Goal: Task Accomplishment & Management: Manage account settings

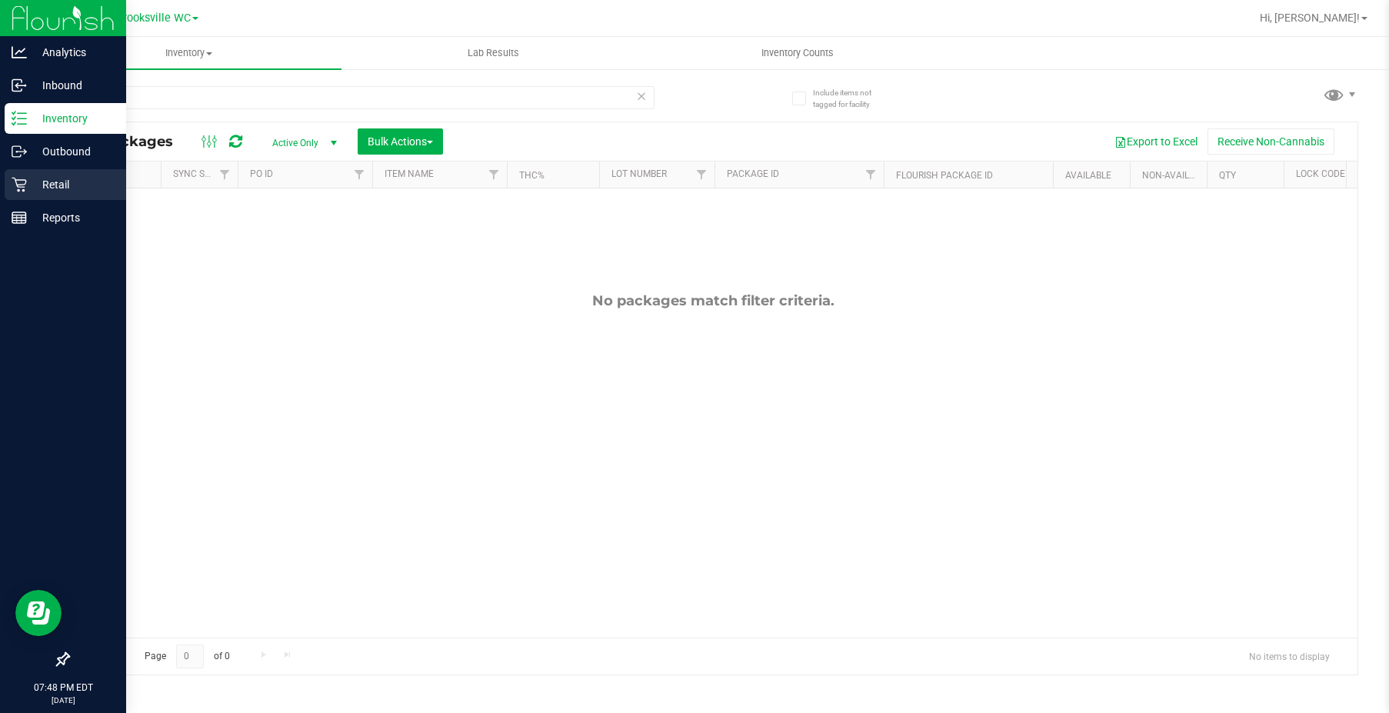
click at [35, 189] on p "Retail" at bounding box center [73, 184] width 92 height 18
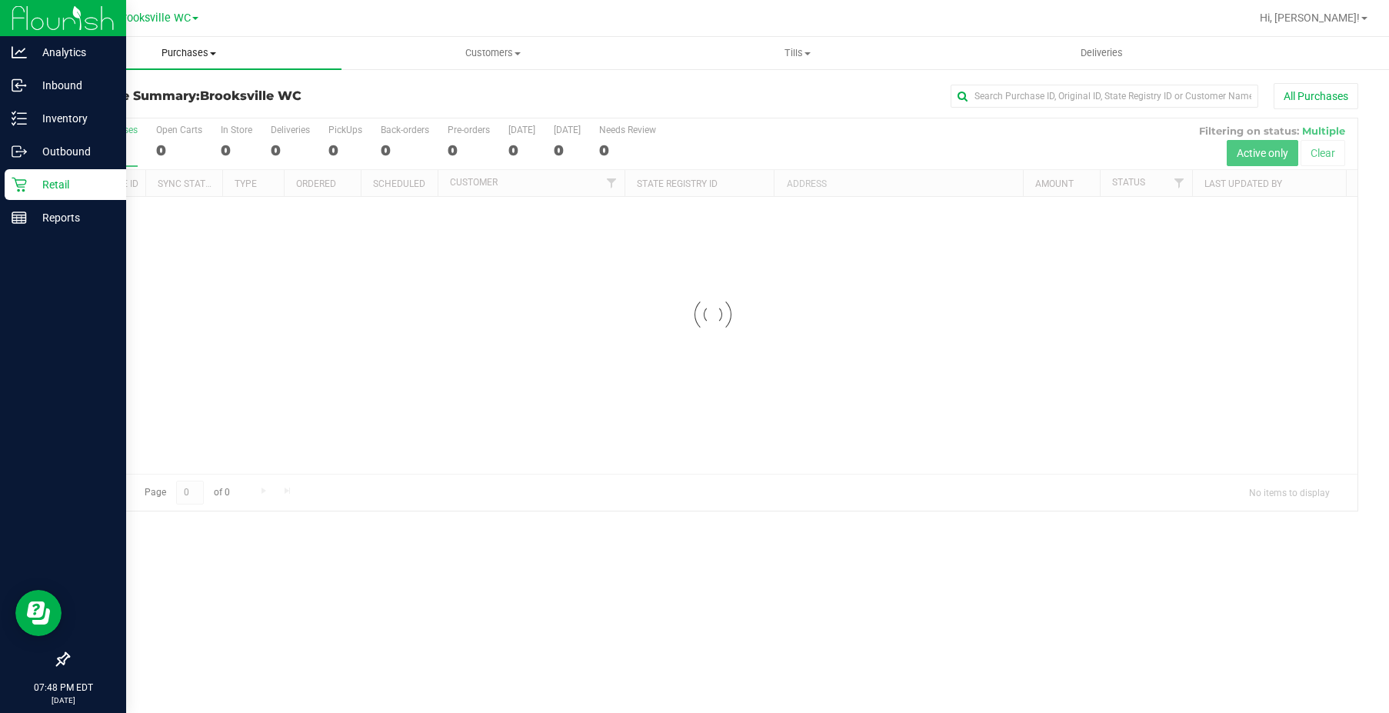
click at [194, 55] on span "Purchases" at bounding box center [189, 53] width 305 height 14
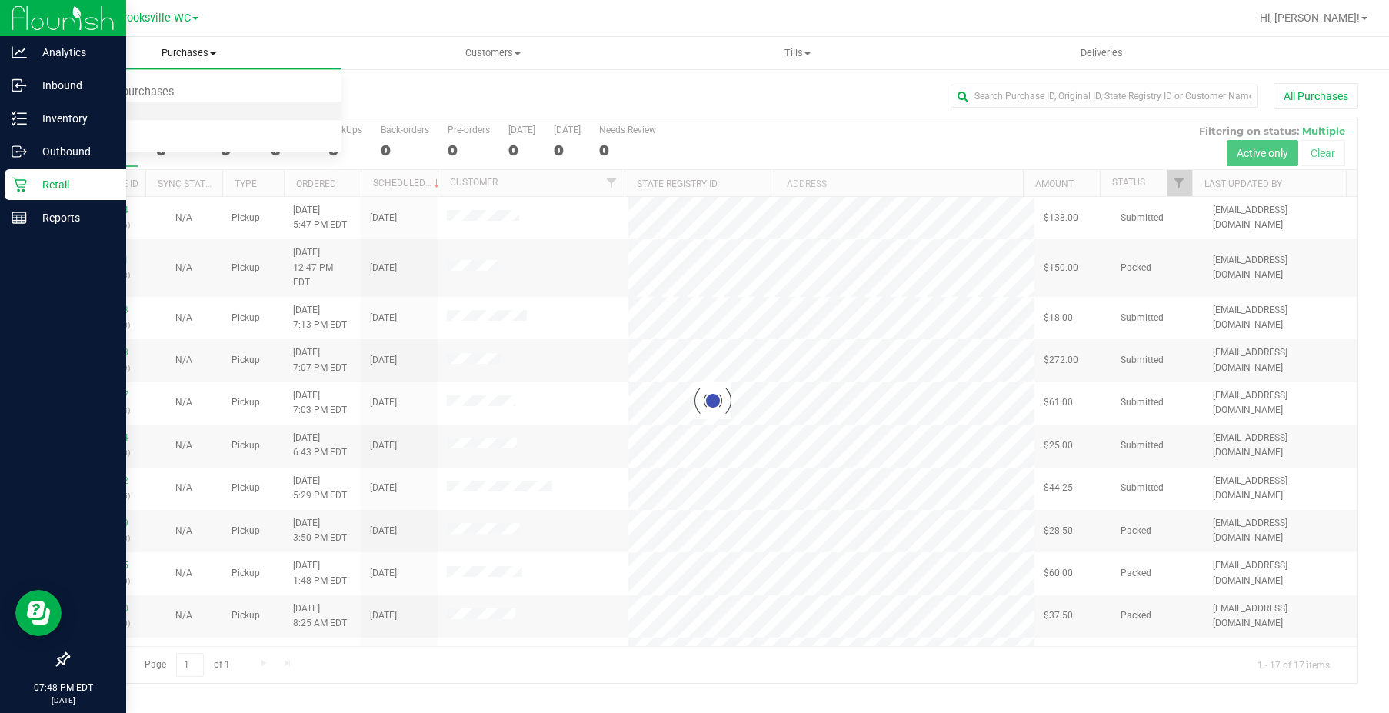
click at [182, 112] on li "Fulfillment" at bounding box center [189, 111] width 305 height 18
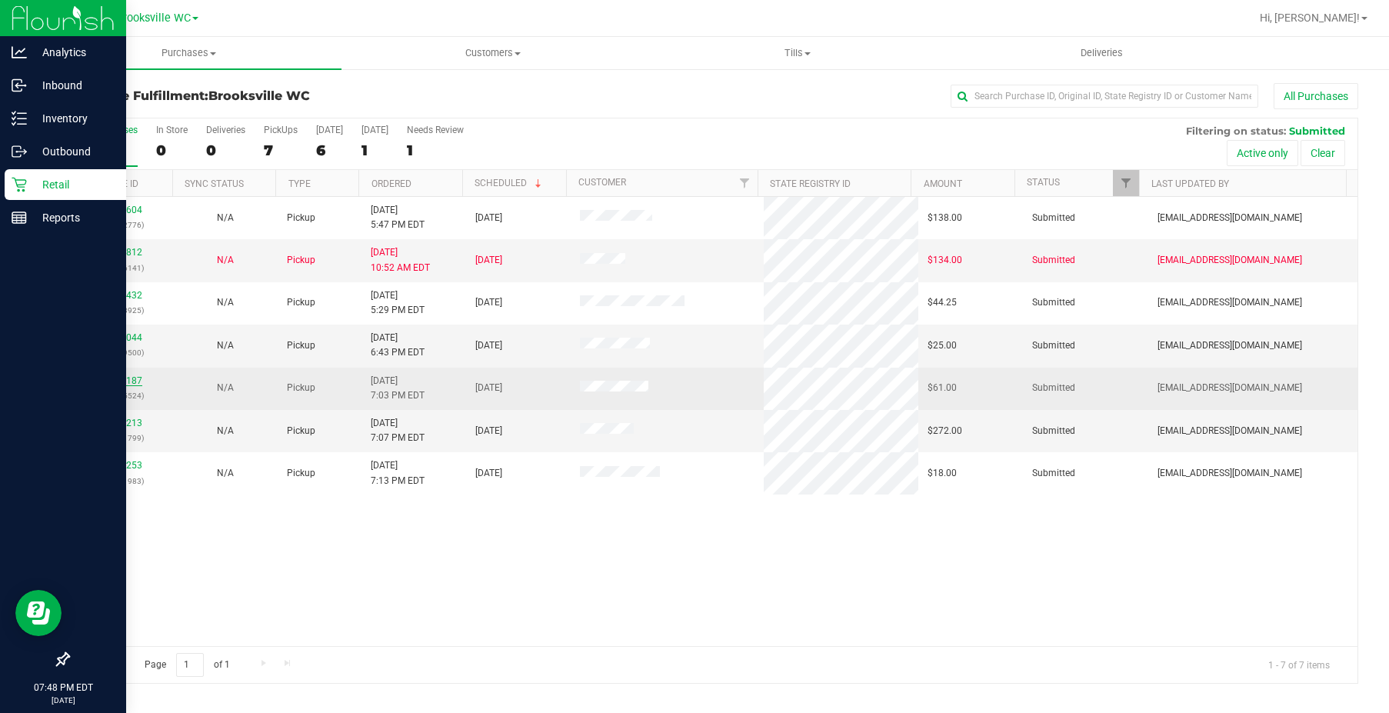
click at [133, 384] on link "11977187" at bounding box center [120, 380] width 43 height 11
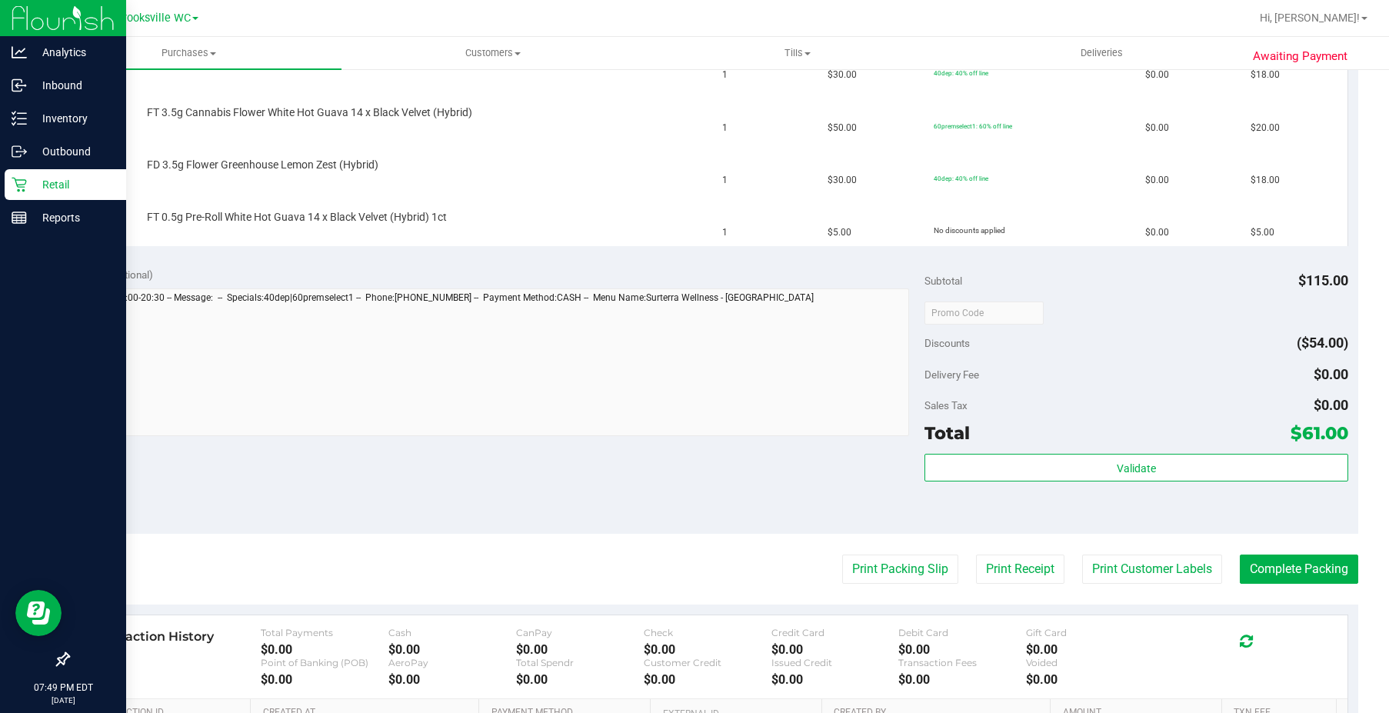
scroll to position [589, 0]
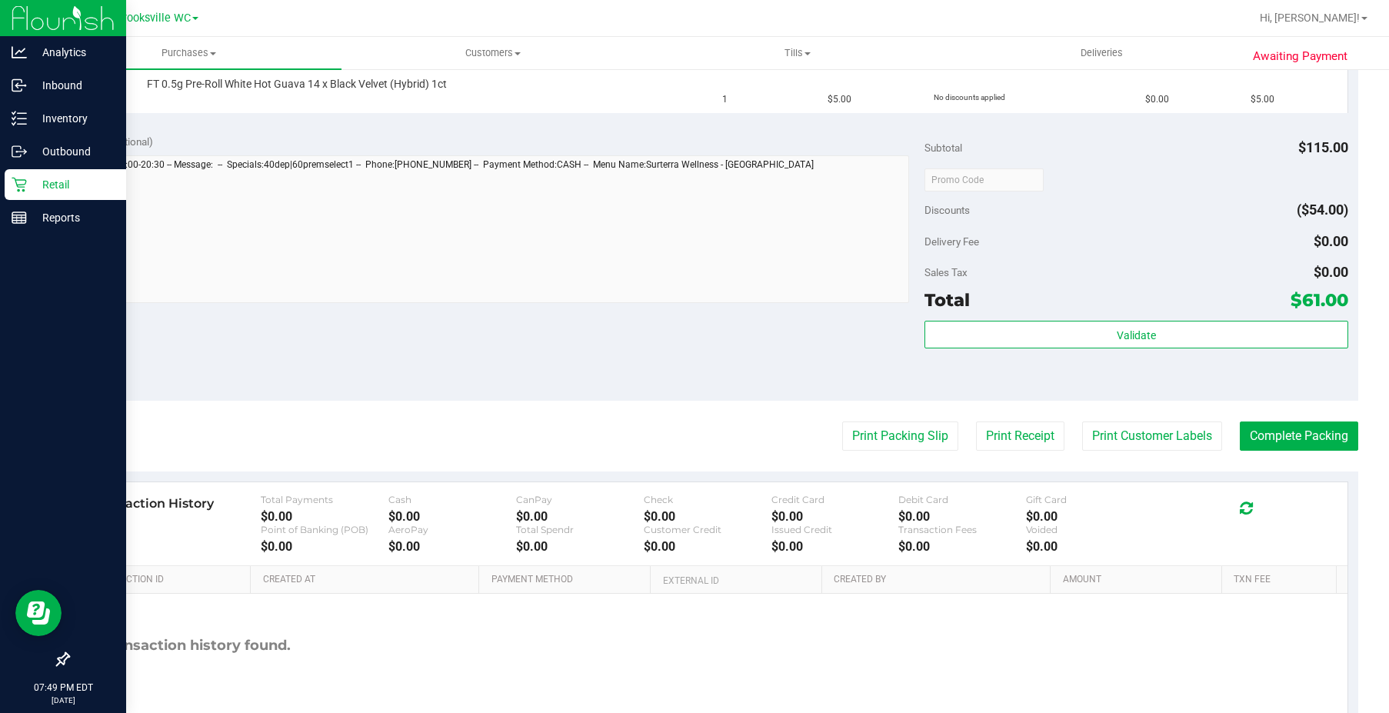
click at [885, 451] on purchase-details "Back Edit Purchase Cancel Purchase View Profile # 11977187 BioTrack ID: - Submi…" at bounding box center [713, 126] width 1291 height 1265
click at [881, 428] on button "Print Packing Slip" at bounding box center [900, 435] width 116 height 29
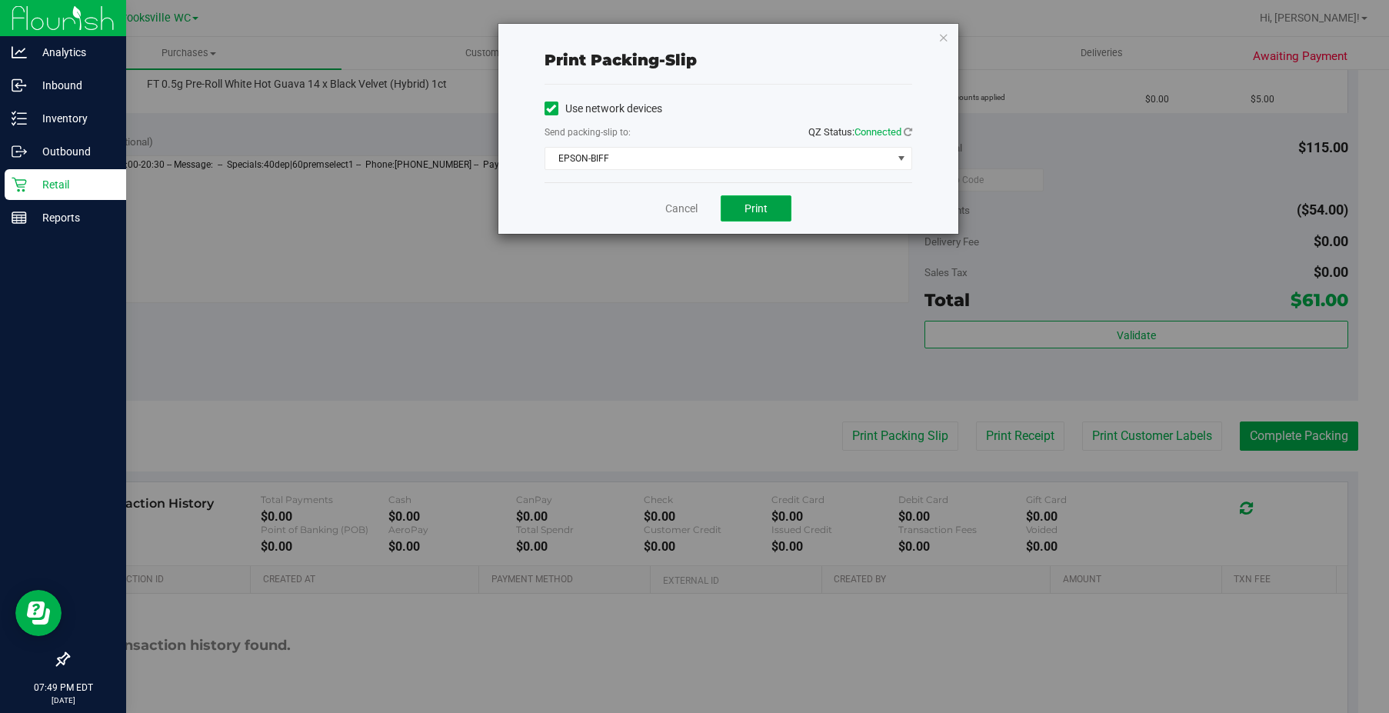
click at [757, 213] on span "Print" at bounding box center [756, 208] width 23 height 12
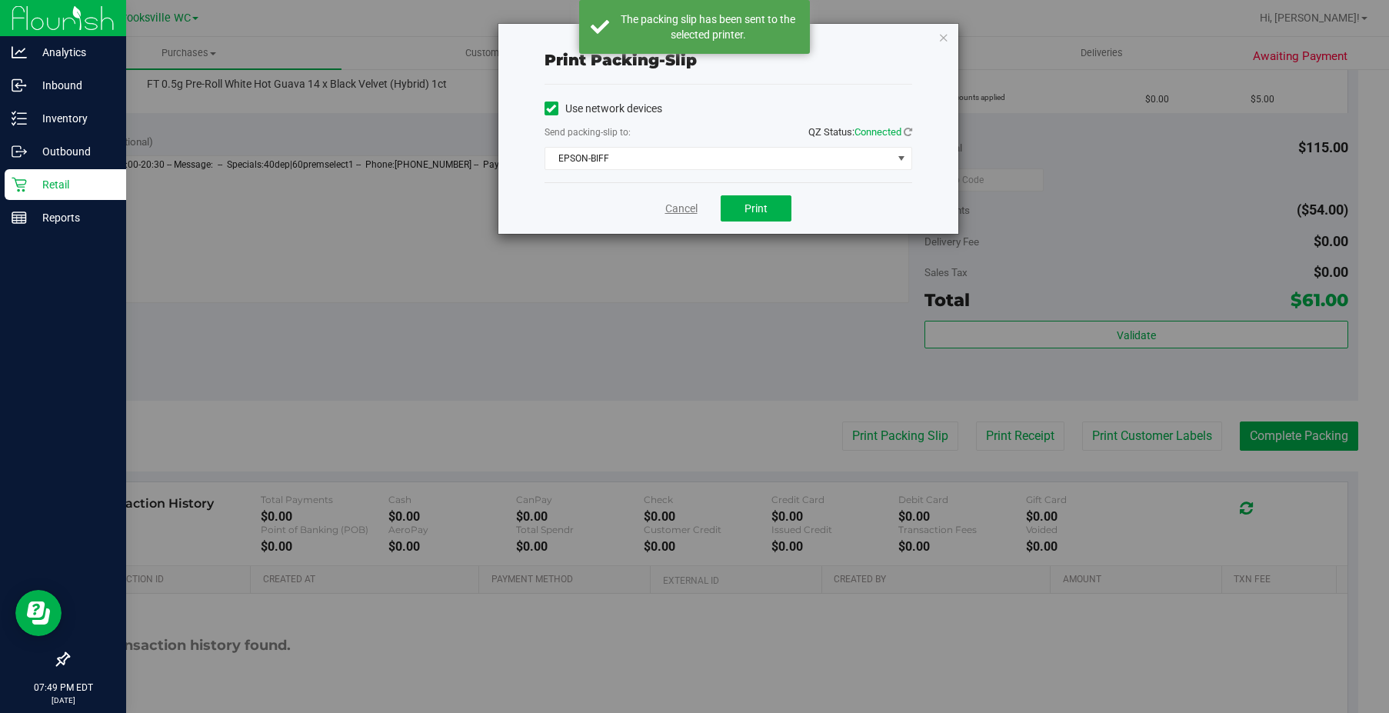
click at [690, 208] on link "Cancel" at bounding box center [681, 209] width 32 height 16
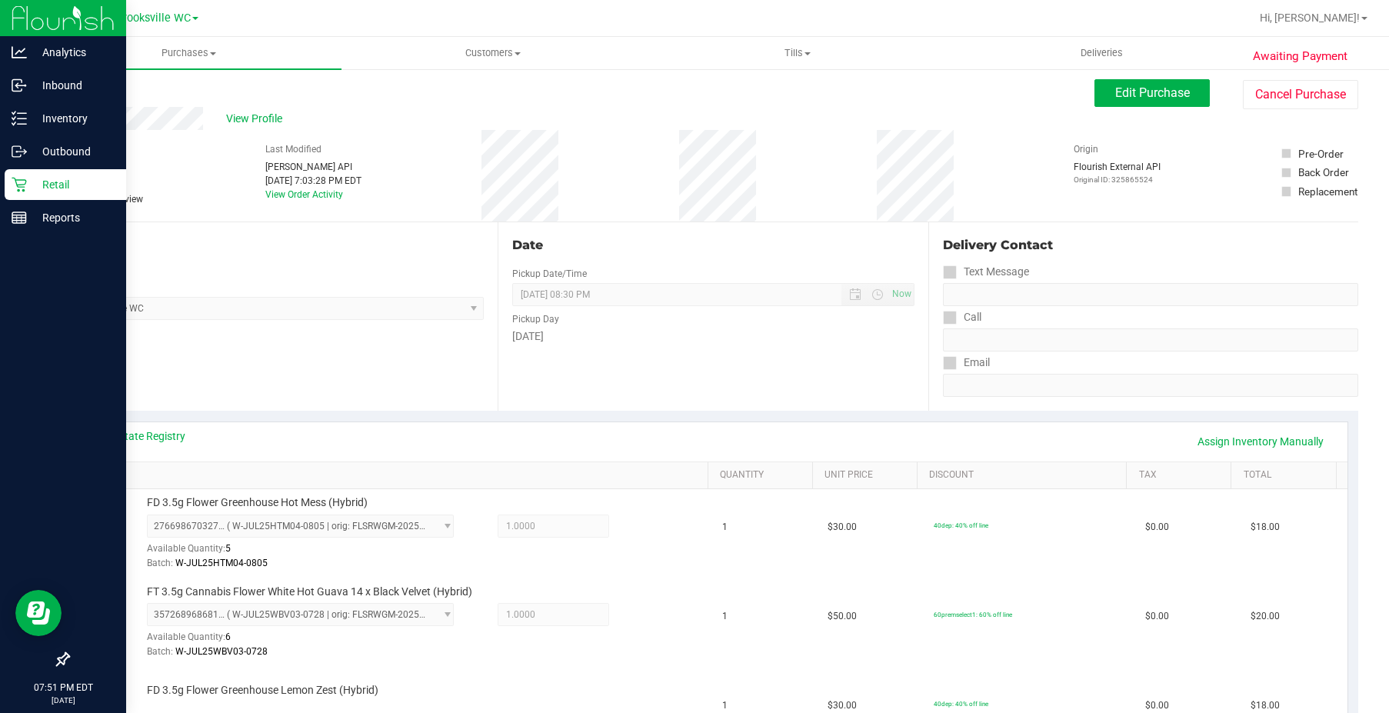
scroll to position [0, 0]
drag, startPoint x: 318, startPoint y: 369, endPoint x: 331, endPoint y: 338, distance: 33.4
click at [331, 345] on div "Location Pickup Store [GEOGRAPHIC_DATA] WC Select Store [PERSON_NAME][GEOGRAPHI…" at bounding box center [283, 320] width 430 height 188
drag, startPoint x: 338, startPoint y: 256, endPoint x: 329, endPoint y: 252, distance: 10.3
click at [331, 251] on div "Location" at bounding box center [276, 249] width 416 height 18
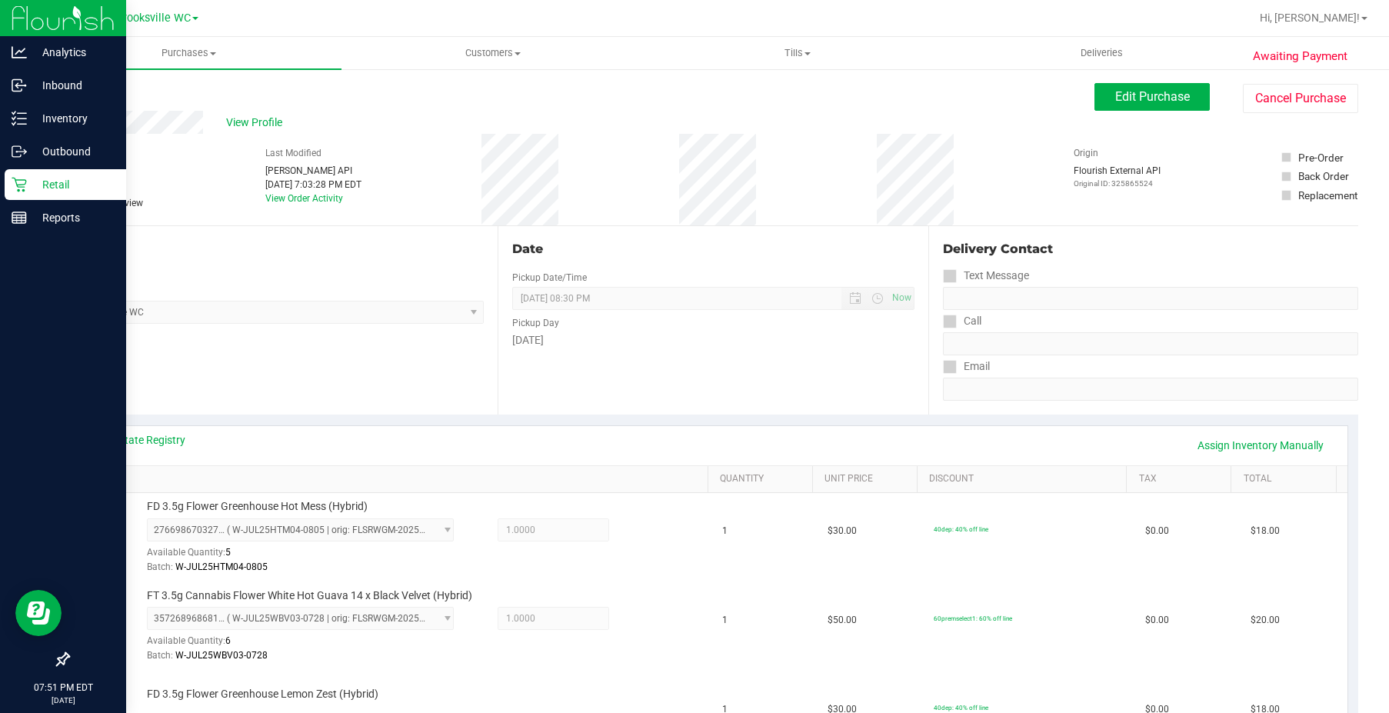
click at [295, 345] on div "Location Pickup Store [GEOGRAPHIC_DATA] WC Select Store [PERSON_NAME][GEOGRAPHI…" at bounding box center [283, 320] width 430 height 188
click at [185, 55] on span "Purchases" at bounding box center [189, 53] width 305 height 14
click at [178, 105] on li "Fulfillment" at bounding box center [189, 111] width 305 height 18
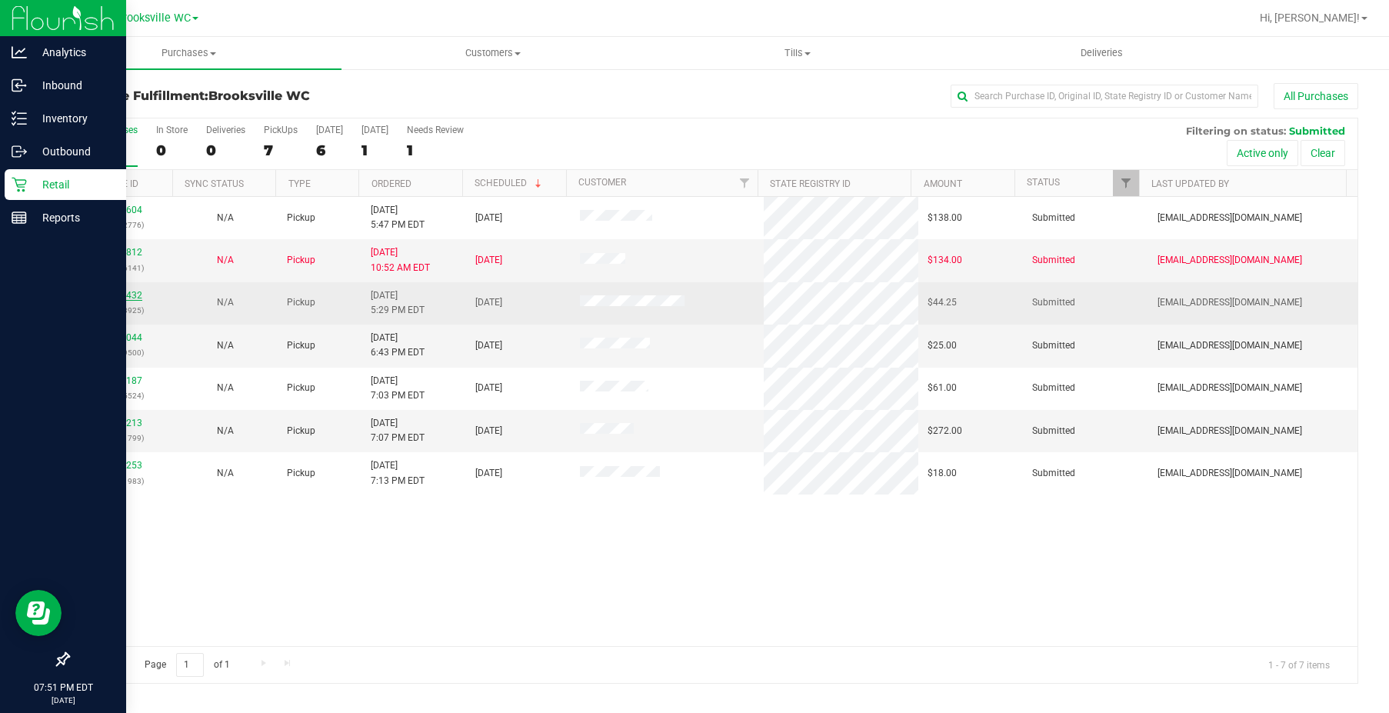
click at [128, 292] on link "11976432" at bounding box center [120, 295] width 43 height 11
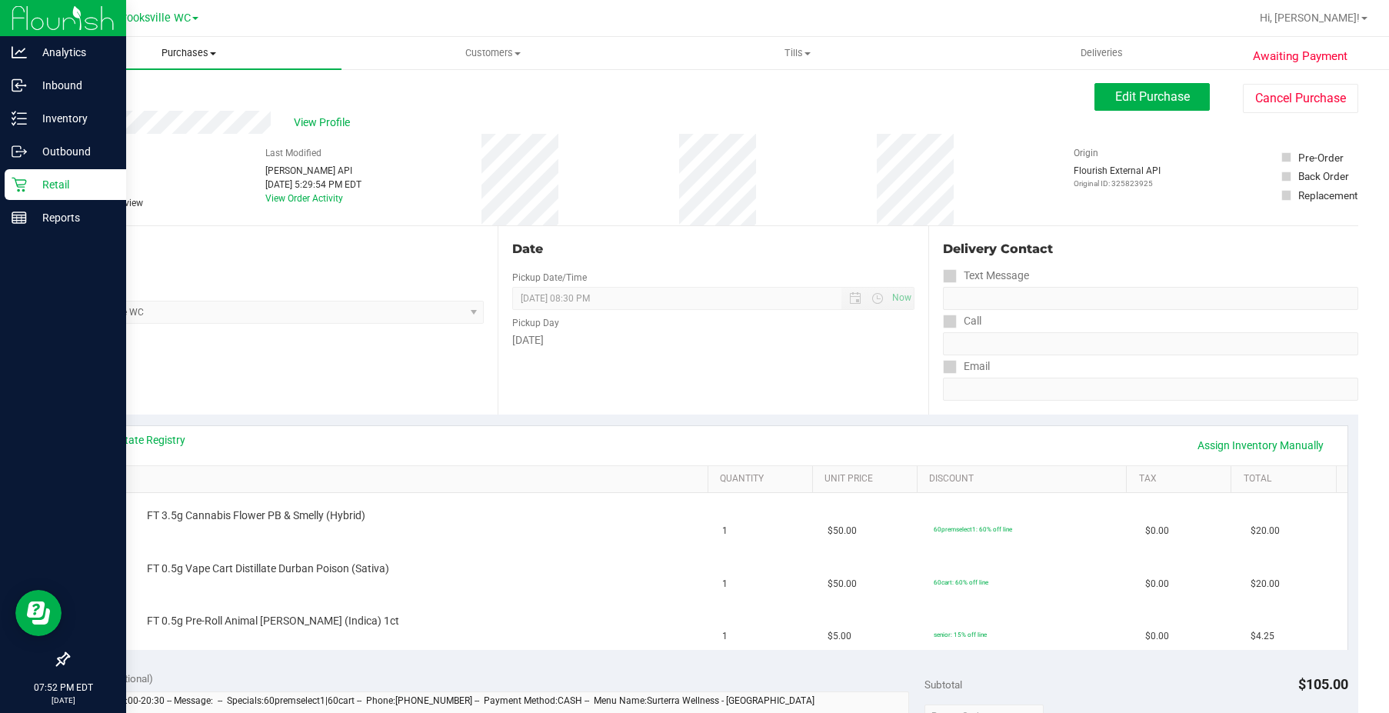
click at [152, 56] on span "Purchases" at bounding box center [189, 53] width 305 height 14
click at [137, 113] on li "Fulfillment" at bounding box center [189, 111] width 305 height 18
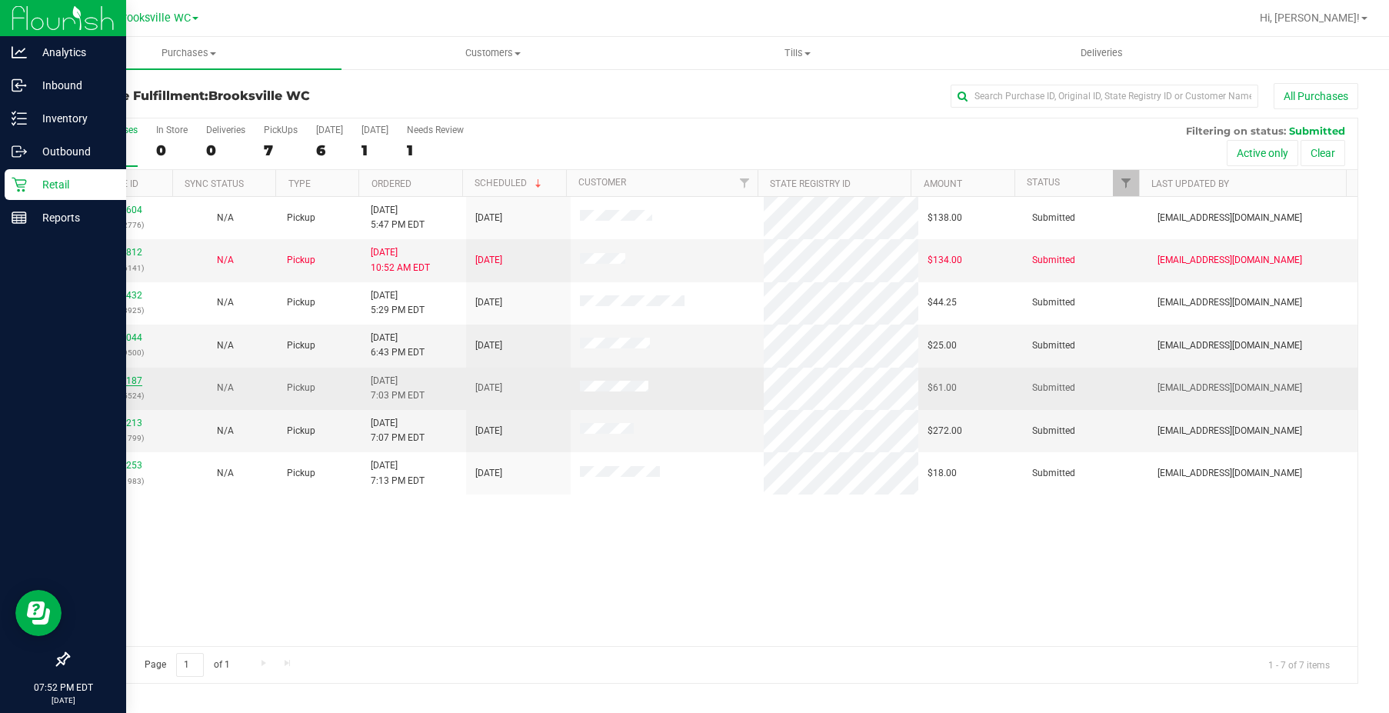
click at [131, 381] on link "11977187" at bounding box center [120, 380] width 43 height 11
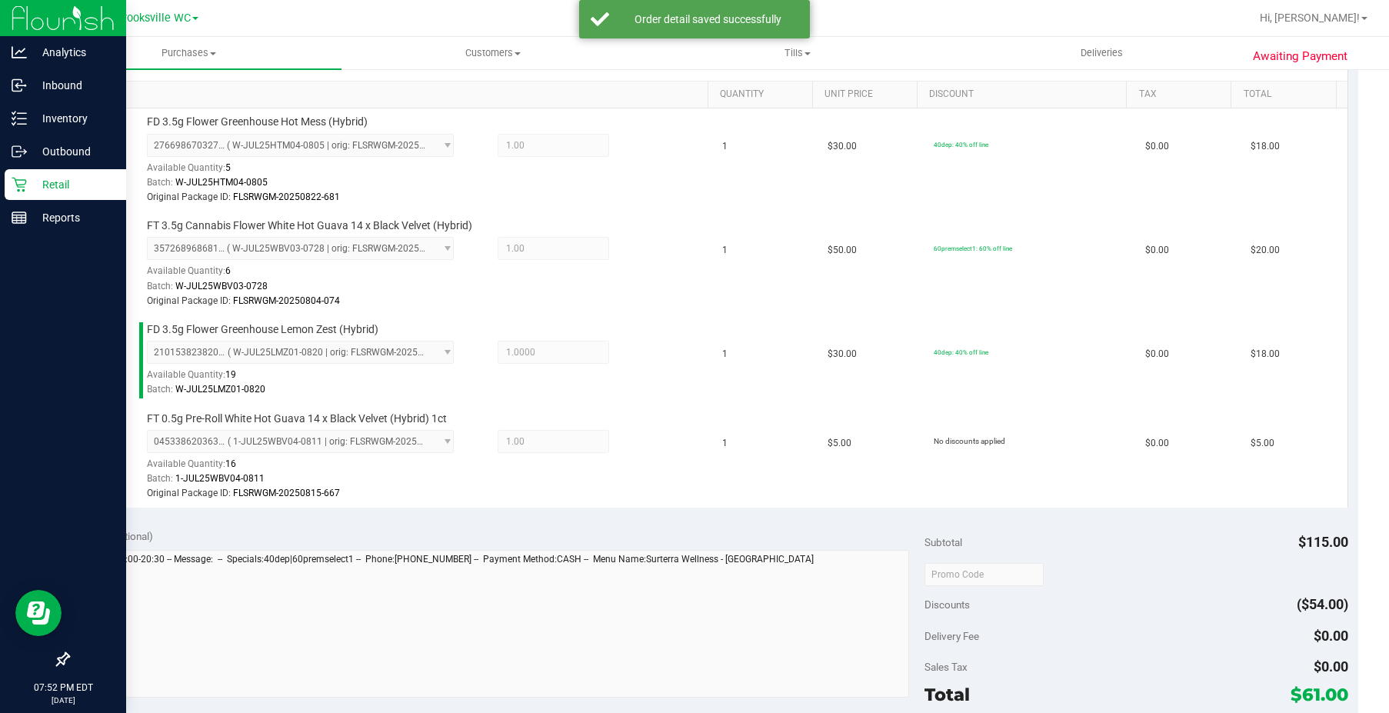
scroll to position [461, 0]
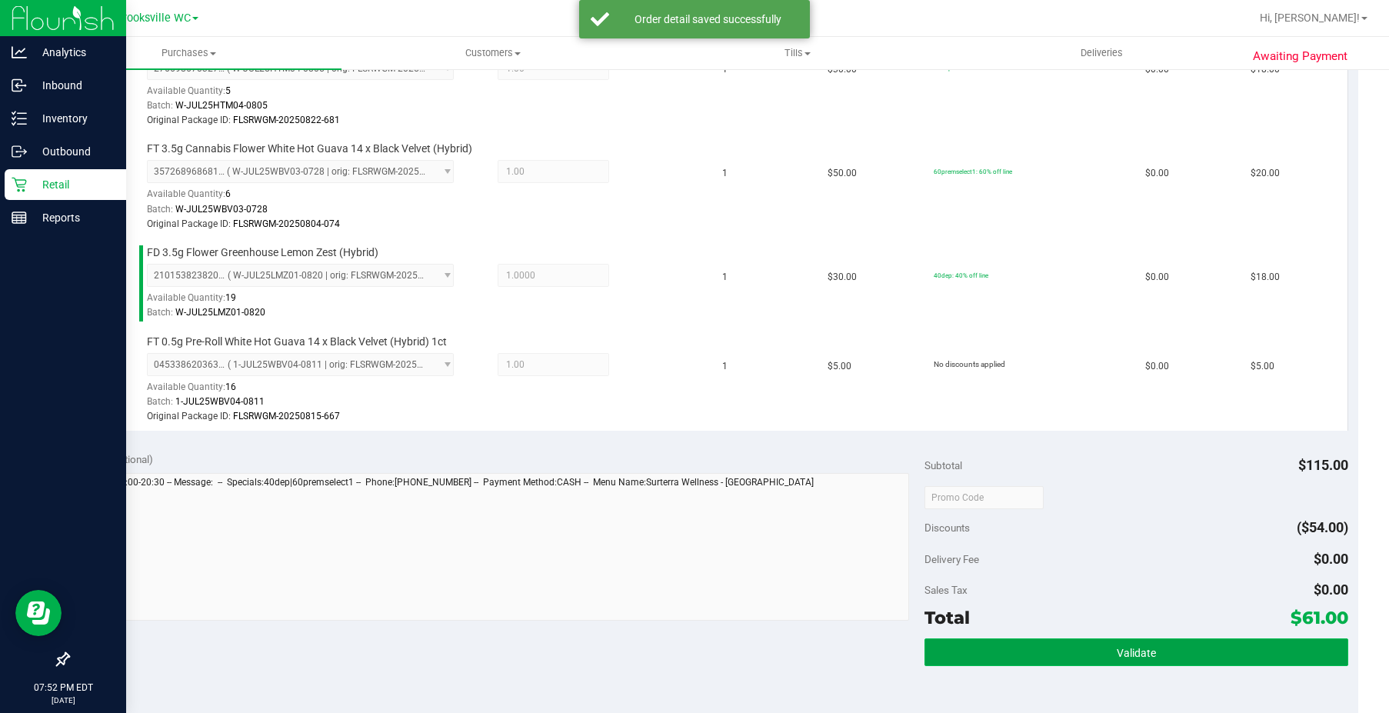
click at [1117, 658] on span "Validate" at bounding box center [1136, 653] width 39 height 12
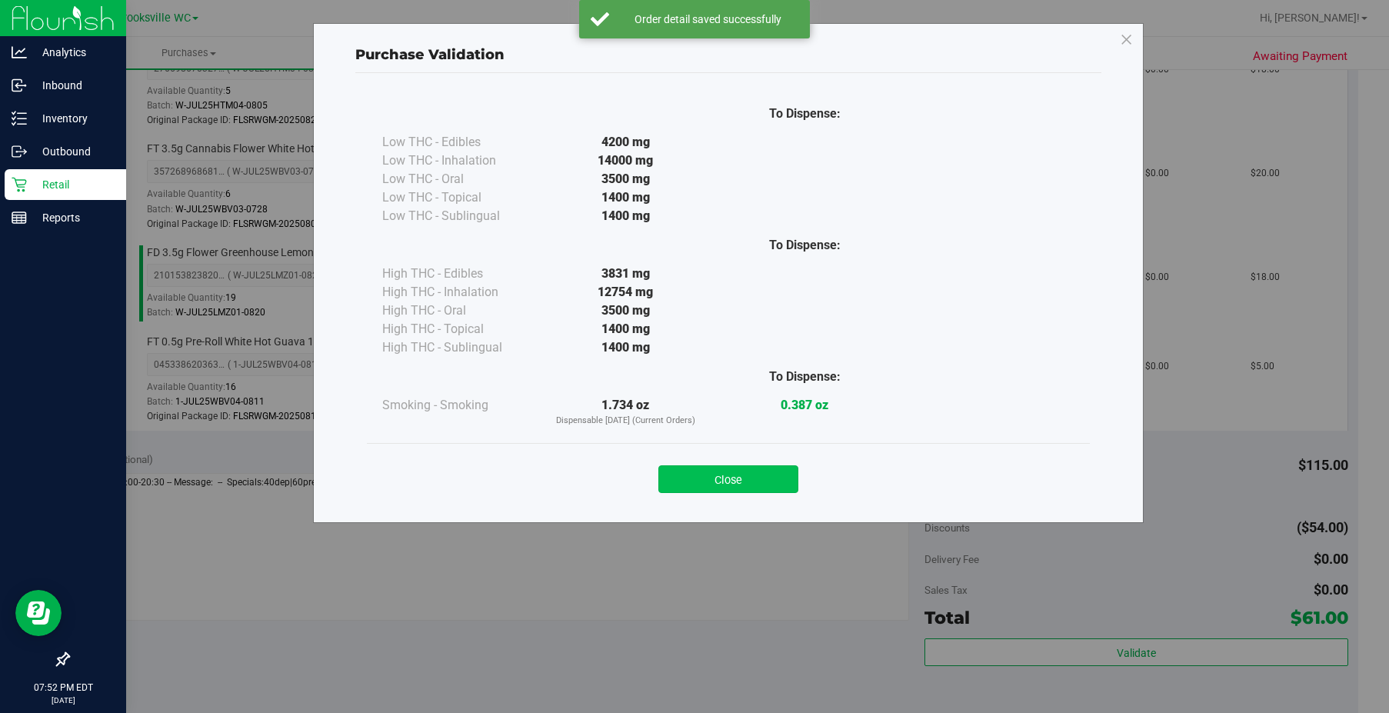
drag, startPoint x: 745, startPoint y: 457, endPoint x: 748, endPoint y: 471, distance: 14.0
click at [747, 458] on div "Close" at bounding box center [728, 474] width 700 height 38
click at [752, 471] on button "Close" at bounding box center [728, 479] width 140 height 28
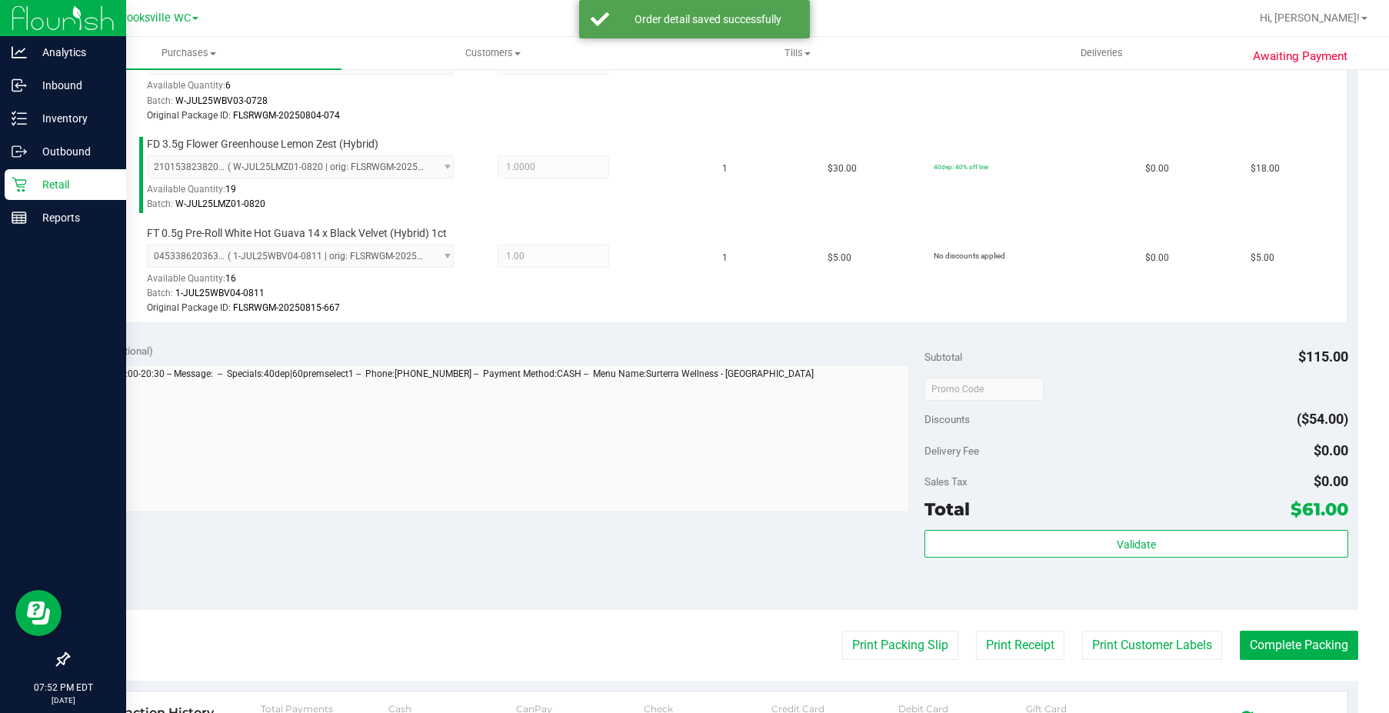
scroll to position [692, 0]
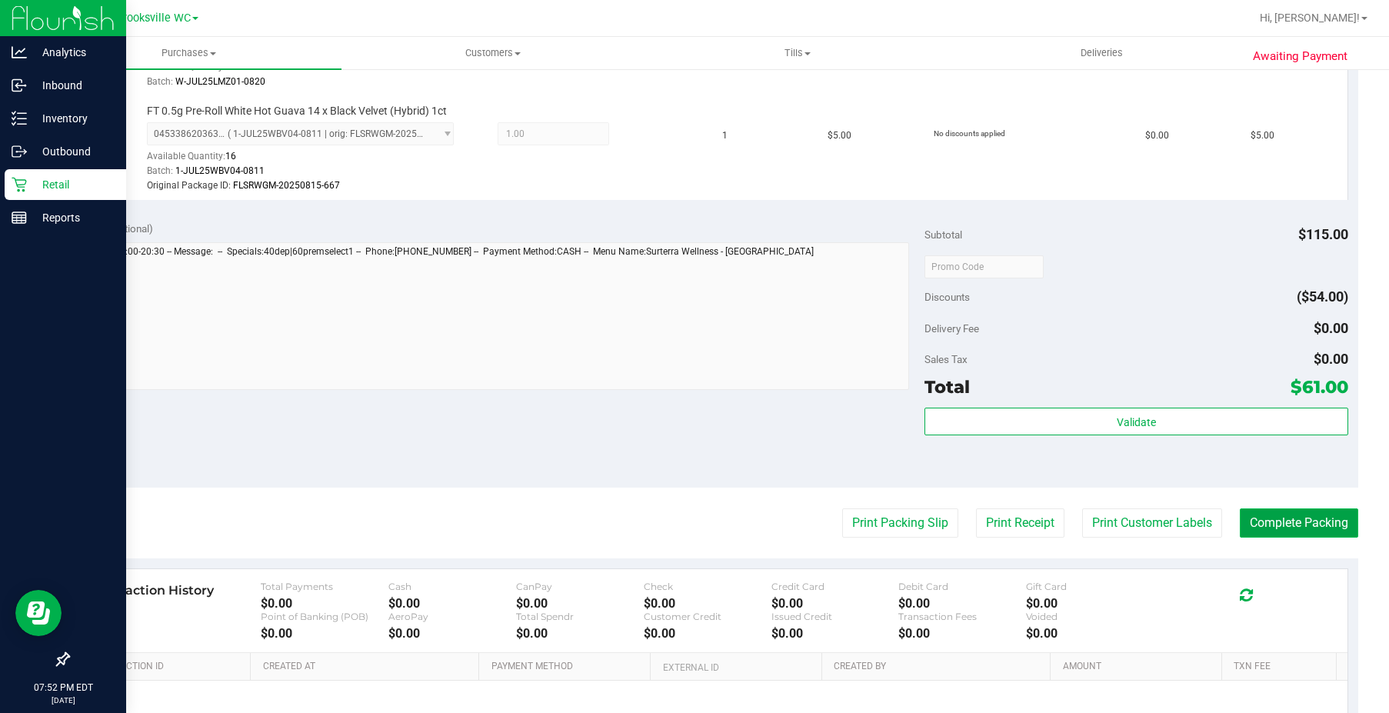
click at [1298, 523] on button "Complete Packing" at bounding box center [1299, 522] width 118 height 29
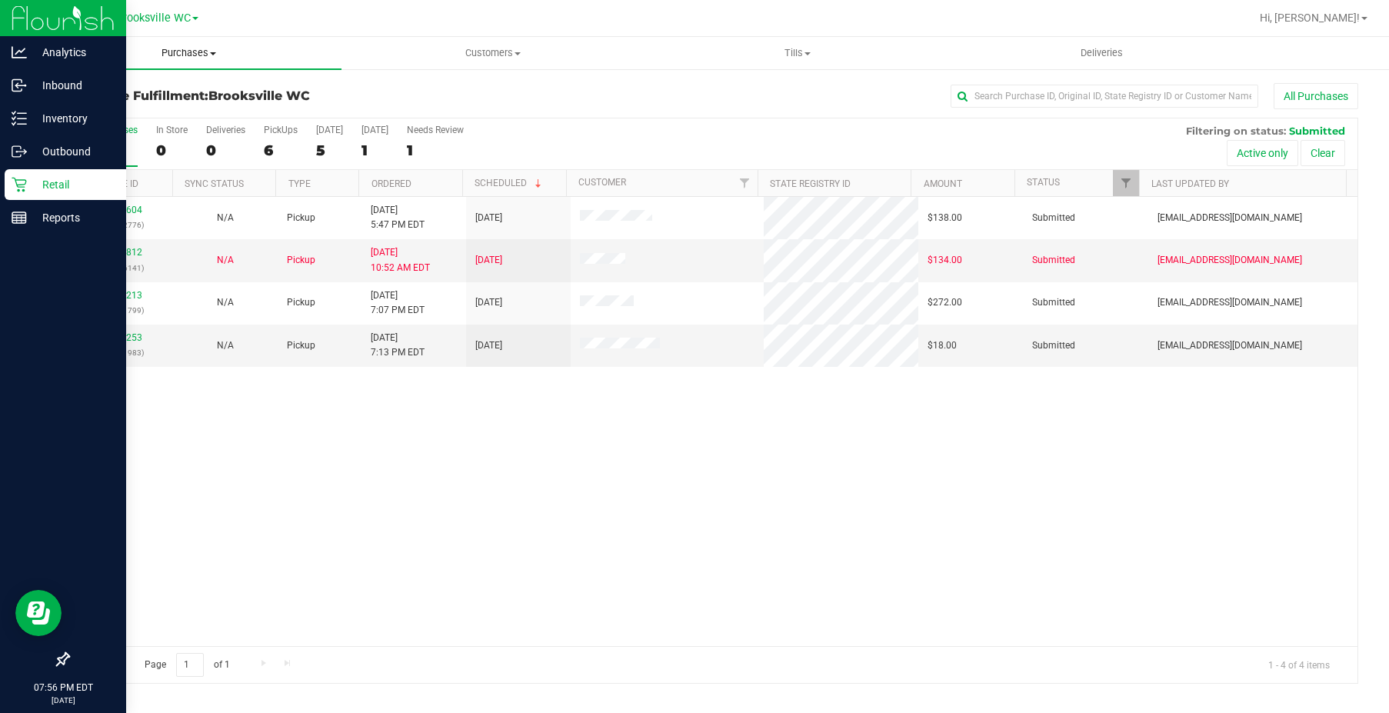
click at [192, 49] on span "Purchases" at bounding box center [189, 53] width 305 height 14
click at [134, 108] on li "Fulfillment" at bounding box center [189, 111] width 305 height 18
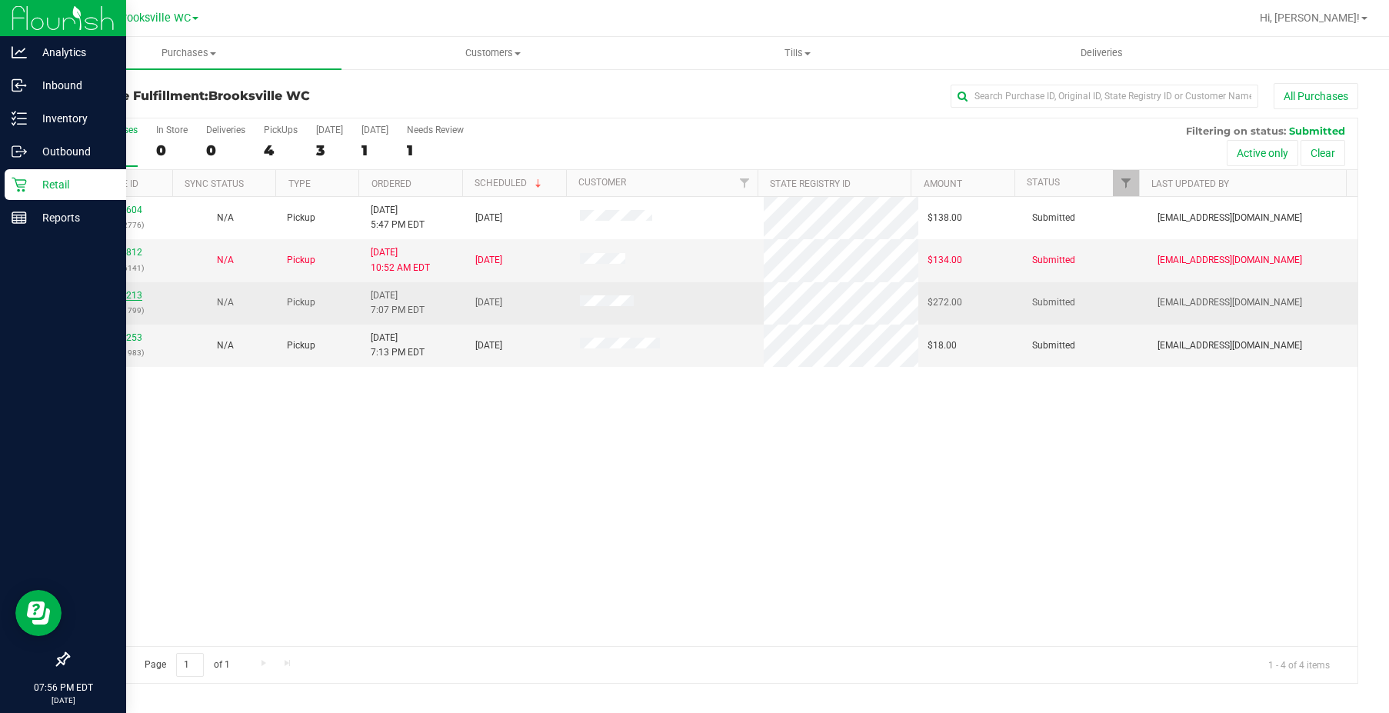
click at [128, 295] on link "11977213" at bounding box center [120, 295] width 43 height 11
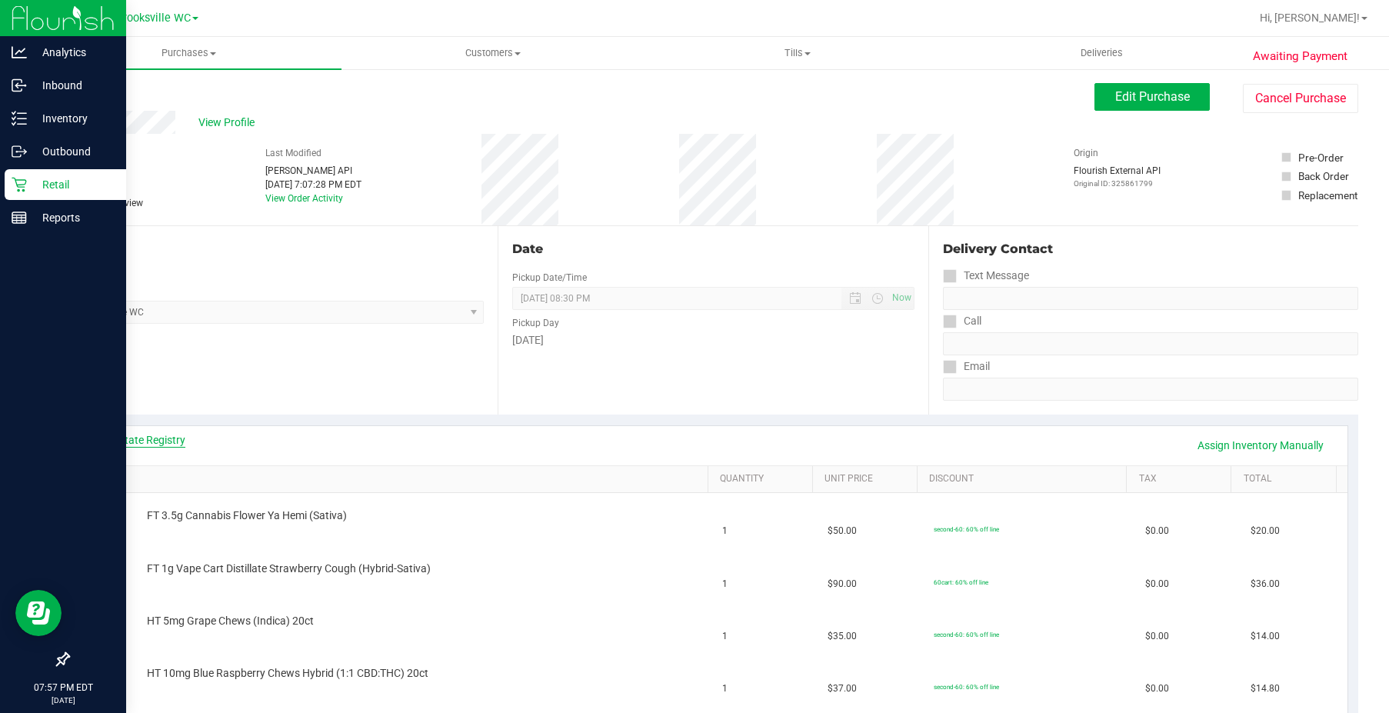
click at [136, 437] on link "View State Registry" at bounding box center [139, 439] width 92 height 15
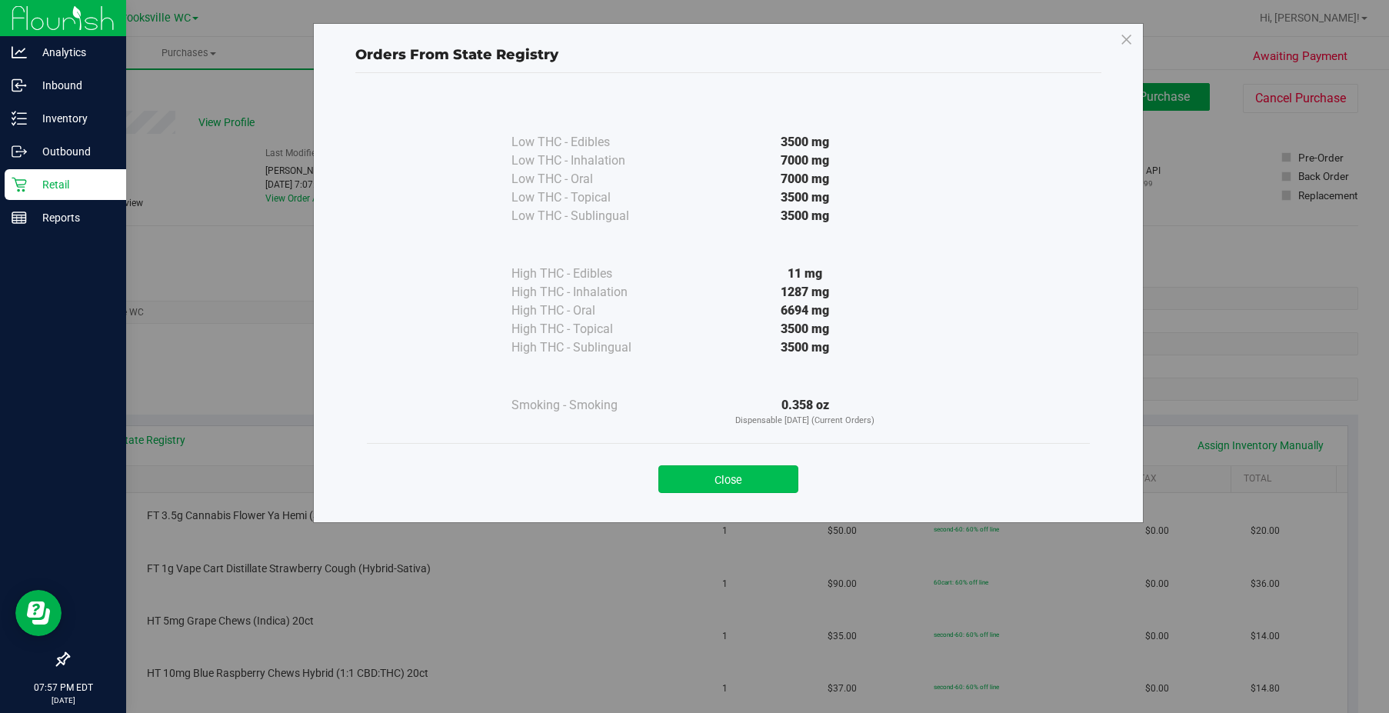
click at [711, 467] on button "Close" at bounding box center [728, 479] width 140 height 28
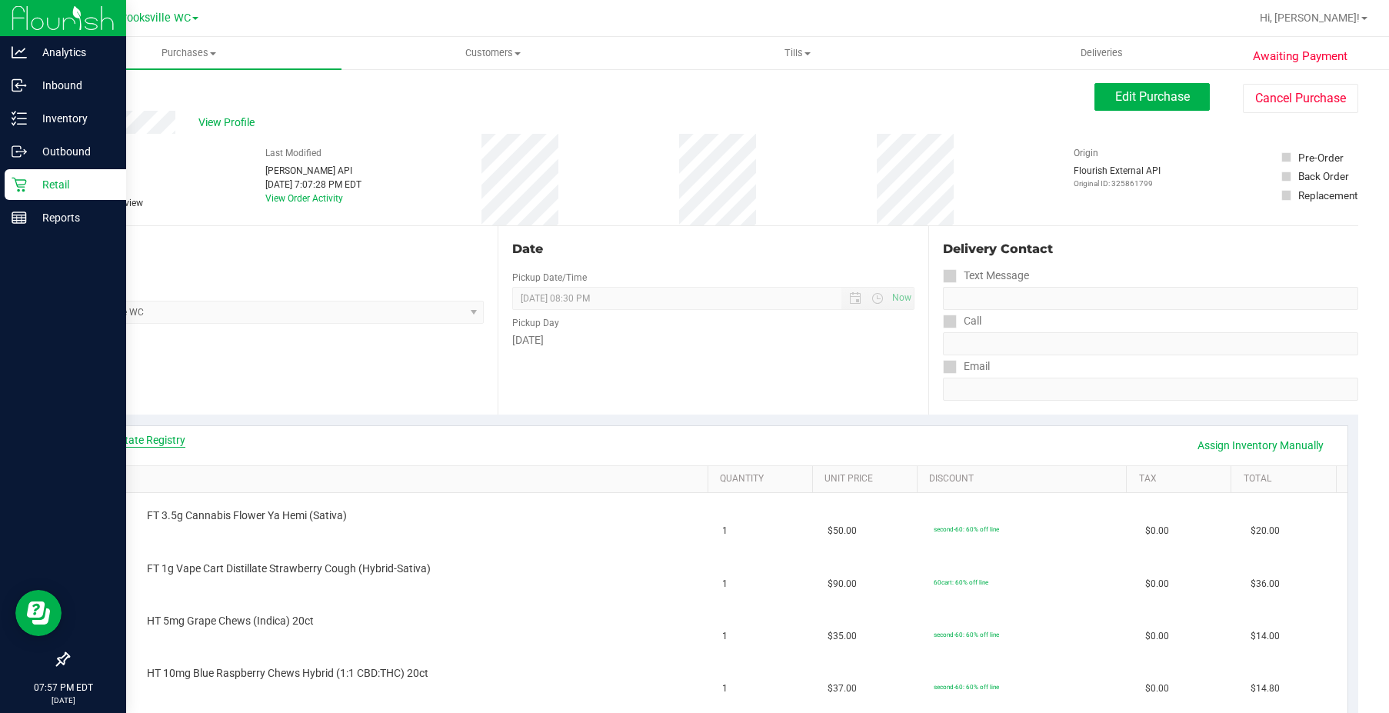
click at [151, 445] on link "View State Registry" at bounding box center [139, 439] width 92 height 15
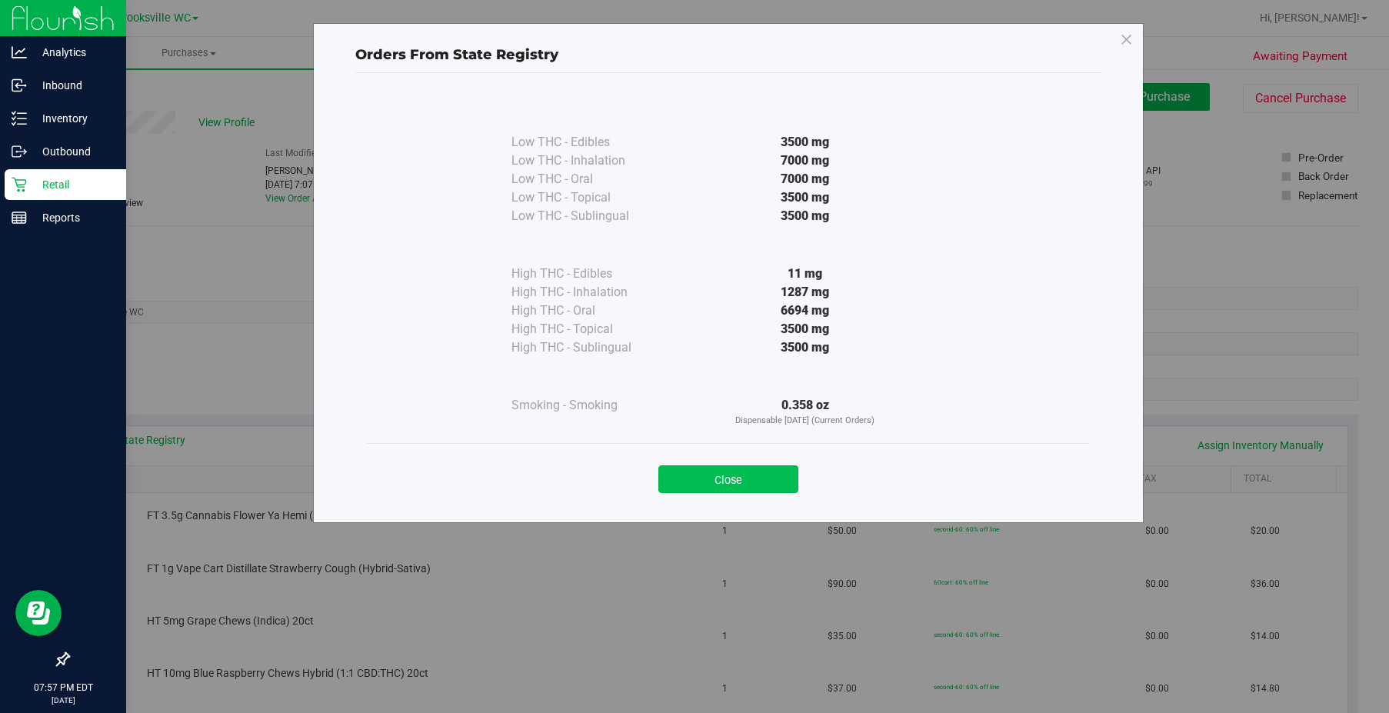
click at [761, 481] on button "Close" at bounding box center [728, 479] width 140 height 28
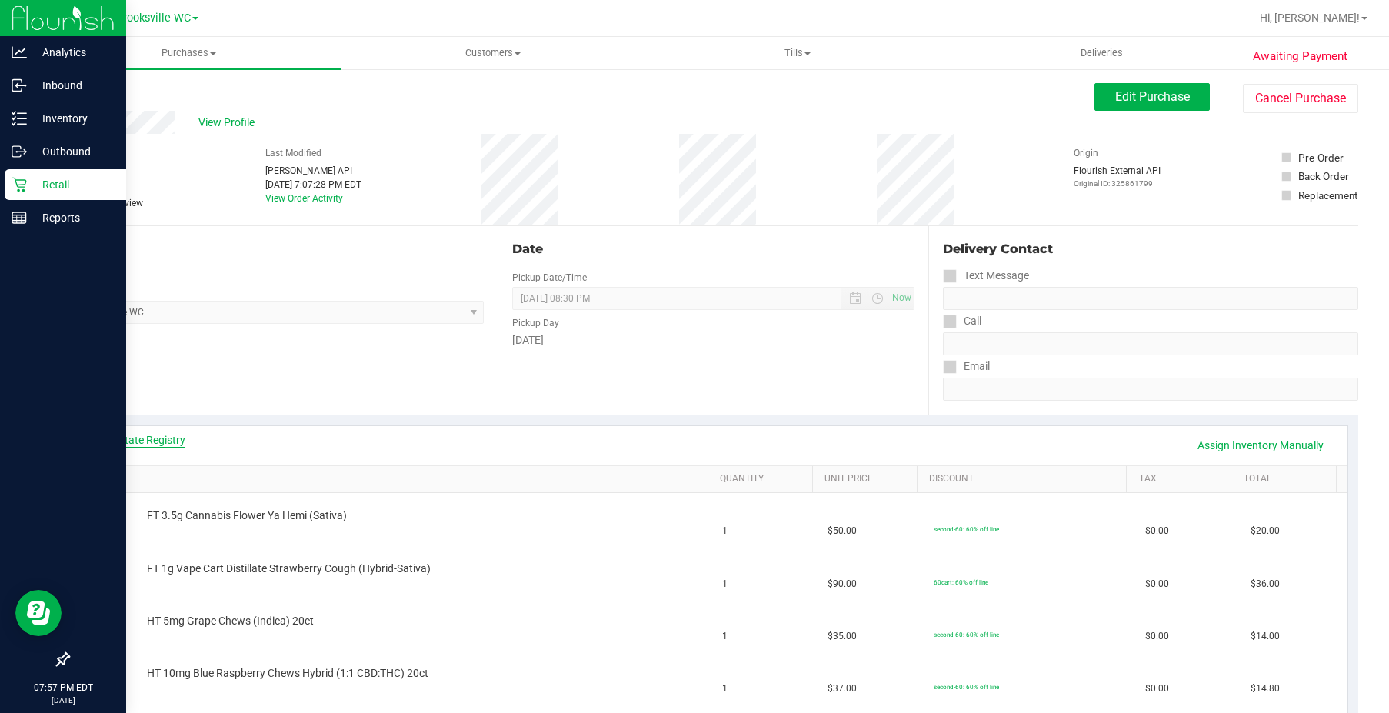
click at [158, 435] on link "View State Registry" at bounding box center [139, 439] width 92 height 15
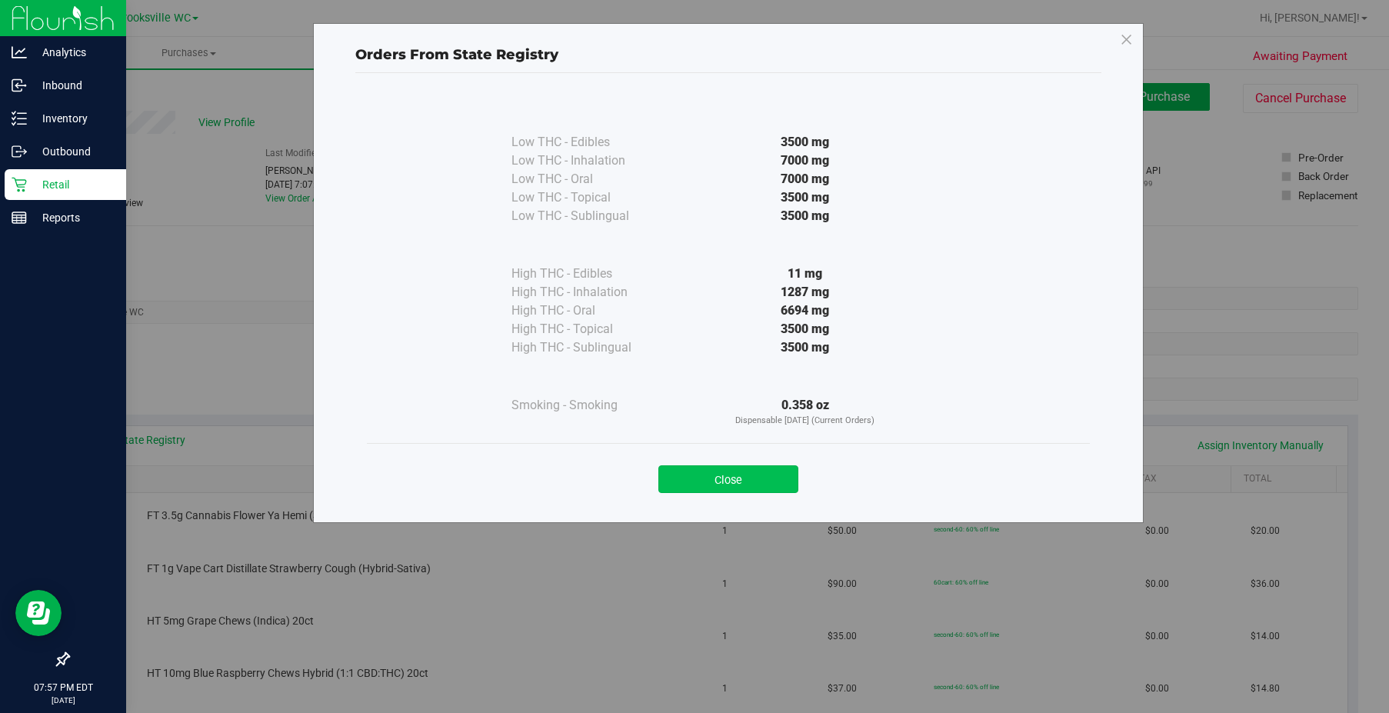
click at [725, 483] on button "Close" at bounding box center [728, 479] width 140 height 28
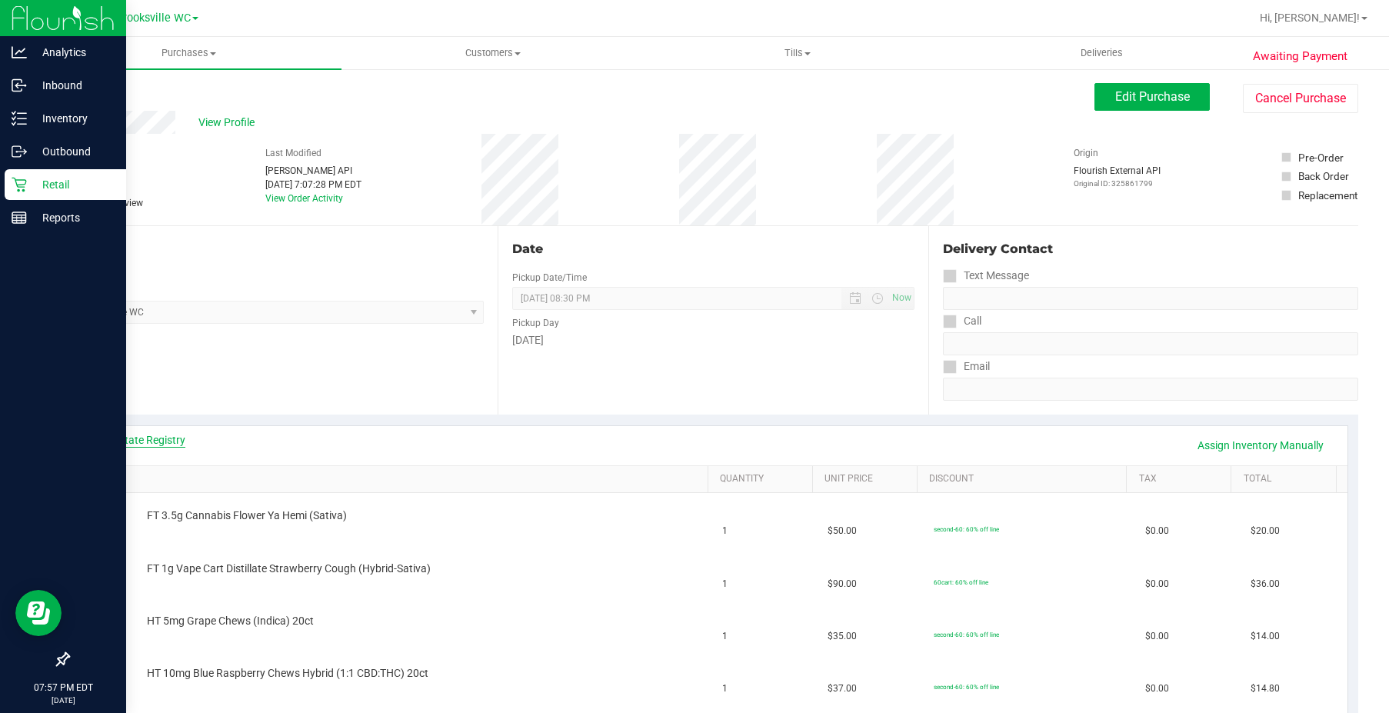
click at [148, 433] on link "View State Registry" at bounding box center [139, 439] width 92 height 15
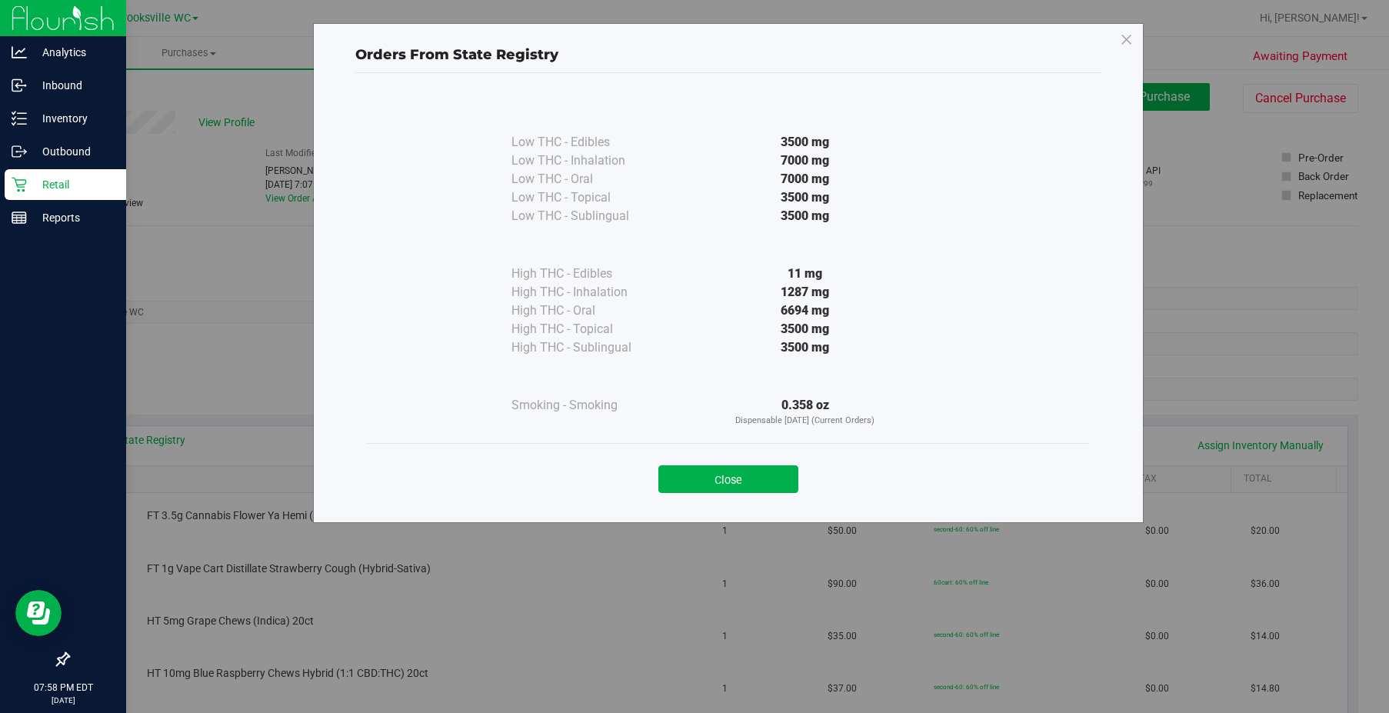
click at [753, 485] on button "Close" at bounding box center [728, 479] width 140 height 28
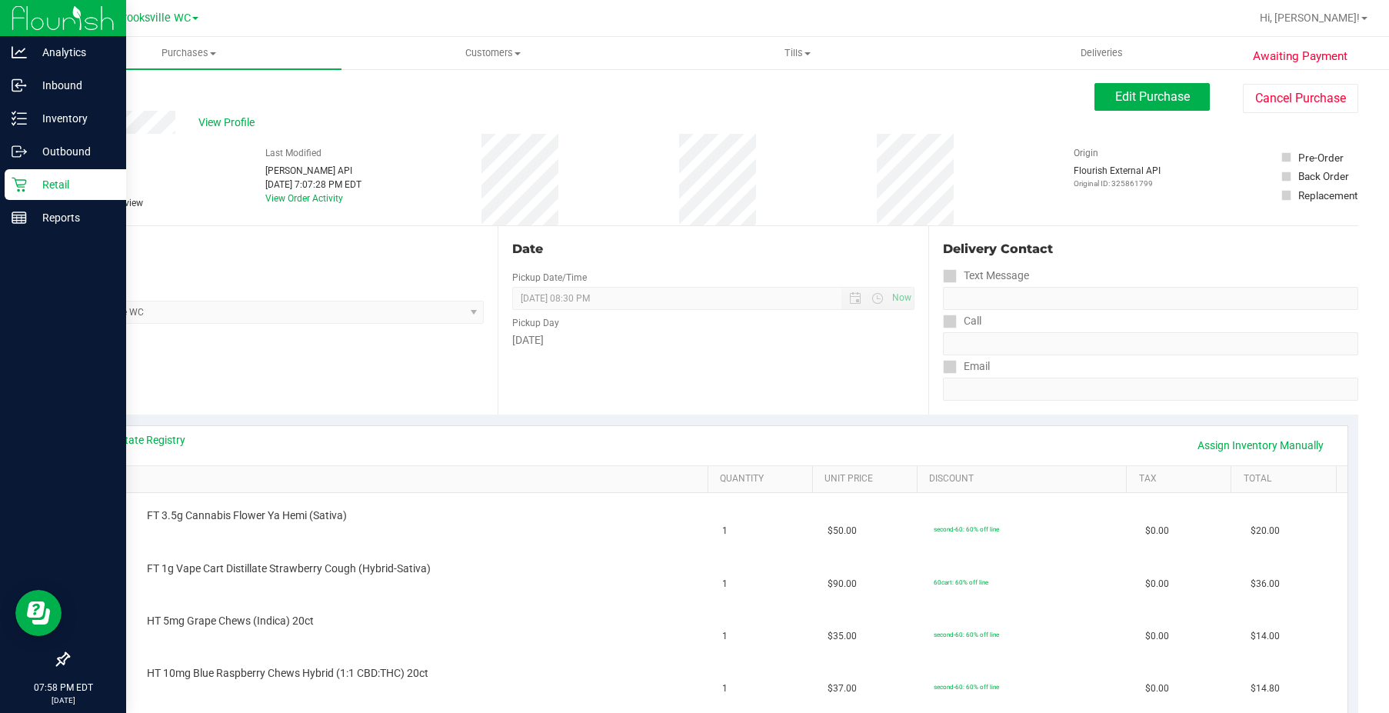
click at [288, 448] on div "View State Registry Assign Inventory Manually" at bounding box center [713, 445] width 1241 height 26
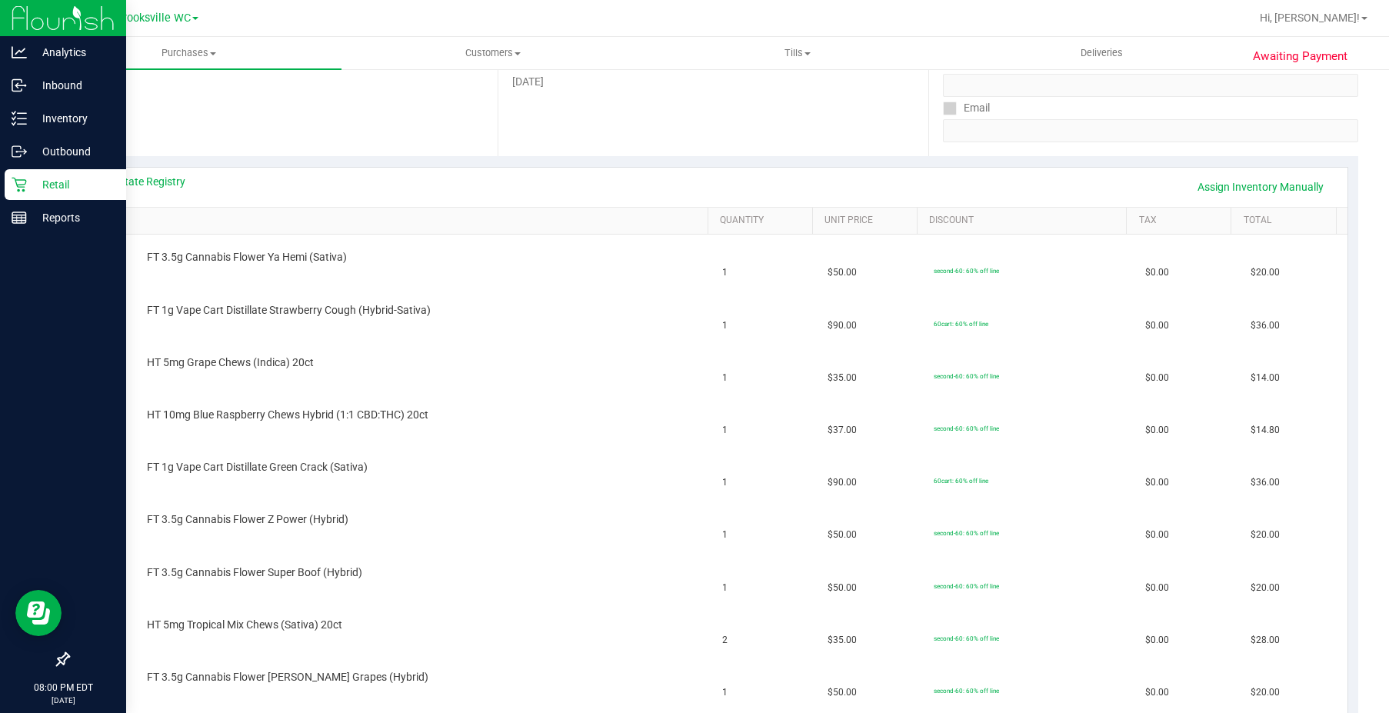
scroll to position [231, 0]
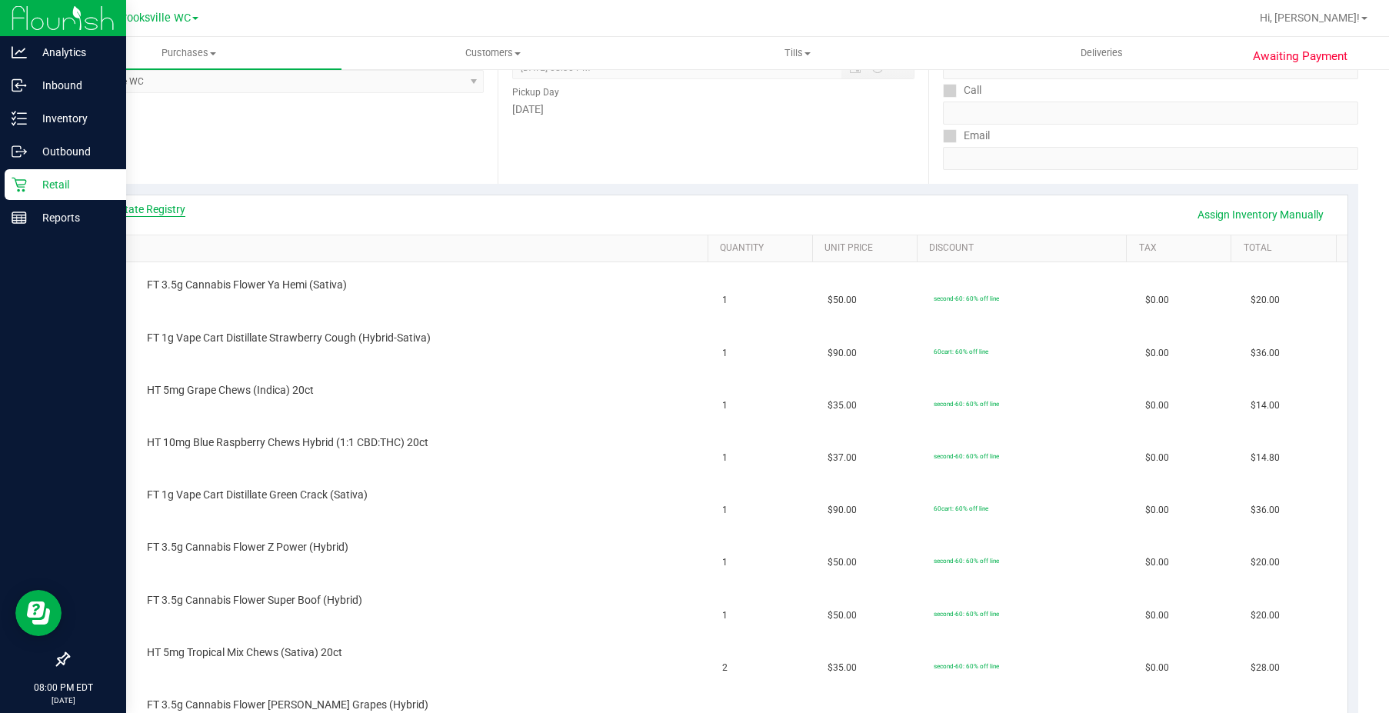
click at [152, 210] on link "View State Registry" at bounding box center [139, 209] width 92 height 15
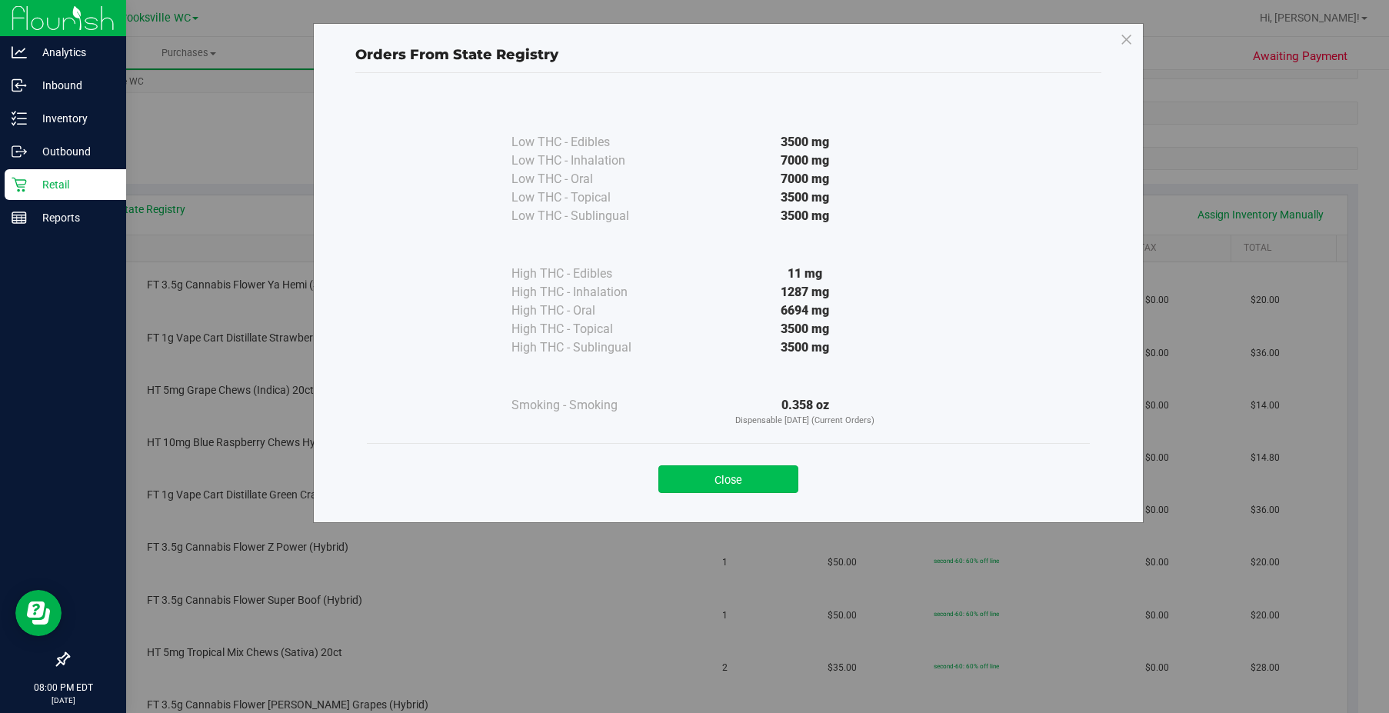
click at [778, 488] on button "Close" at bounding box center [728, 479] width 140 height 28
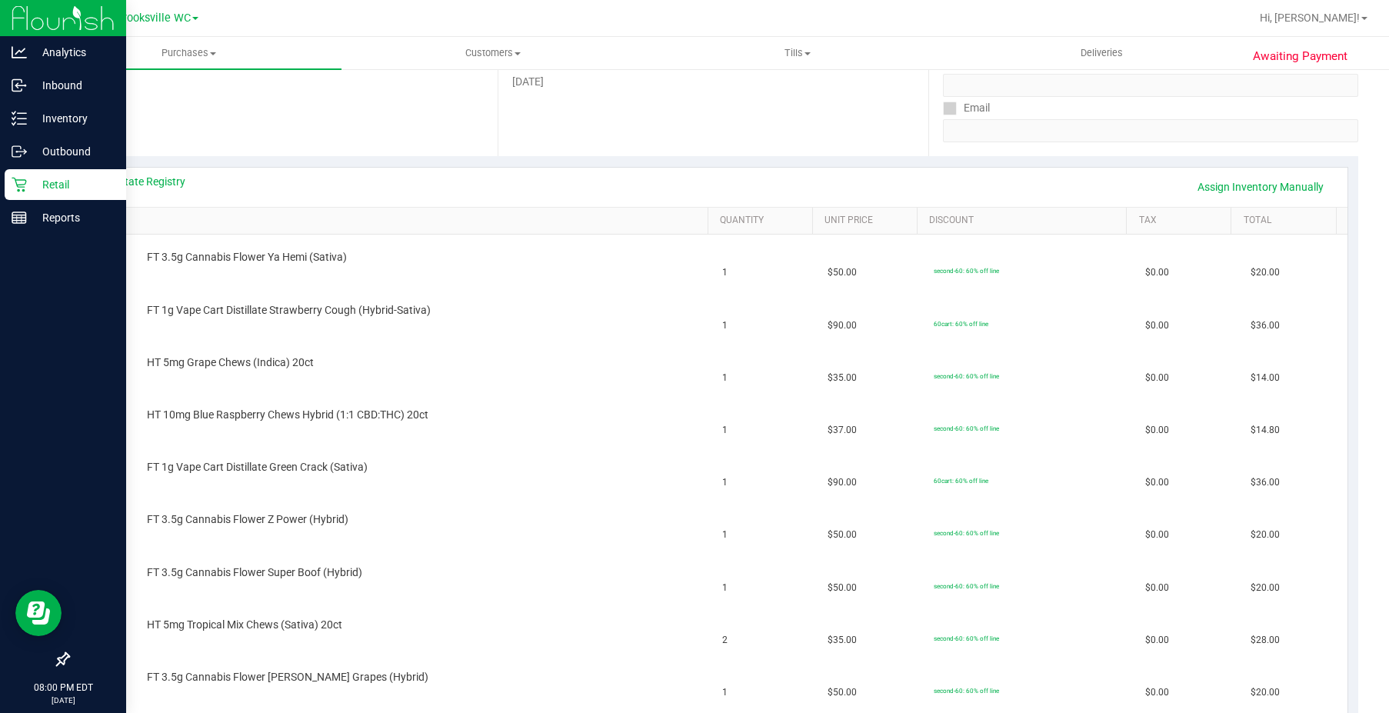
scroll to position [0, 0]
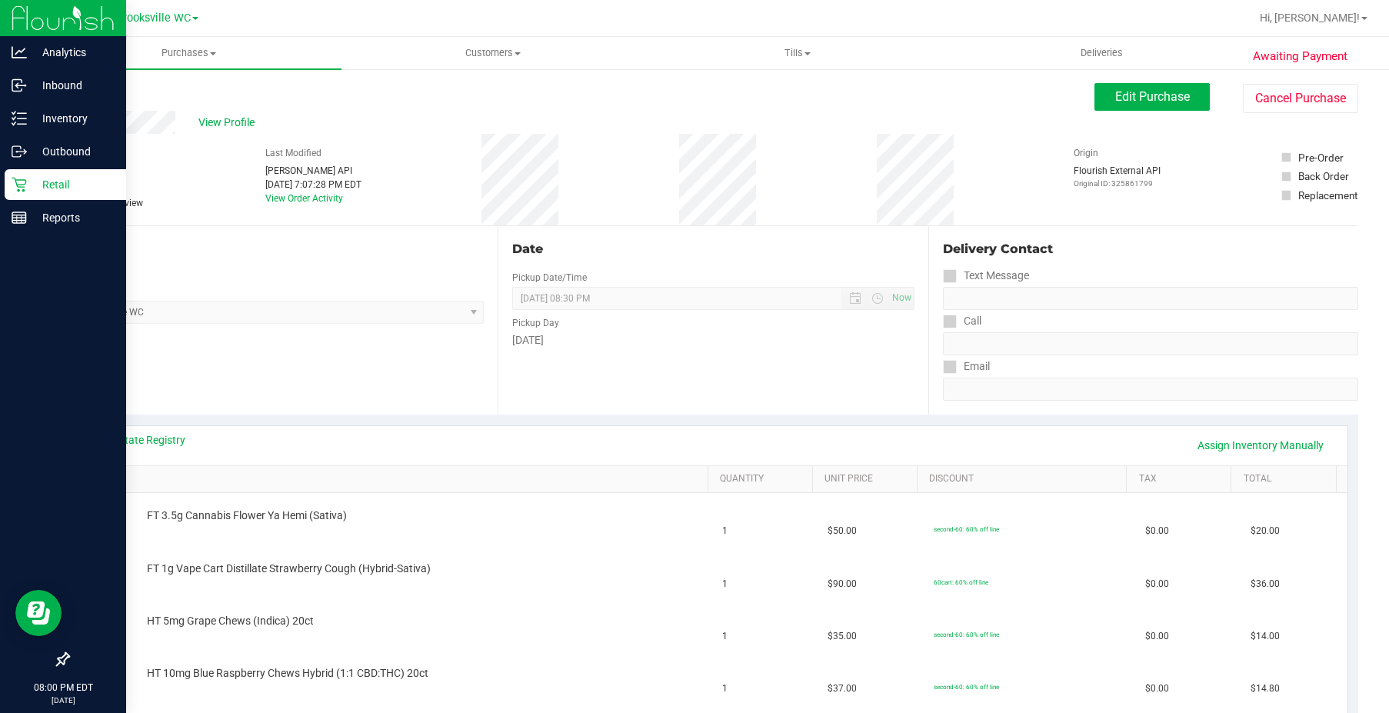
click at [1304, 113] on div "View Profile # 11977213 BioTrack ID: - Submitted Needs review Last Modified [PE…" at bounding box center [713, 168] width 1291 height 115
click at [1271, 99] on button "Cancel Purchase" at bounding box center [1300, 98] width 115 height 29
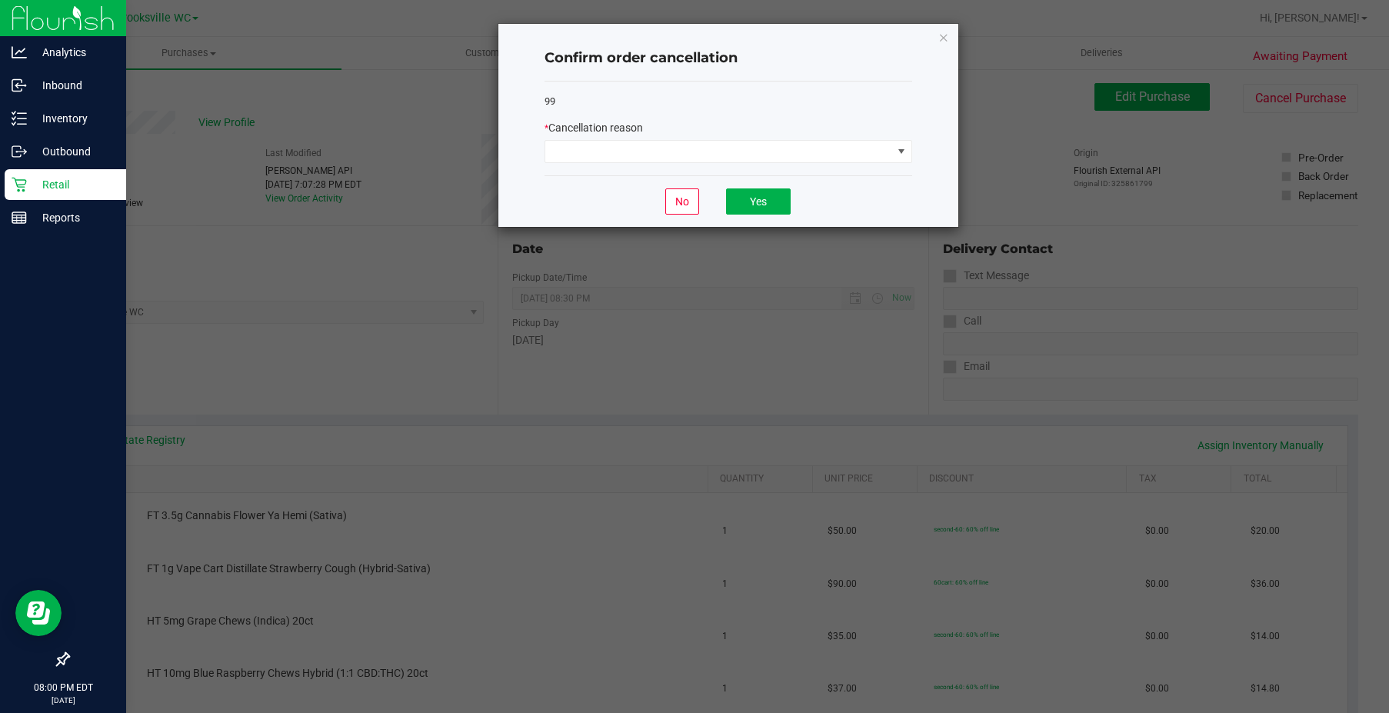
click at [675, 135] on div "* Cancellation reason" at bounding box center [729, 128] width 368 height 16
click at [679, 152] on span at bounding box center [718, 152] width 347 height 22
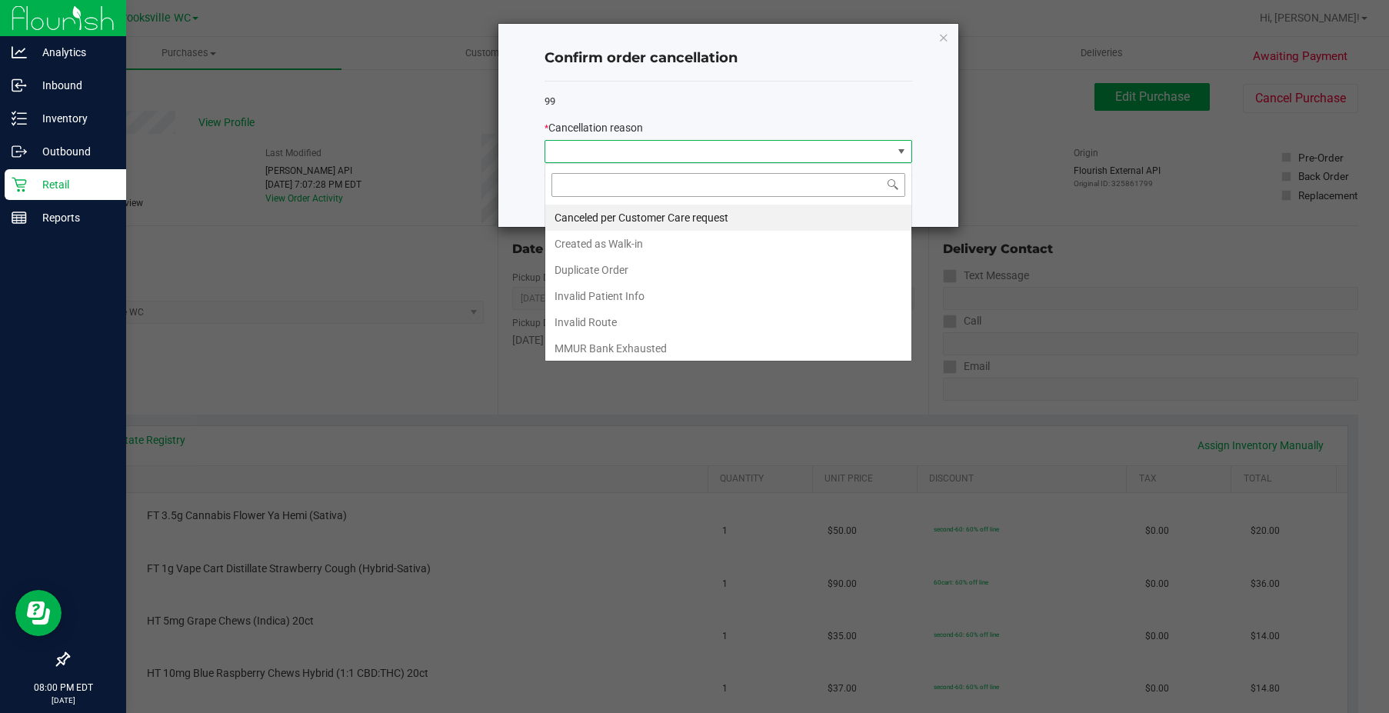
scroll to position [23, 368]
click at [632, 246] on li "Created as Walk-in" at bounding box center [728, 244] width 366 height 26
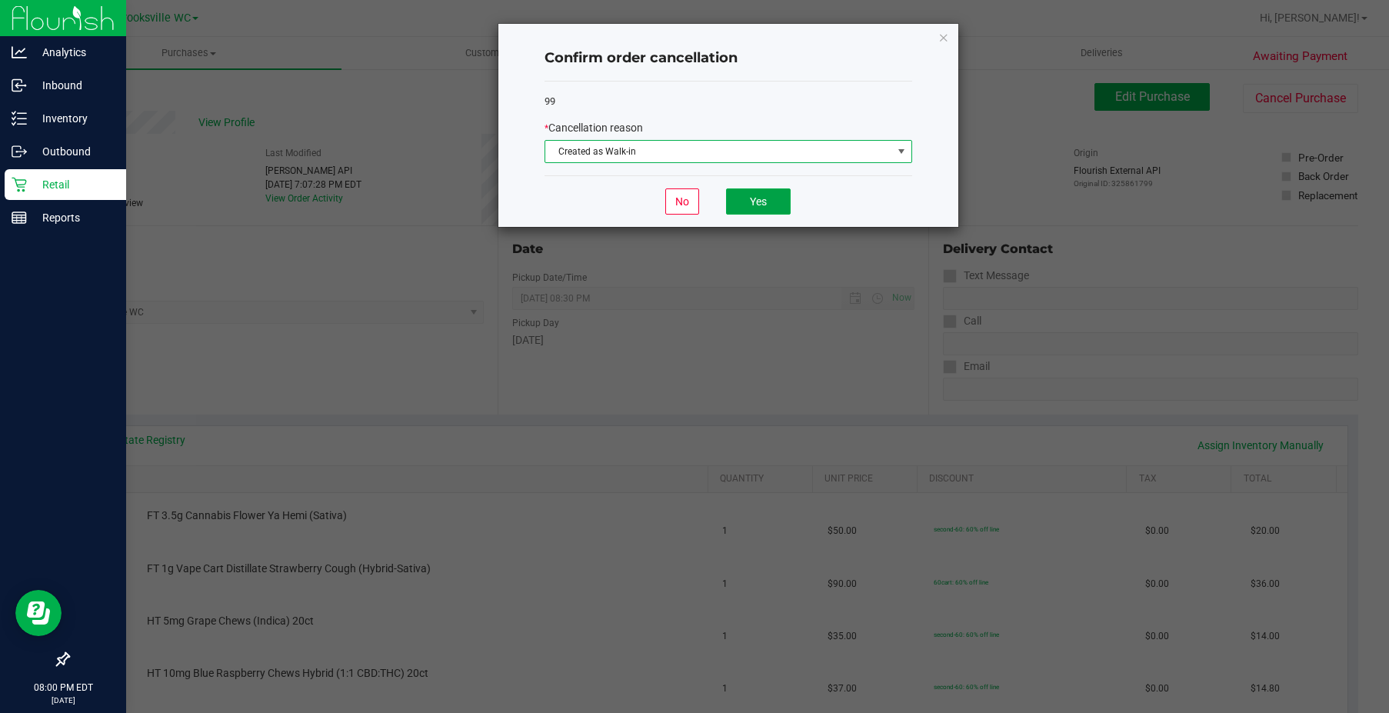
click at [772, 200] on button "Yes" at bounding box center [758, 201] width 65 height 26
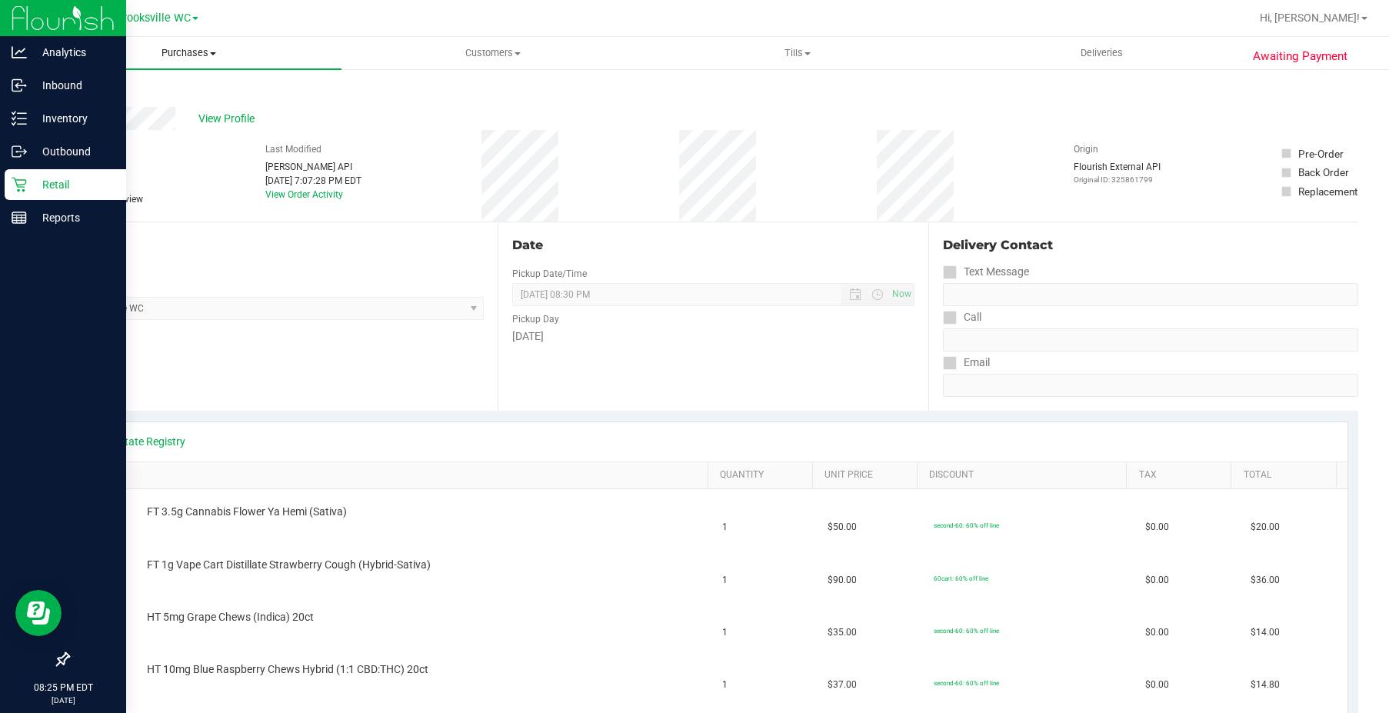
scroll to position [0, 0]
click at [187, 57] on span "Purchases" at bounding box center [189, 53] width 305 height 14
click at [176, 106] on li "Fulfillment" at bounding box center [189, 111] width 305 height 18
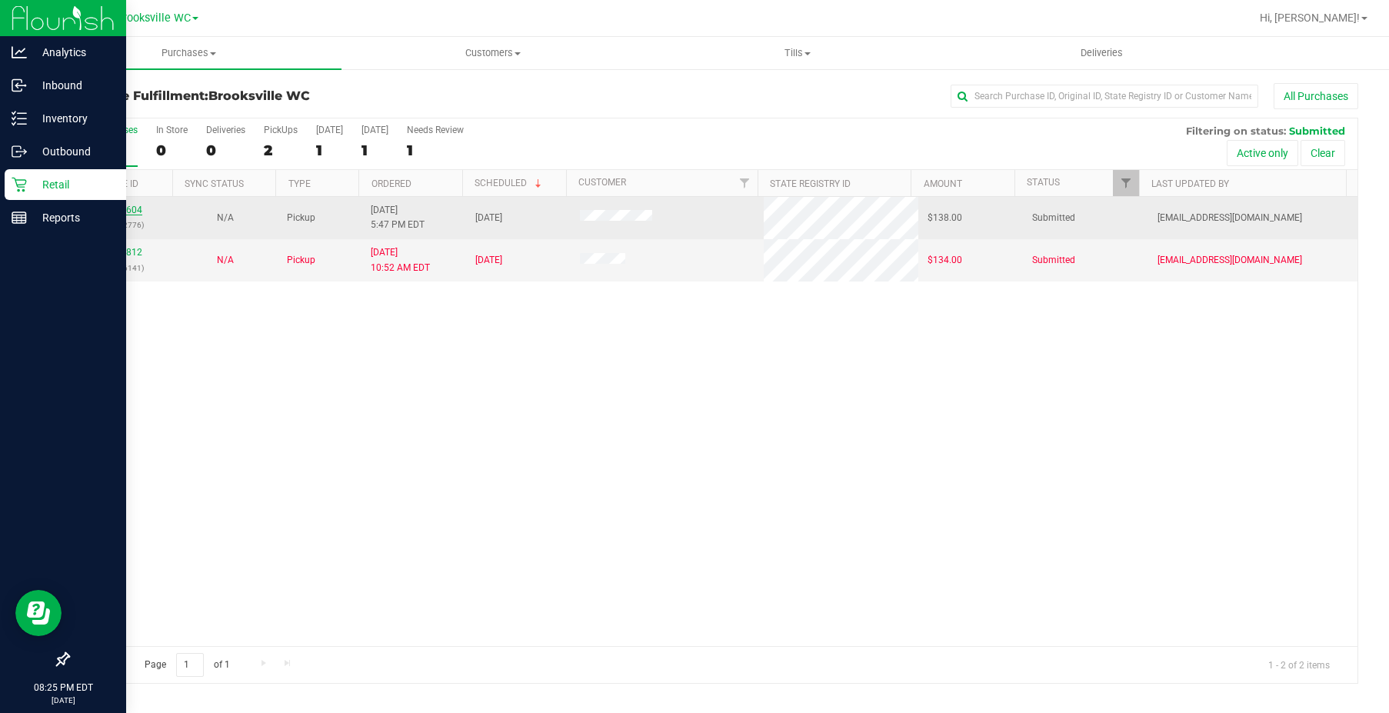
click at [130, 209] on link "11976604" at bounding box center [120, 210] width 43 height 11
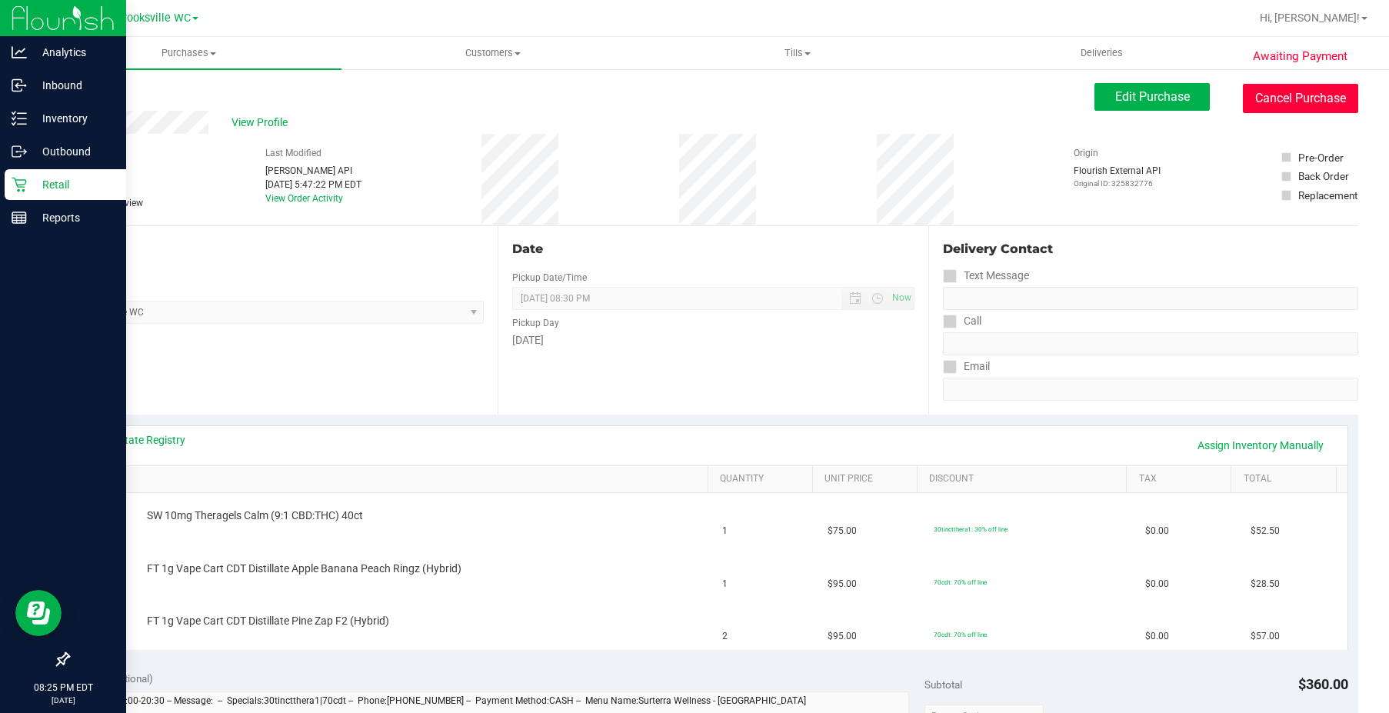
click at [1270, 88] on button "Cancel Purchase" at bounding box center [1300, 98] width 115 height 29
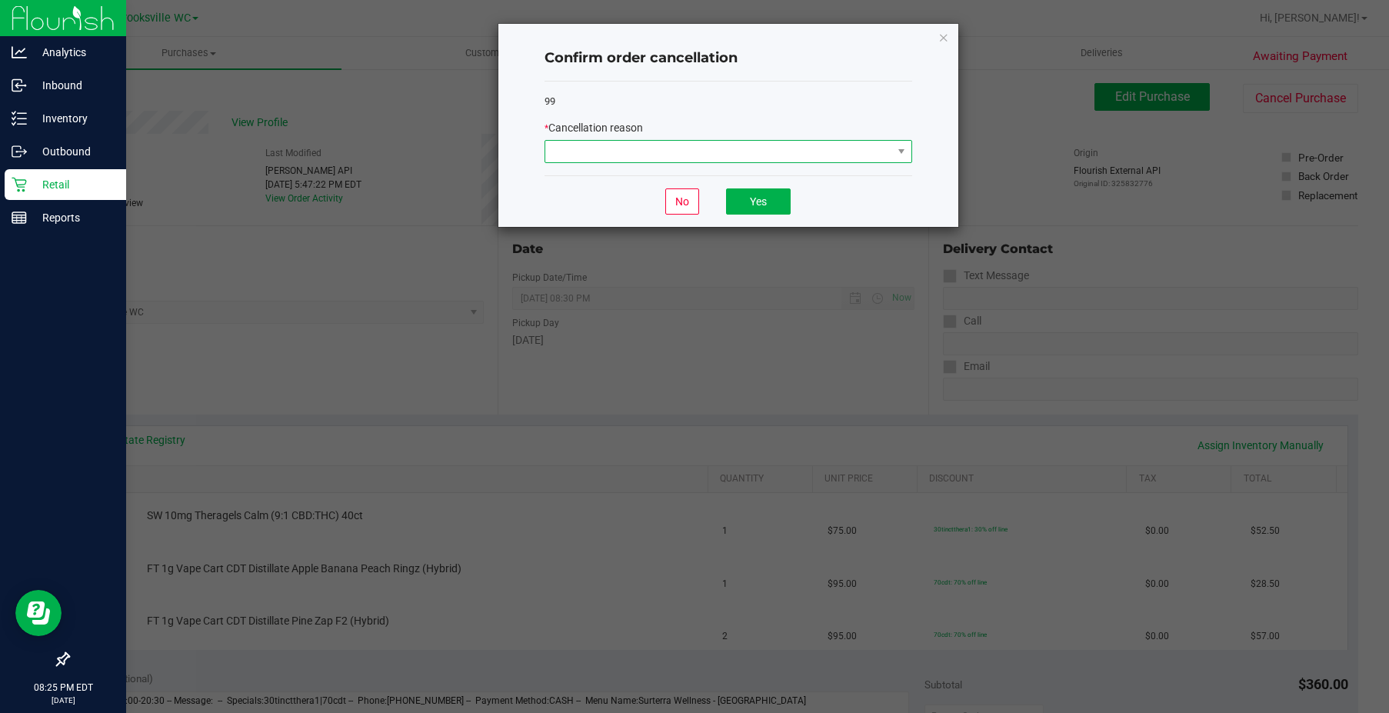
click at [709, 155] on span at bounding box center [718, 152] width 347 height 22
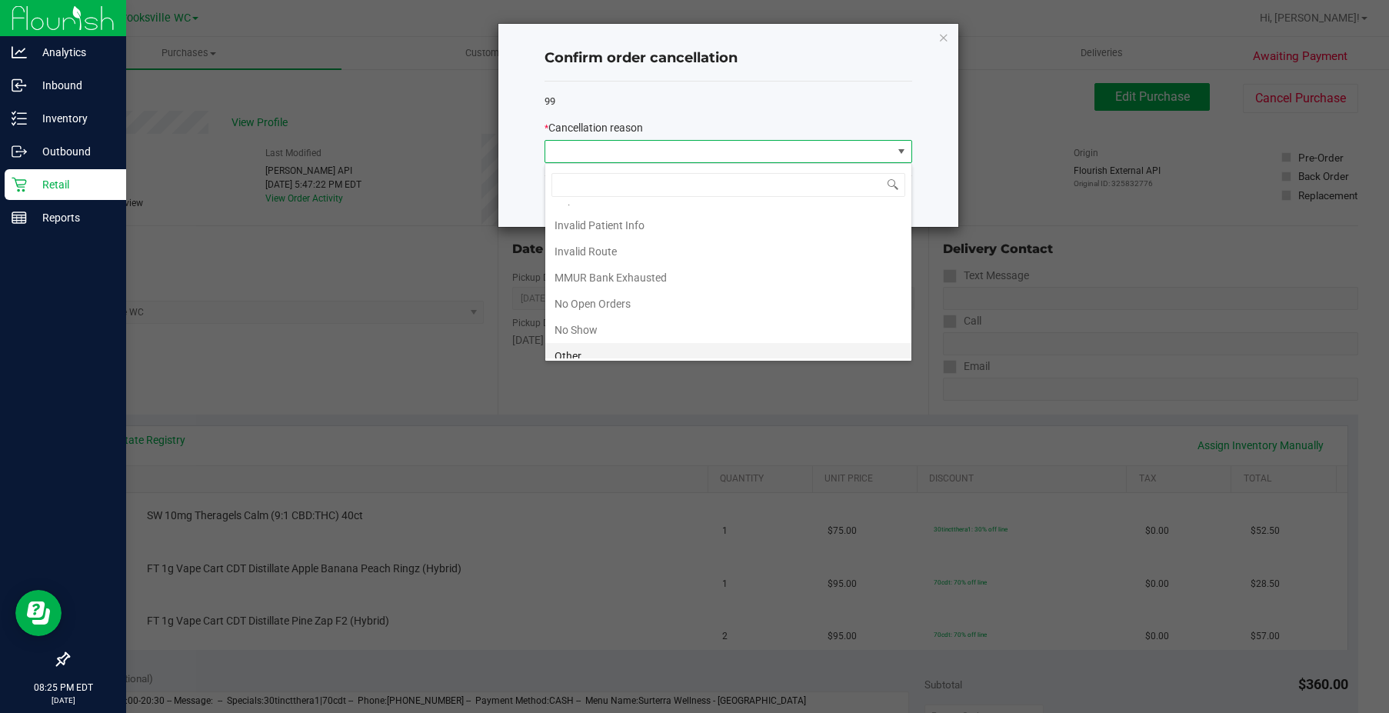
scroll to position [134, 0]
click at [605, 262] on li "No Show" at bounding box center [728, 267] width 366 height 26
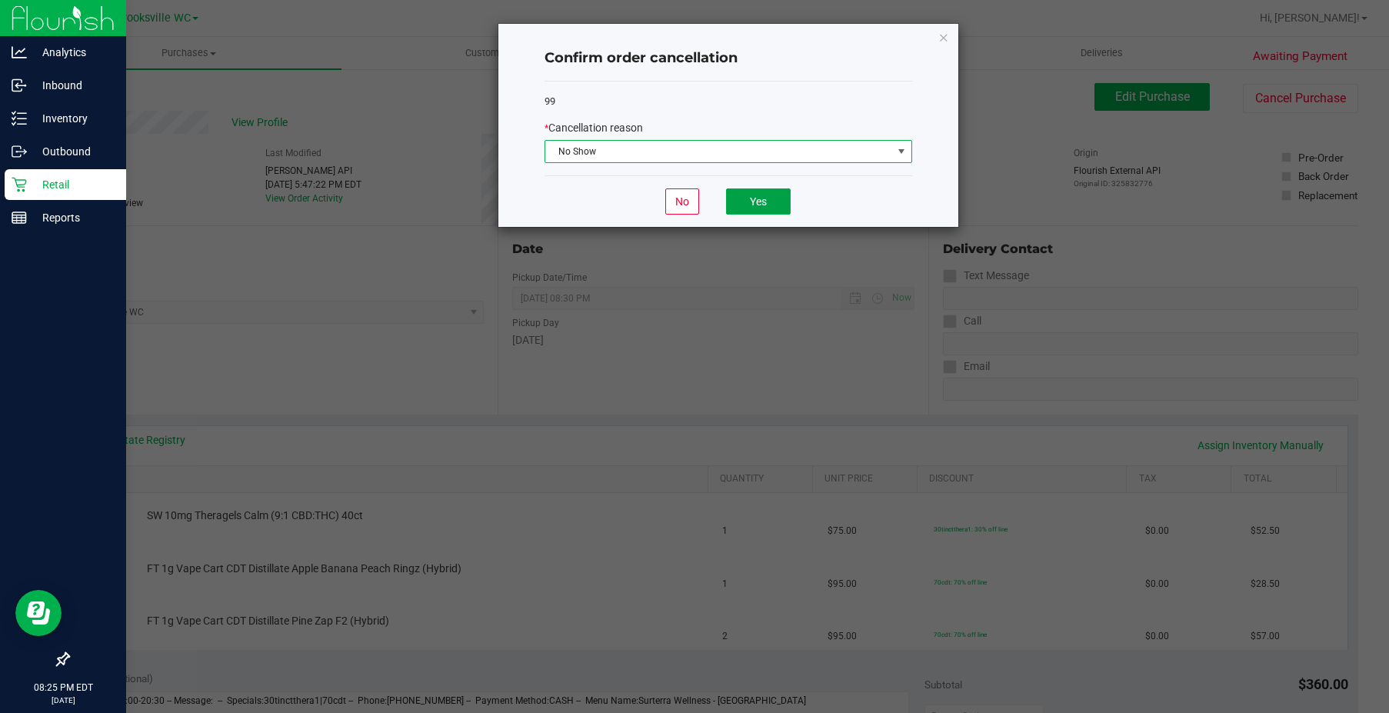
click at [763, 200] on button "Yes" at bounding box center [758, 201] width 65 height 26
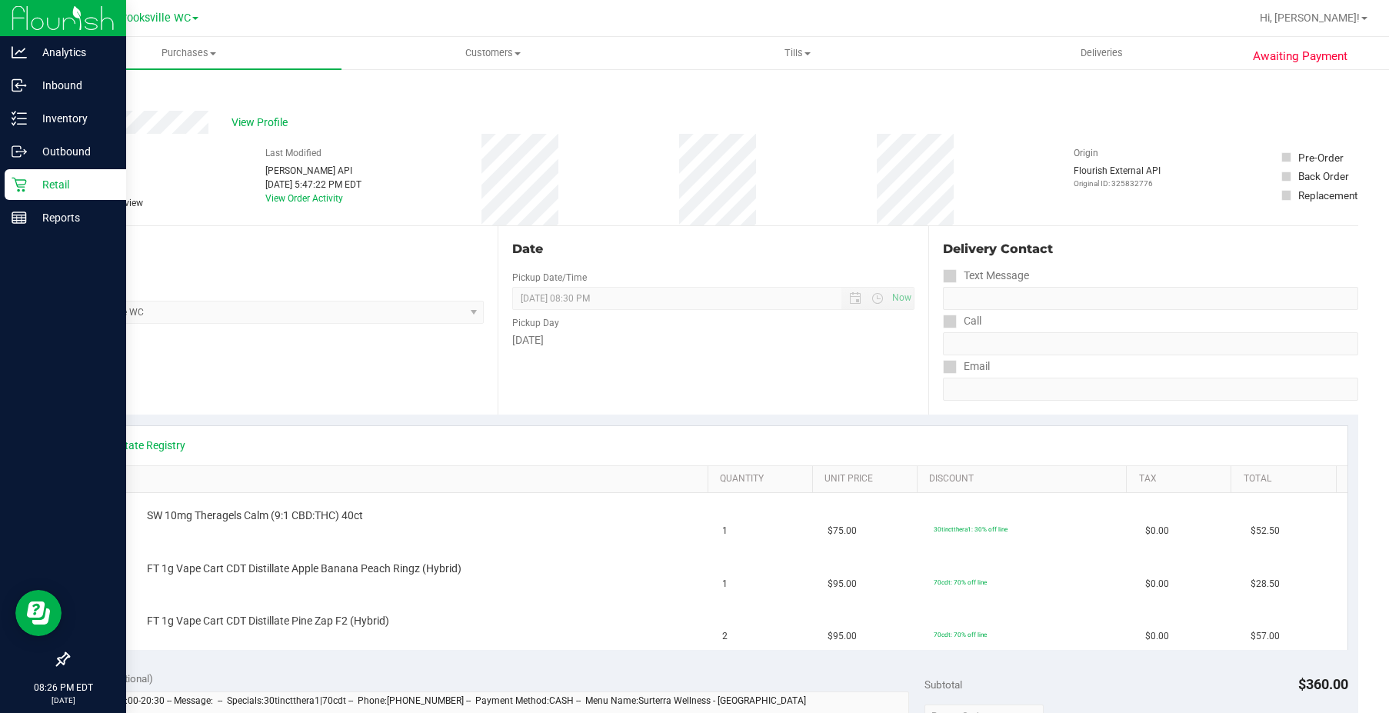
click at [80, 93] on link "Back" at bounding box center [79, 92] width 23 height 11
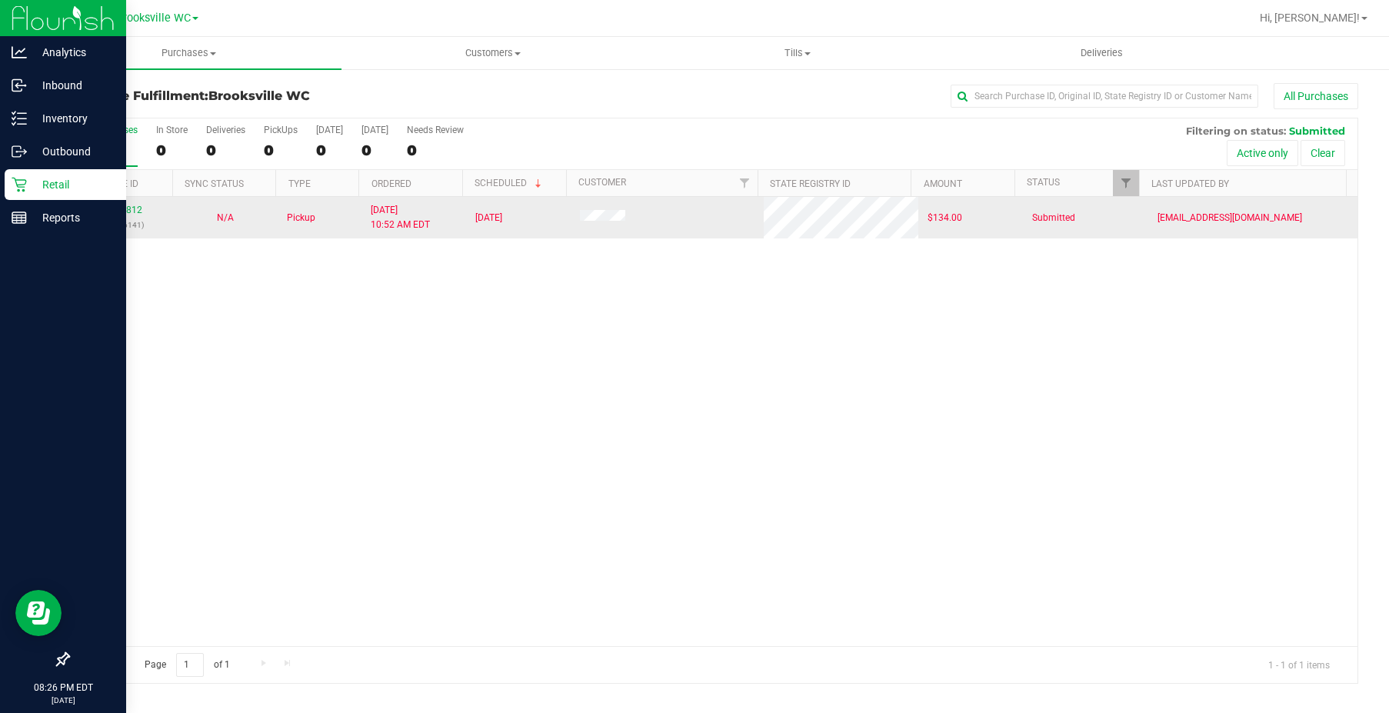
click at [108, 204] on div "11972812 (325636141)" at bounding box center [121, 217] width 86 height 29
click at [110, 212] on link "11972812" at bounding box center [120, 210] width 43 height 11
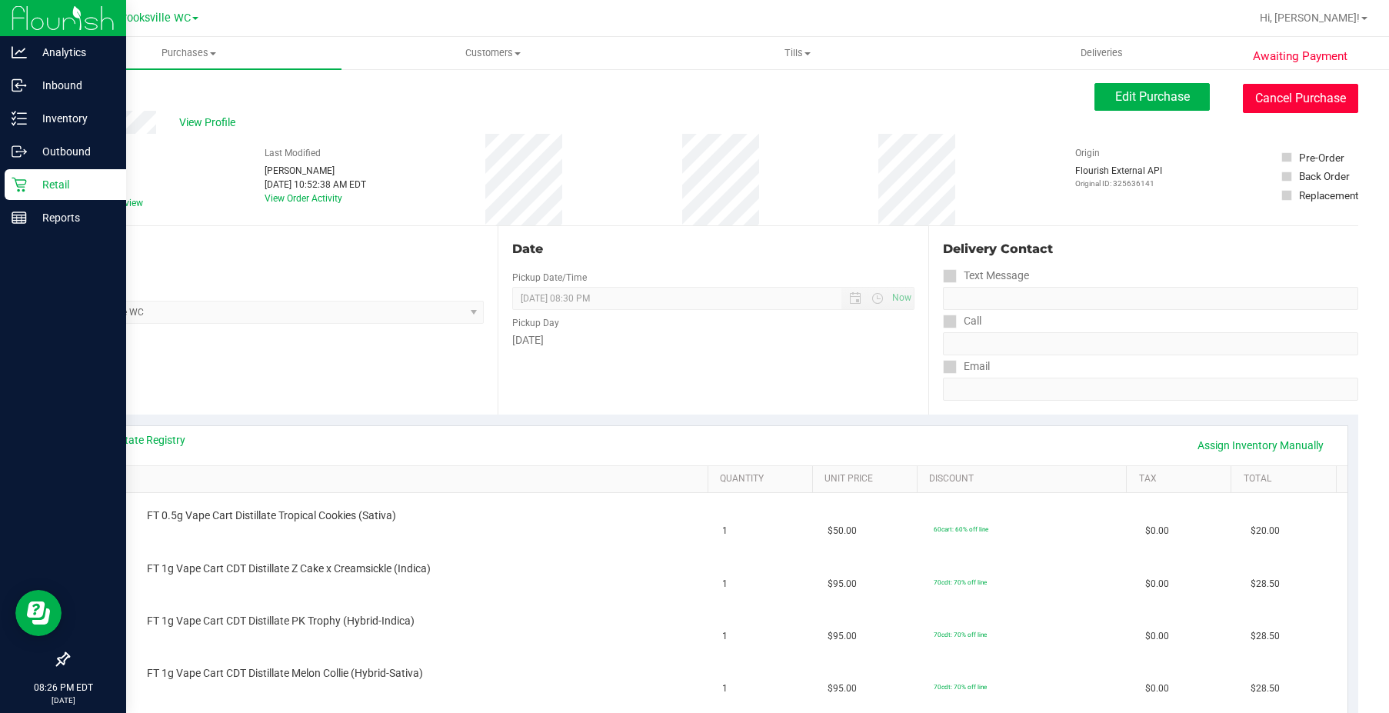
click at [1319, 100] on button "Cancel Purchase" at bounding box center [1300, 98] width 115 height 29
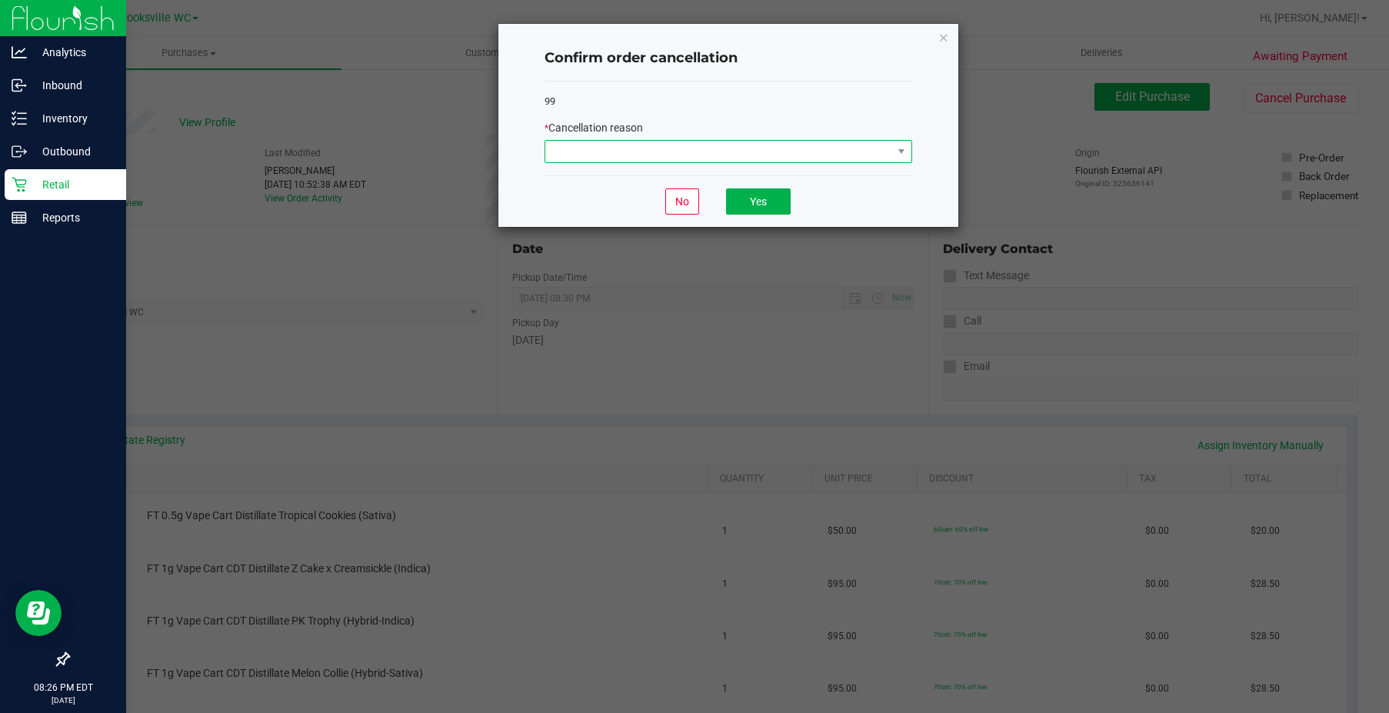
click at [799, 157] on span at bounding box center [718, 152] width 347 height 22
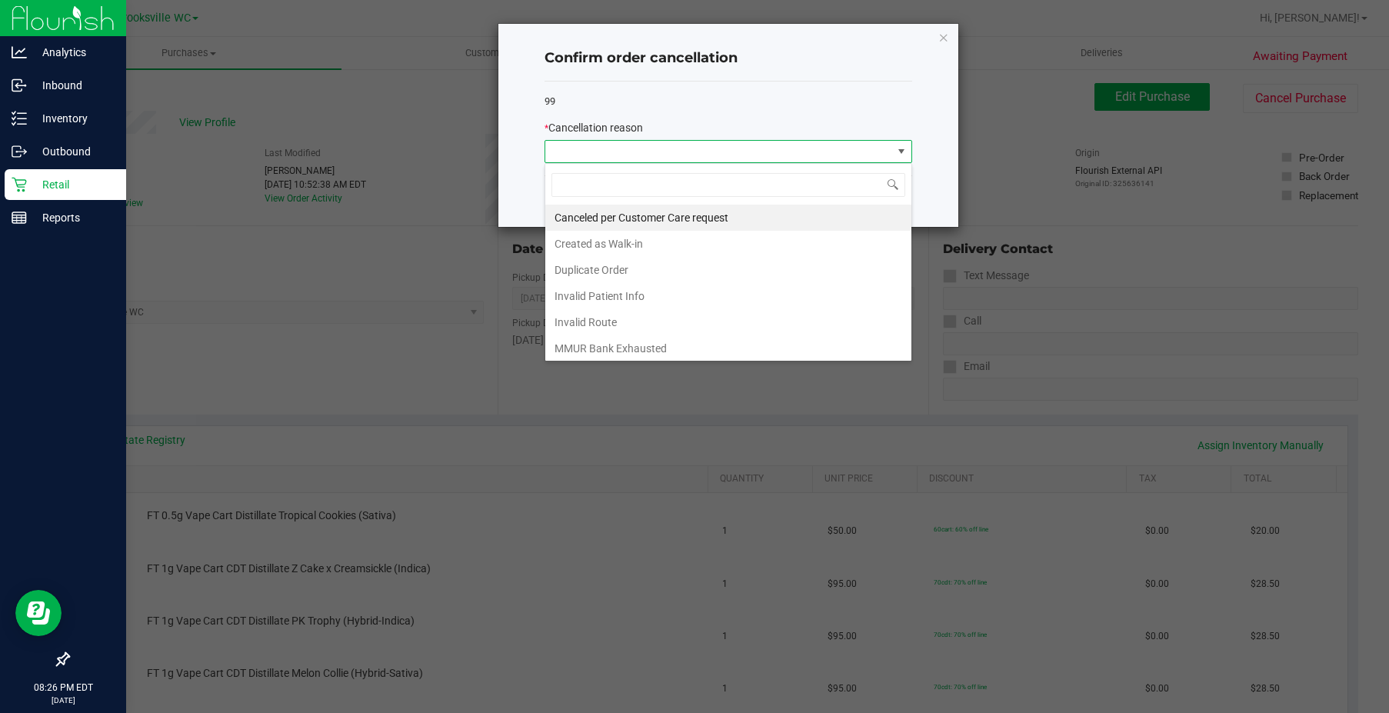
scroll to position [134, 0]
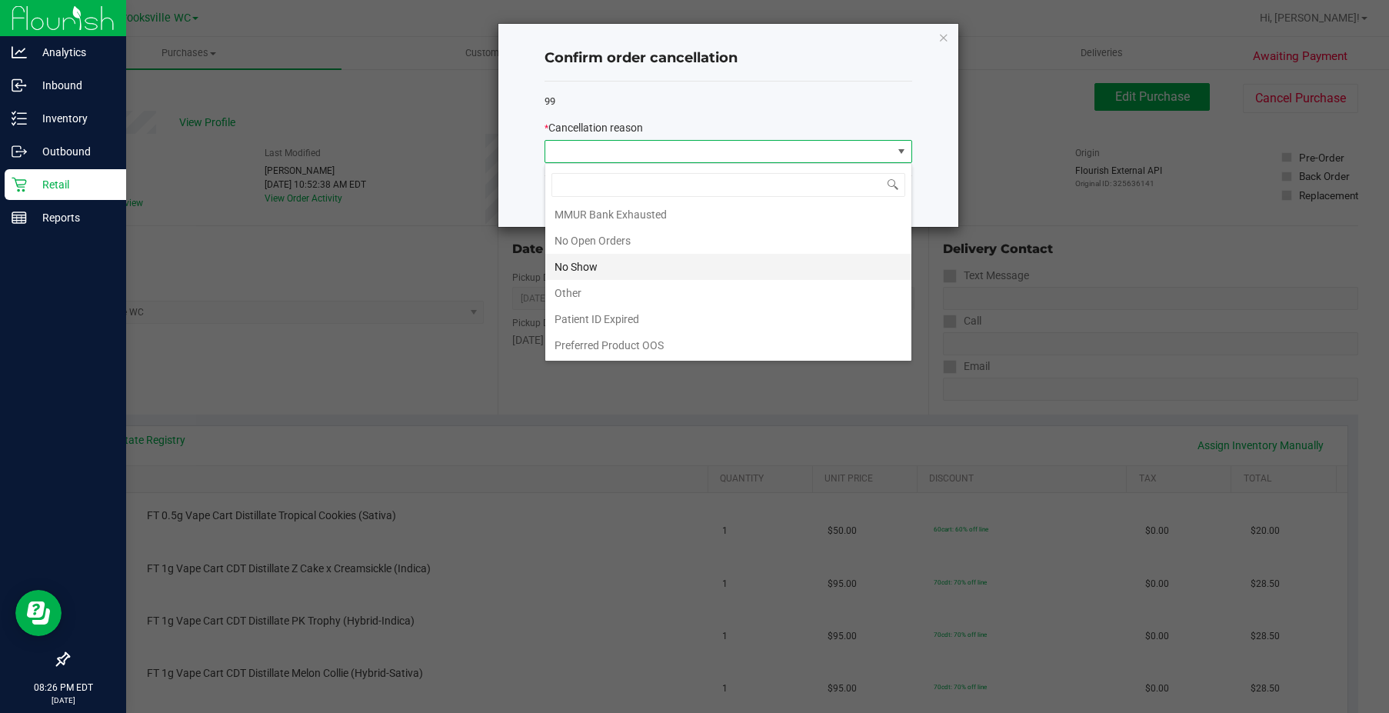
click at [585, 265] on li "No Show" at bounding box center [728, 267] width 366 height 26
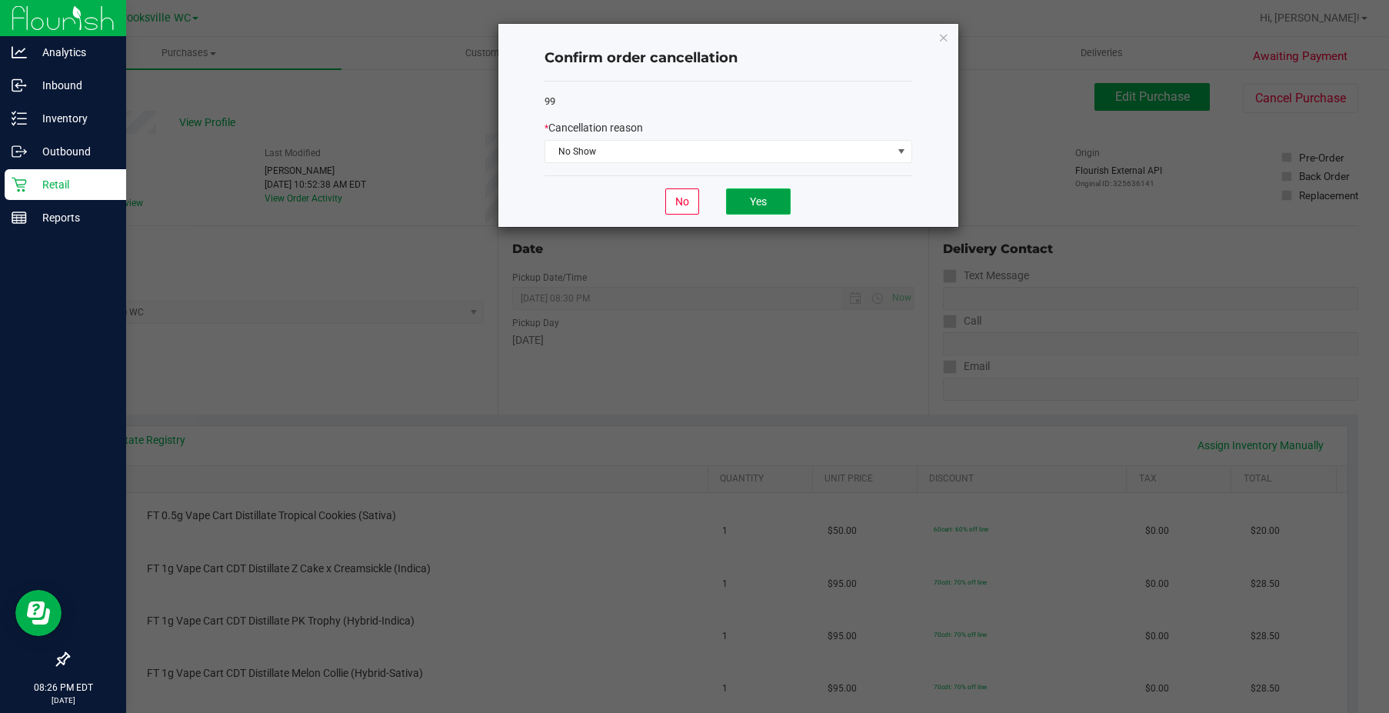
click at [769, 192] on button "Yes" at bounding box center [758, 201] width 65 height 26
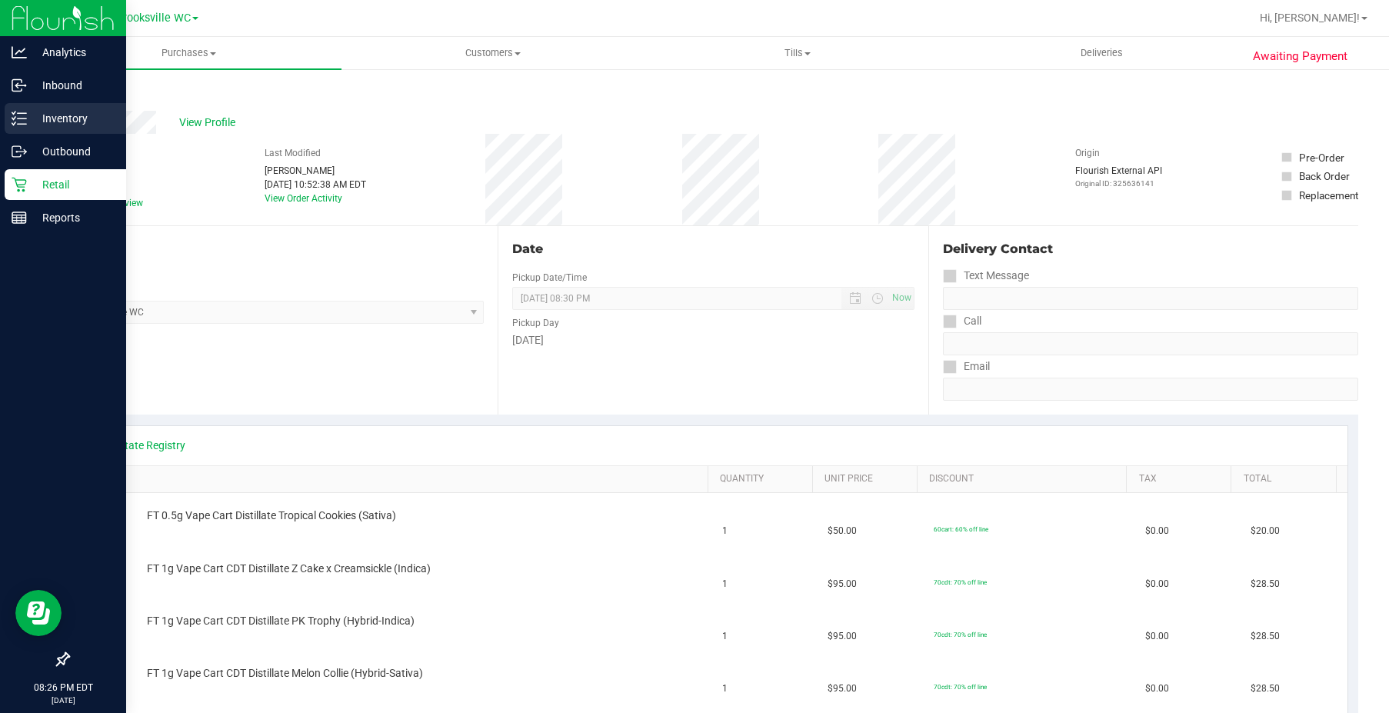
click at [58, 118] on p "Inventory" at bounding box center [73, 118] width 92 height 18
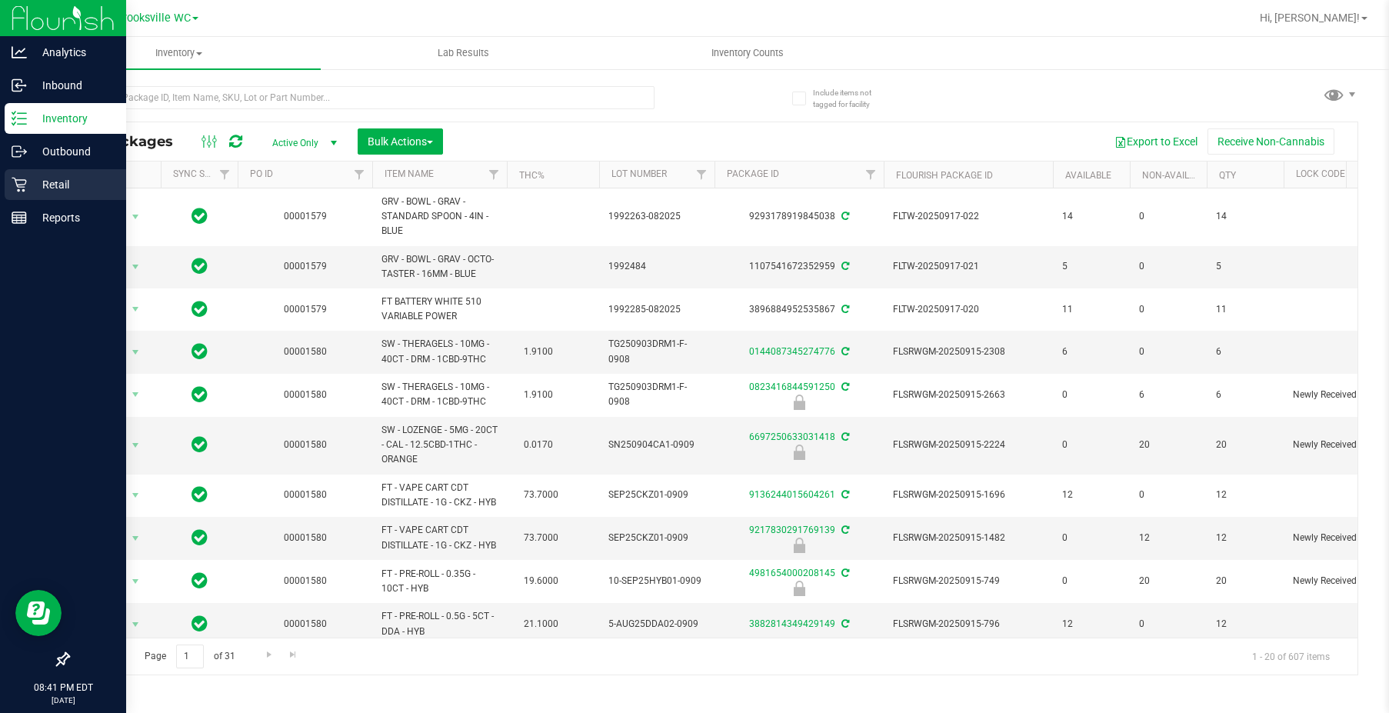
click at [41, 189] on p "Retail" at bounding box center [73, 184] width 92 height 18
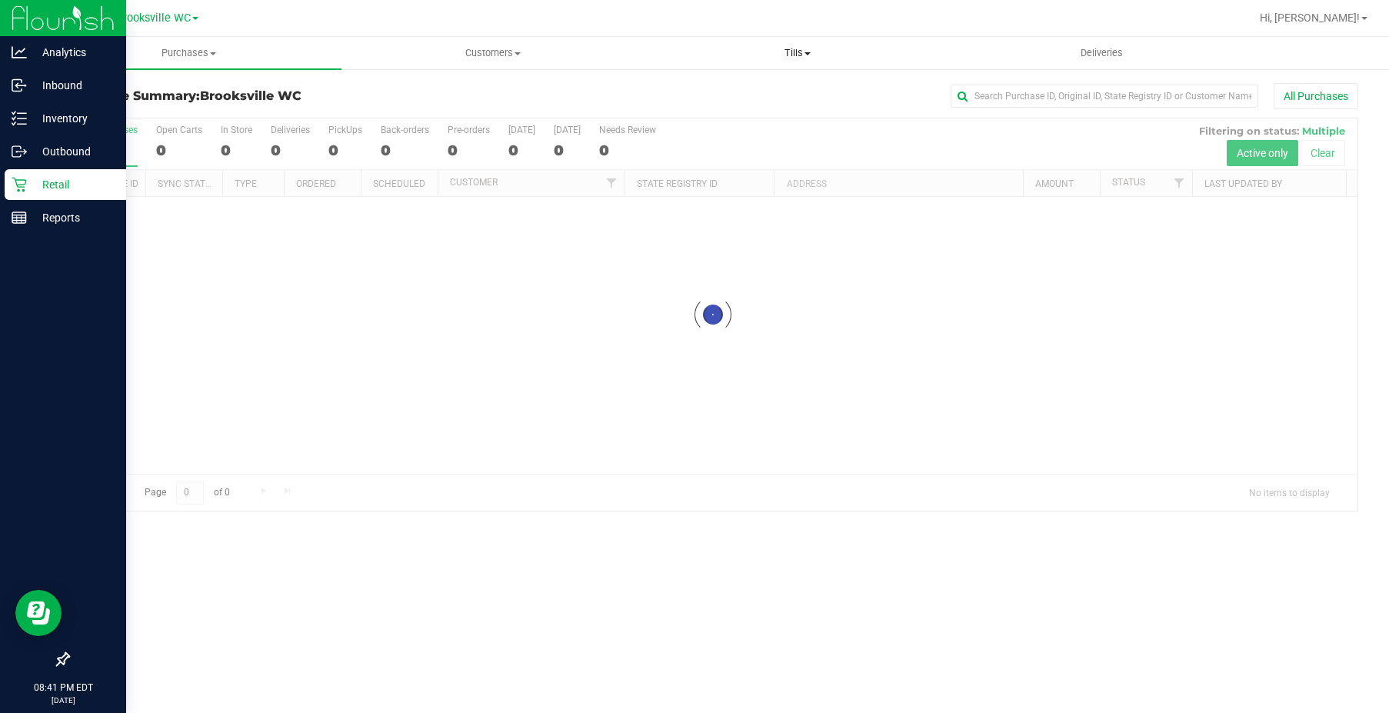
click at [780, 58] on span "Tills" at bounding box center [797, 53] width 303 height 14
click at [755, 95] on li "Manage tills" at bounding box center [797, 93] width 305 height 18
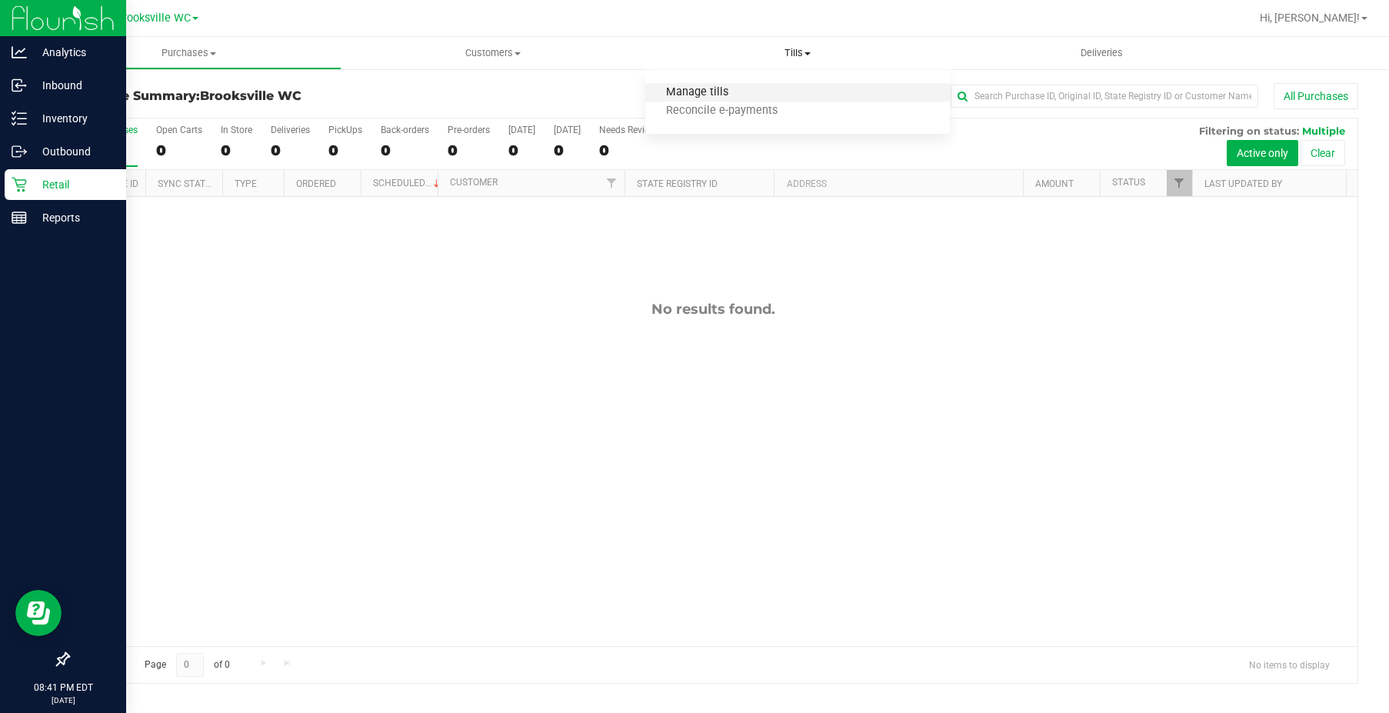
click at [721, 91] on span "Manage tills" at bounding box center [697, 92] width 104 height 13
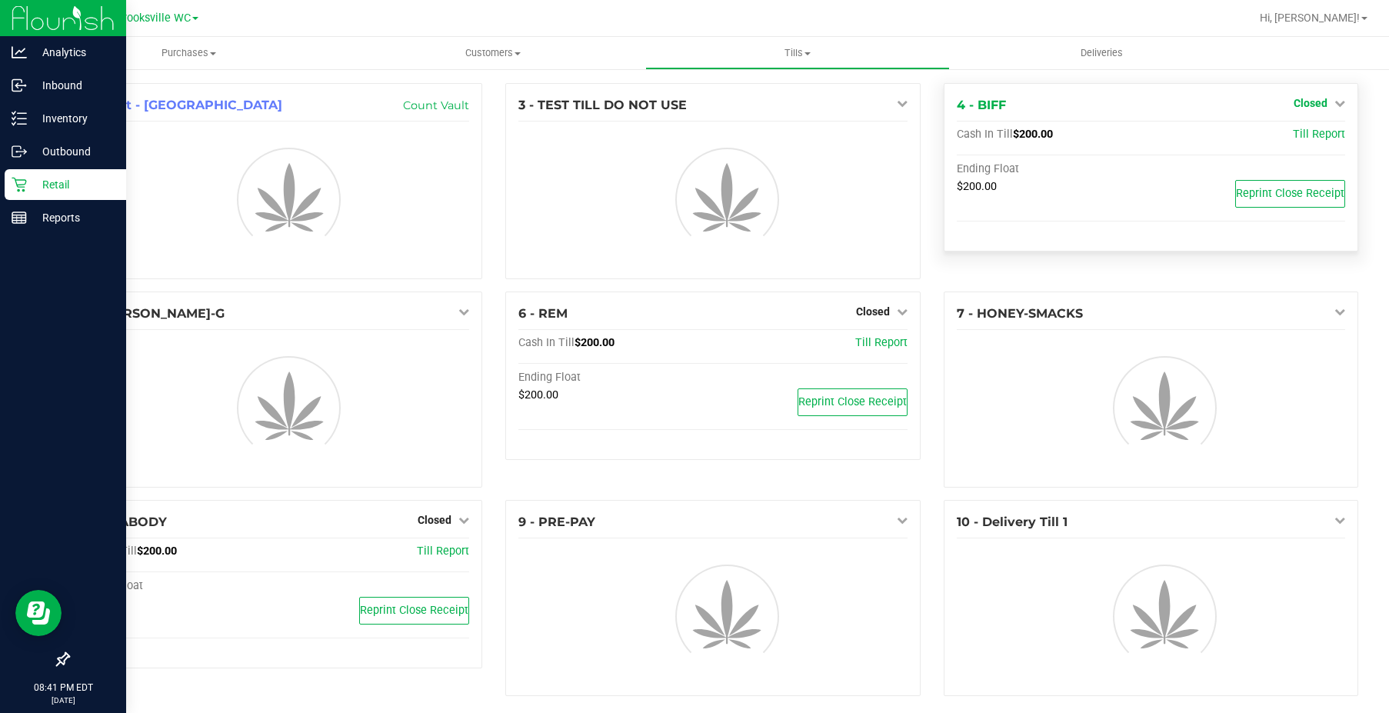
click at [1334, 104] on icon at bounding box center [1339, 103] width 11 height 11
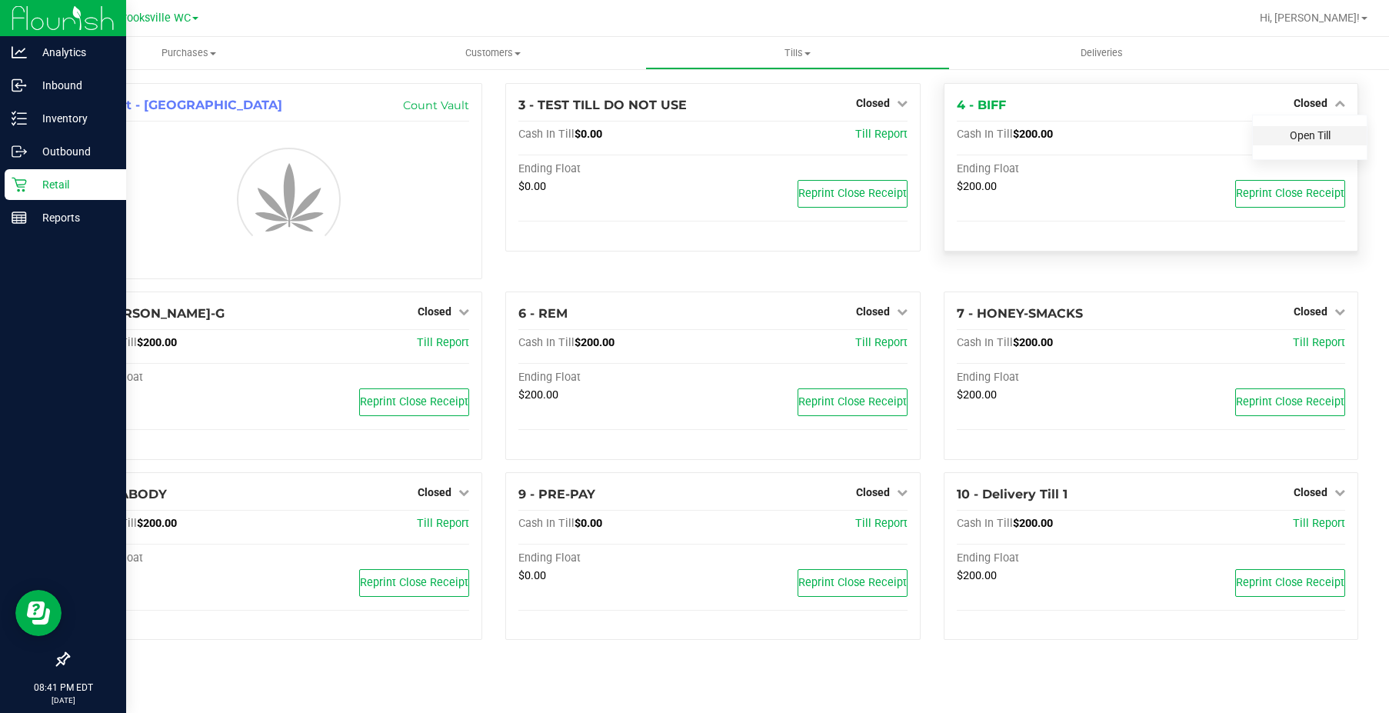
click at [1314, 138] on link "Open Till" at bounding box center [1310, 135] width 41 height 12
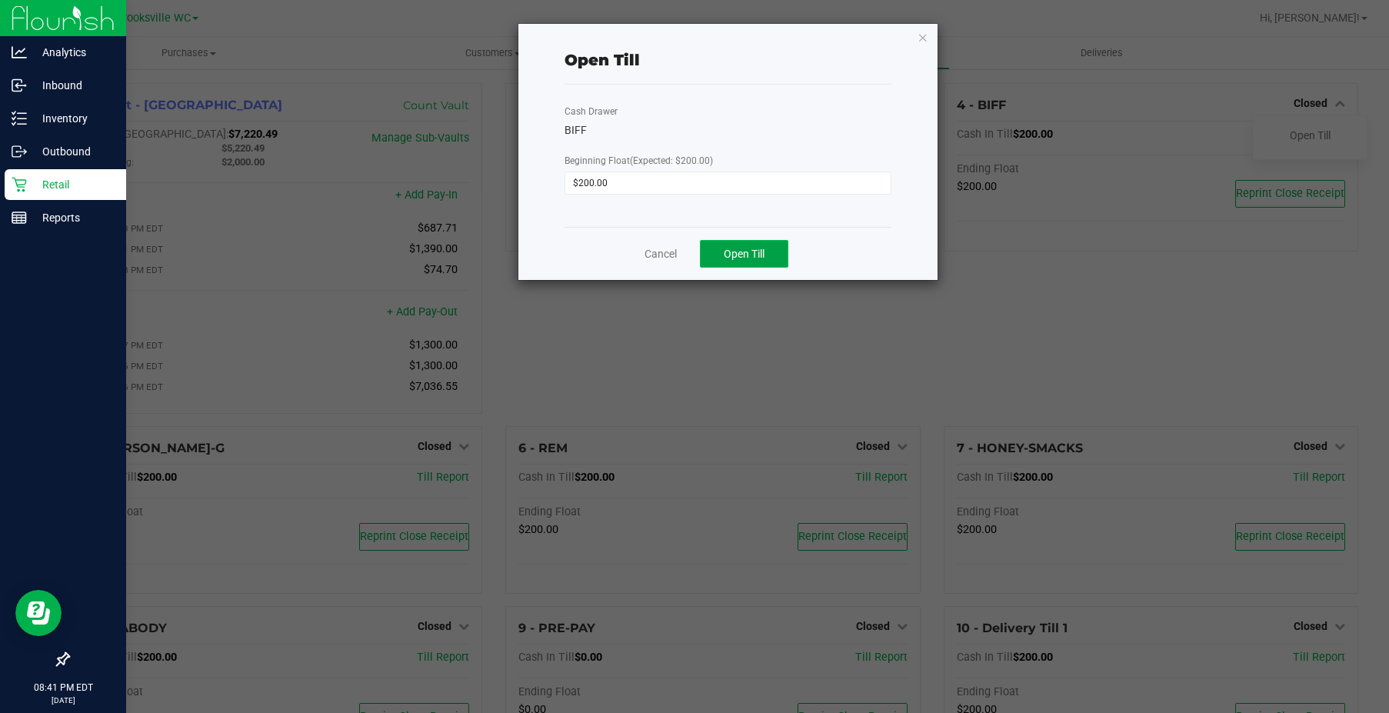
click at [775, 252] on button "Open Till" at bounding box center [744, 254] width 88 height 28
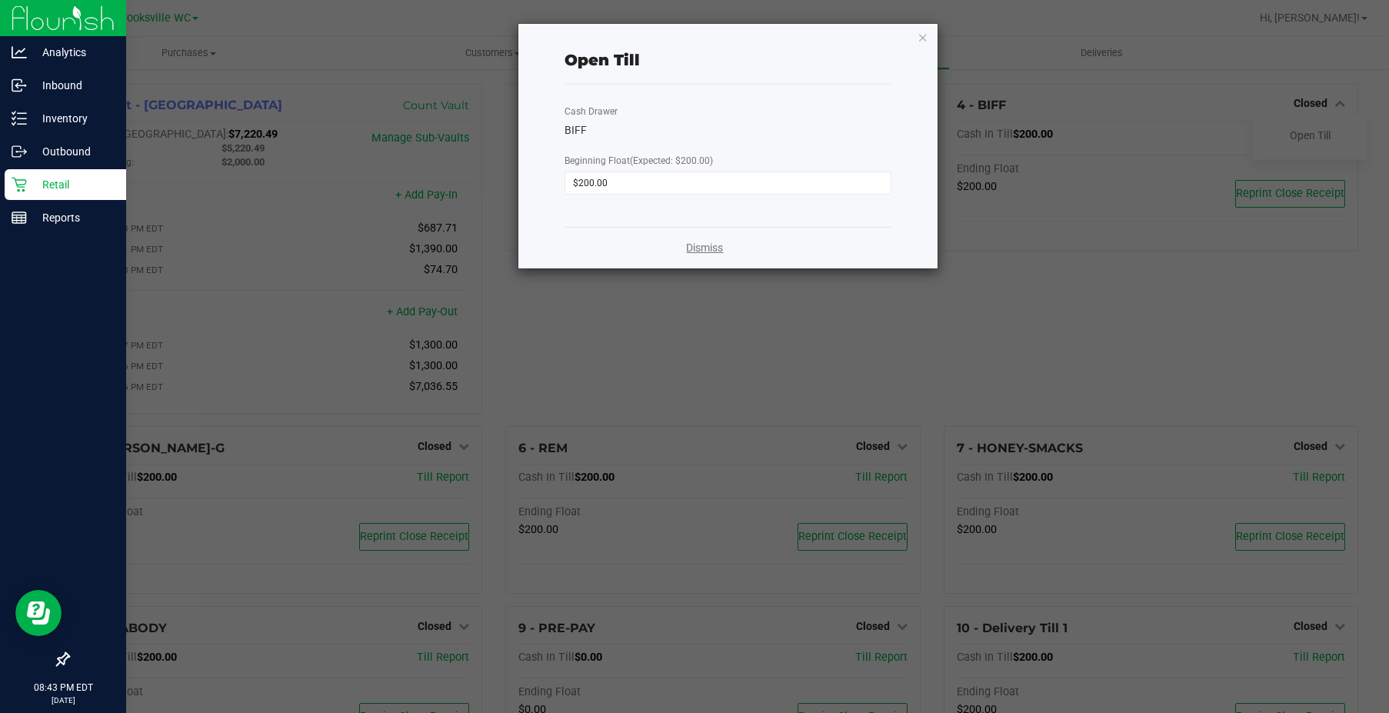
click at [690, 242] on link "Dismiss" at bounding box center [704, 248] width 37 height 16
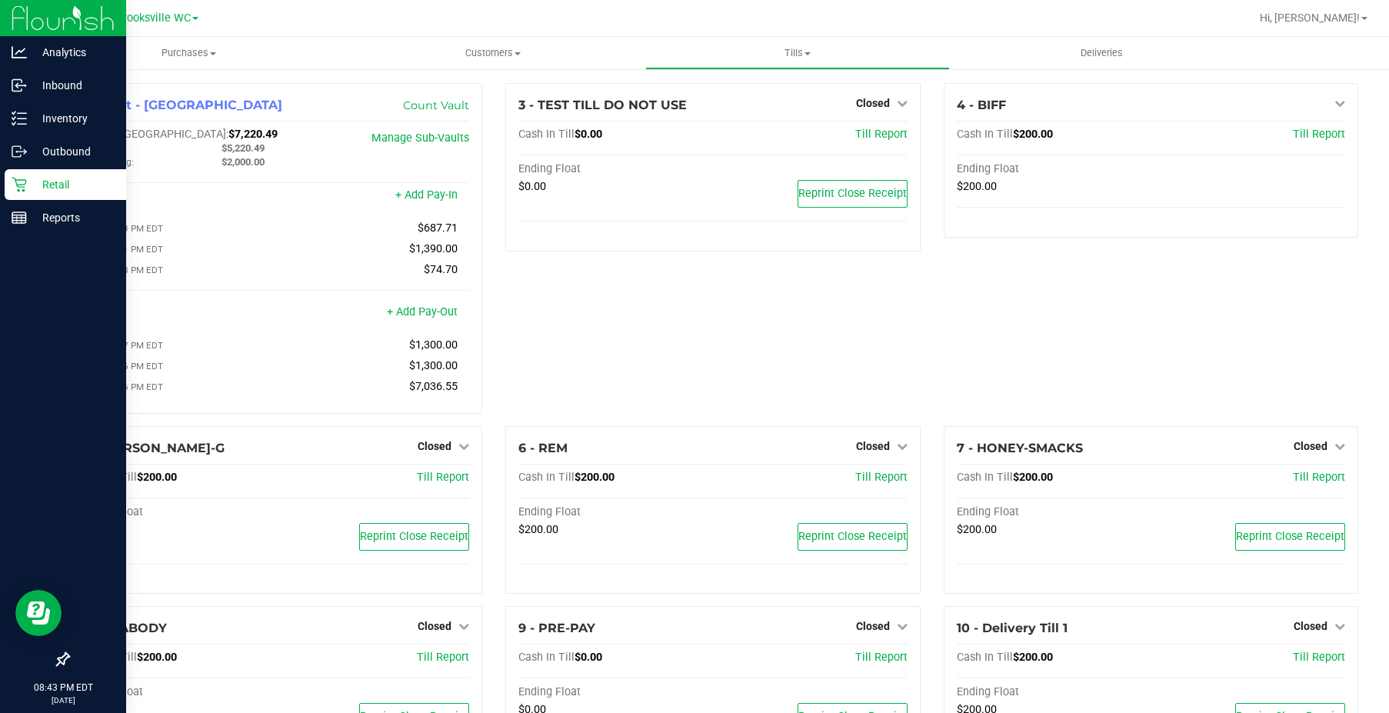
drag, startPoint x: 1220, startPoint y: 302, endPoint x: 1278, endPoint y: 258, distance: 73.5
click at [1218, 305] on div "4 - BIFF Open Till Cash In Till $200.00 Till Report Ending Float $200.00" at bounding box center [1151, 254] width 438 height 343
click at [1334, 106] on icon at bounding box center [1339, 103] width 11 height 11
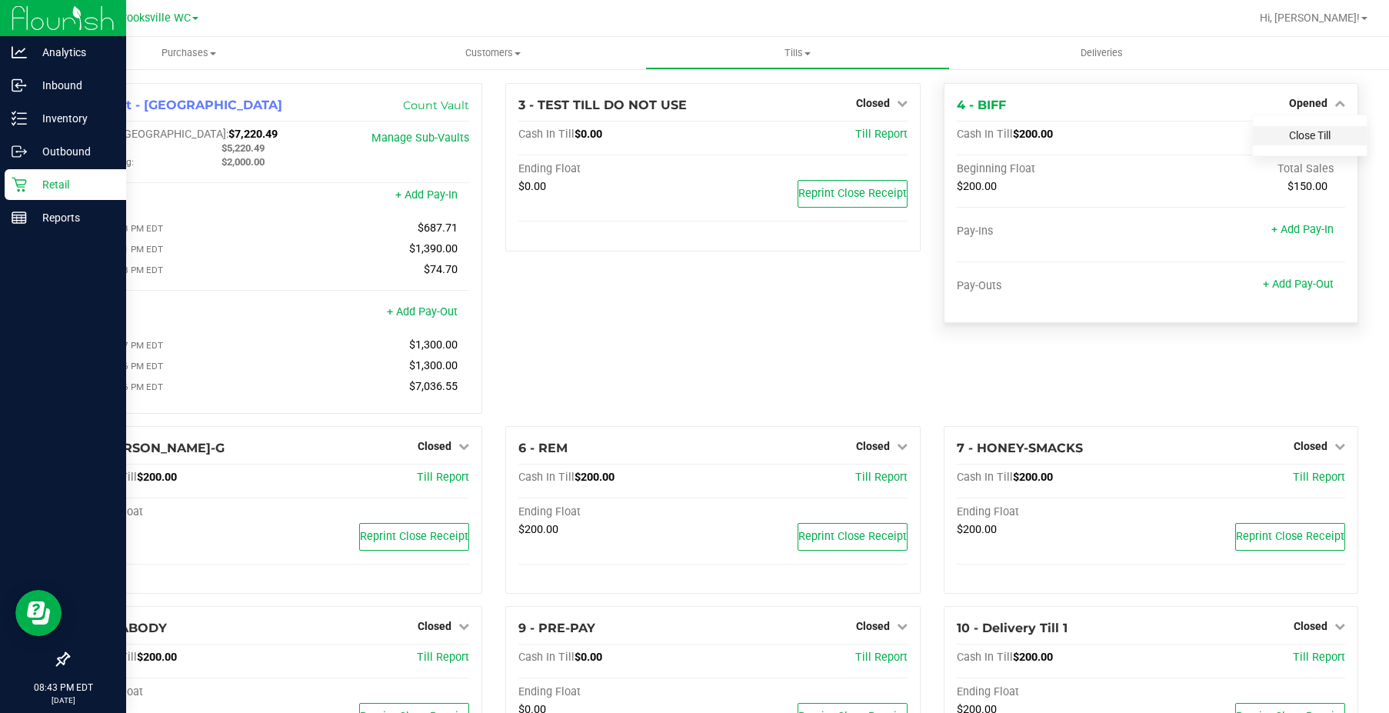
click at [1294, 138] on link "Close Till" at bounding box center [1310, 135] width 42 height 12
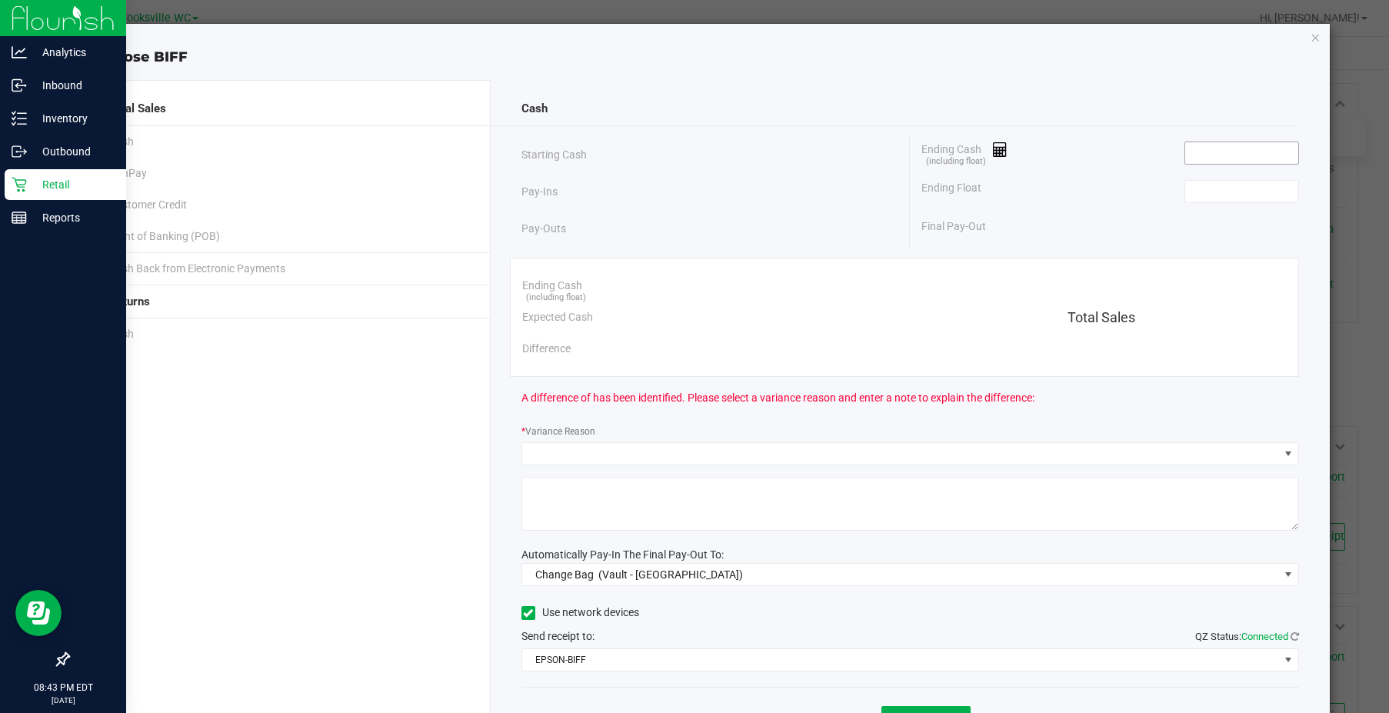
click at [1248, 151] on input at bounding box center [1241, 153] width 113 height 22
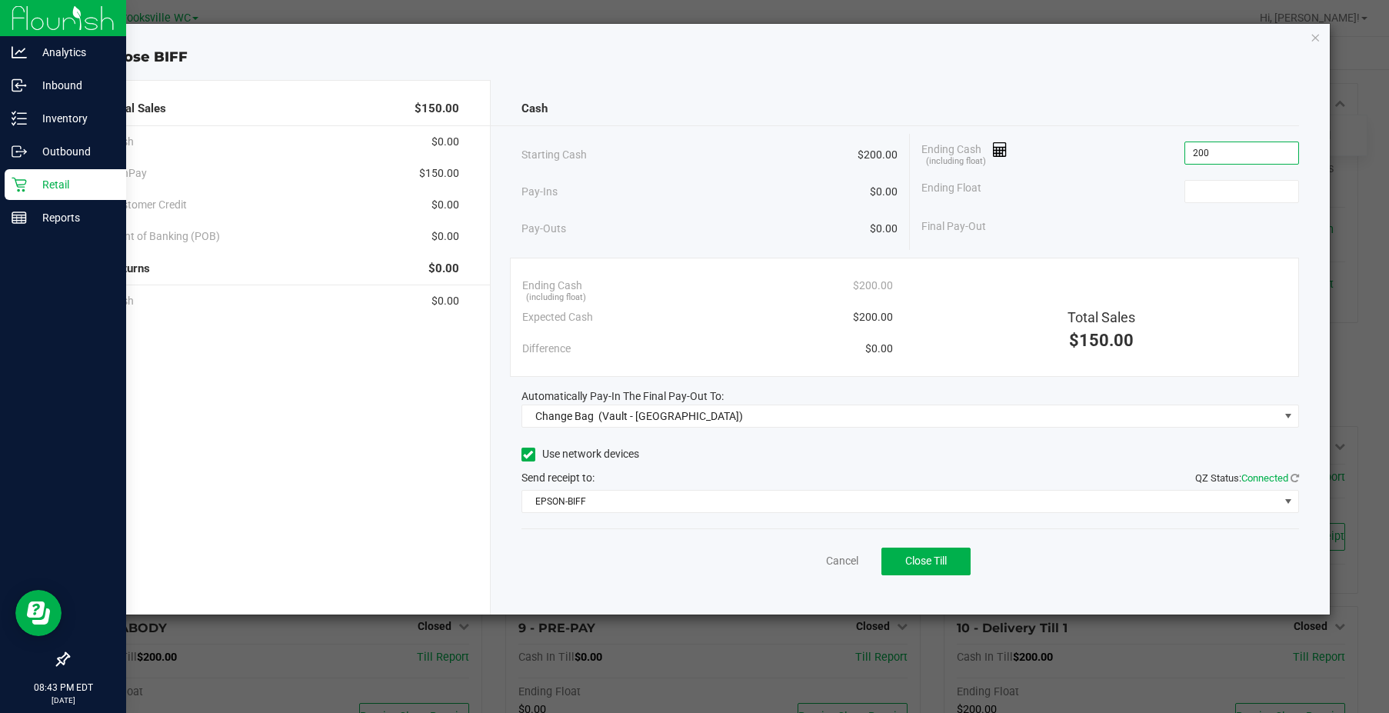
type input "$200.00"
drag, startPoint x: 786, startPoint y: 396, endPoint x: 792, endPoint y: 405, distance: 11.1
click at [790, 404] on div "Automatically Pay-In The Final Pay-Out To: Change Bag (Vault - [GEOGRAPHIC_DATA…" at bounding box center [910, 407] width 778 height 39
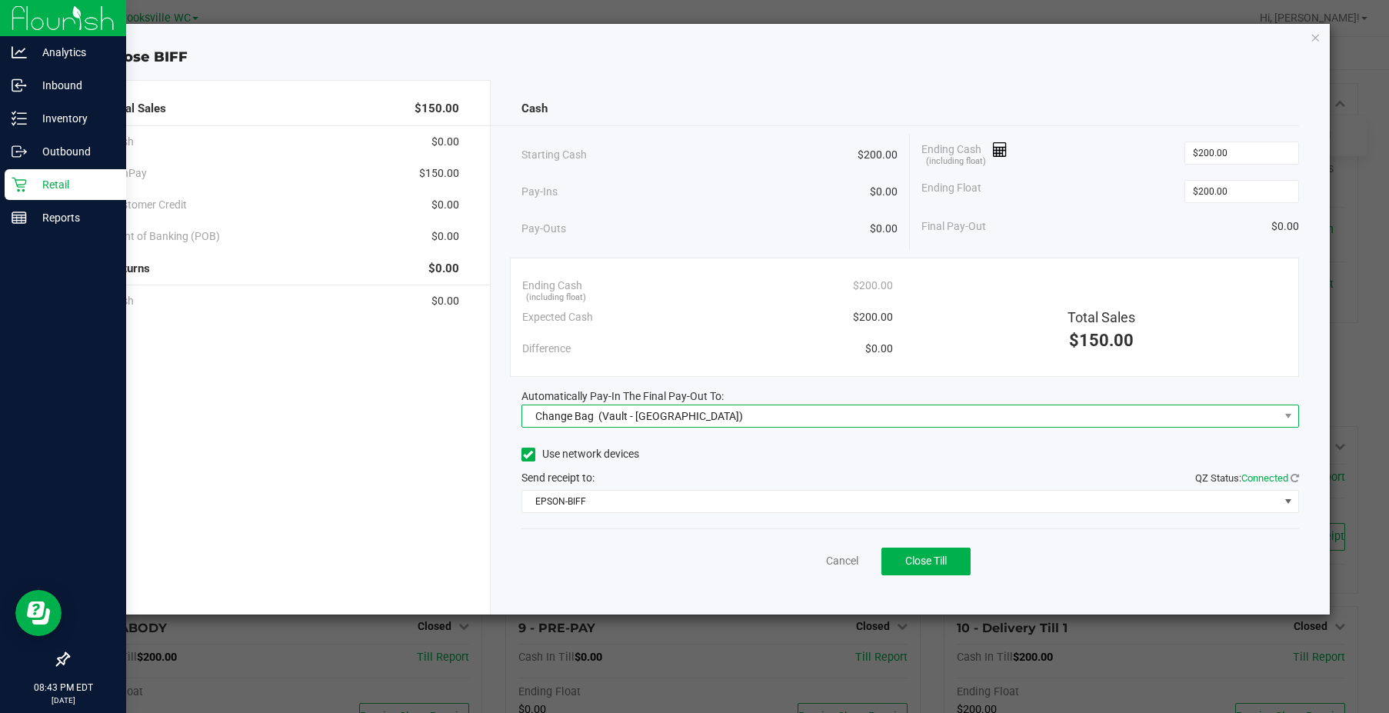
click at [804, 411] on span "Change Bag (Vault - [GEOGRAPHIC_DATA])" at bounding box center [900, 416] width 757 height 22
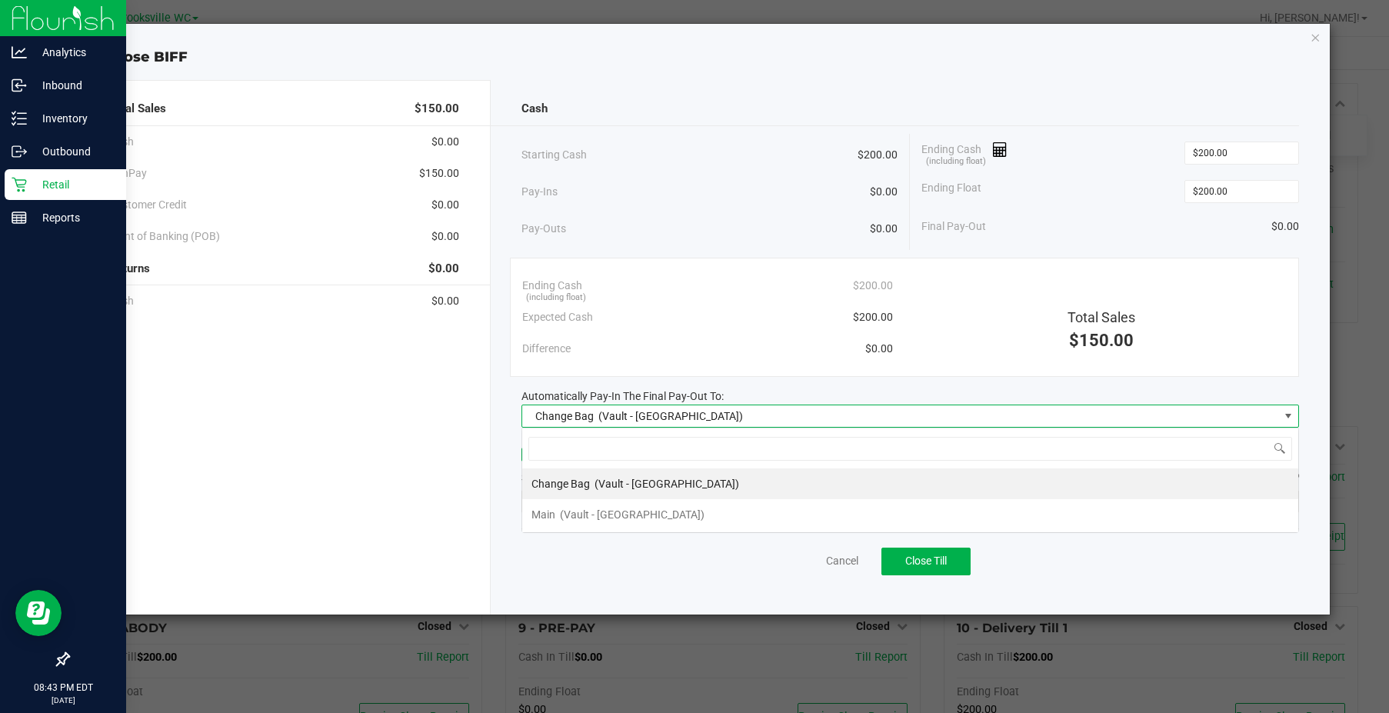
scroll to position [23, 778]
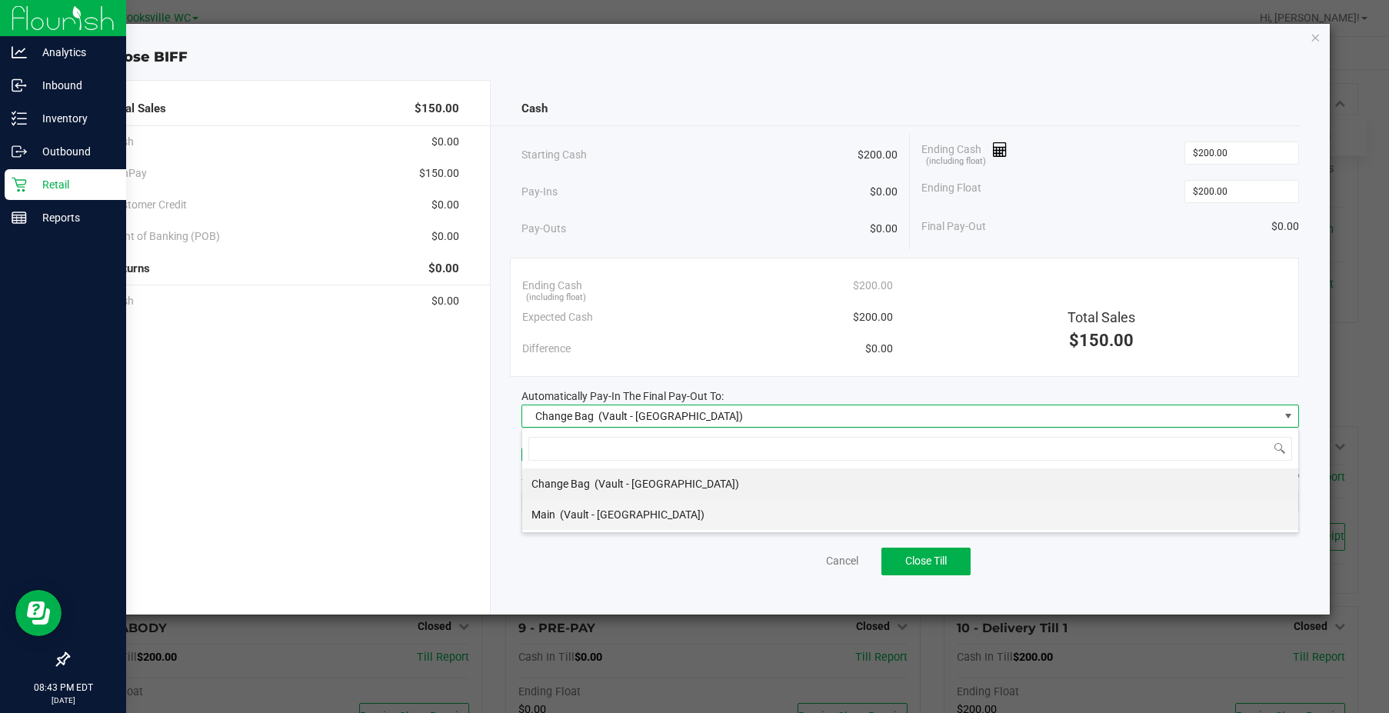
click at [731, 509] on li "Main (Vault - [GEOGRAPHIC_DATA])" at bounding box center [910, 514] width 776 height 31
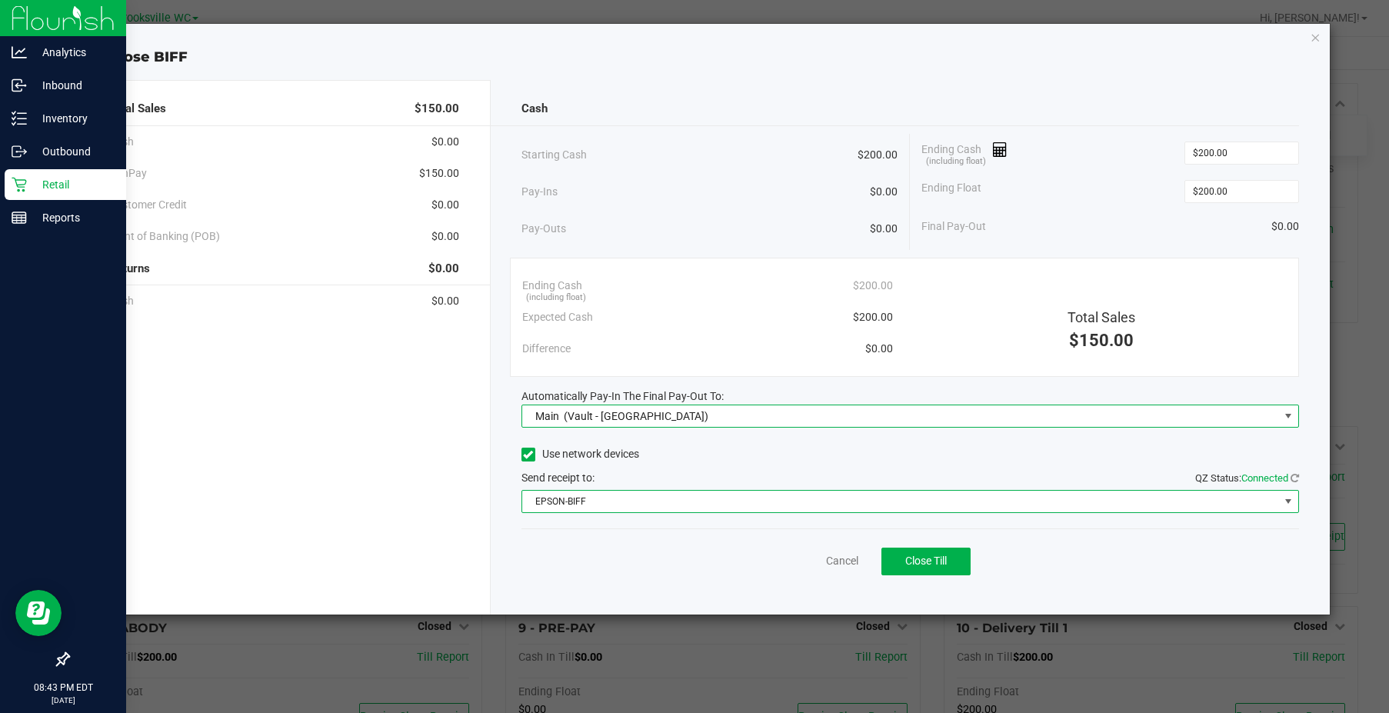
click at [731, 509] on span "EPSON-BIFF" at bounding box center [900, 502] width 757 height 22
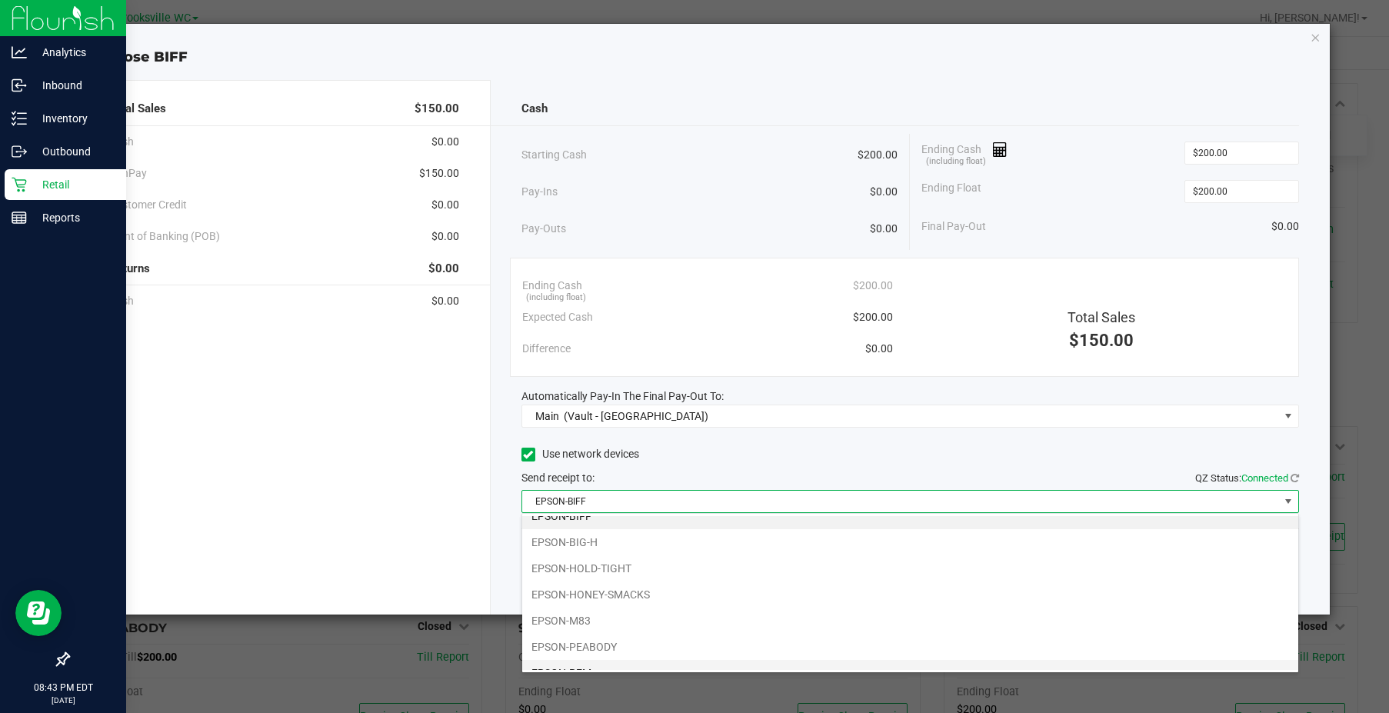
scroll to position [134, 0]
drag, startPoint x: 705, startPoint y: 652, endPoint x: 727, endPoint y: 625, distance: 35.6
click at [704, 655] on li "EPSON-SMEE" at bounding box center [910, 657] width 776 height 26
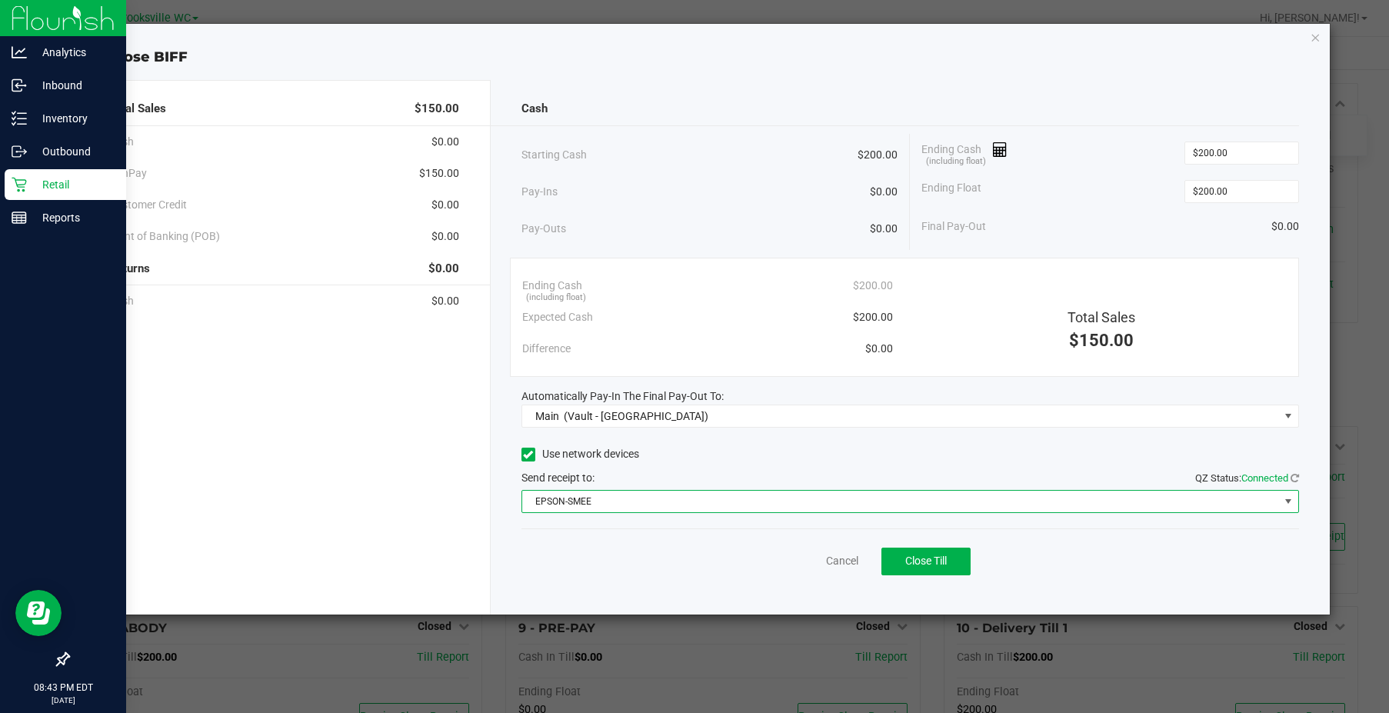
click at [878, 377] on div "Cash Starting Cash $200.00 Pay-Ins $0.00 Pay-Outs $0.00 Ending Cash (including …" at bounding box center [910, 347] width 839 height 535
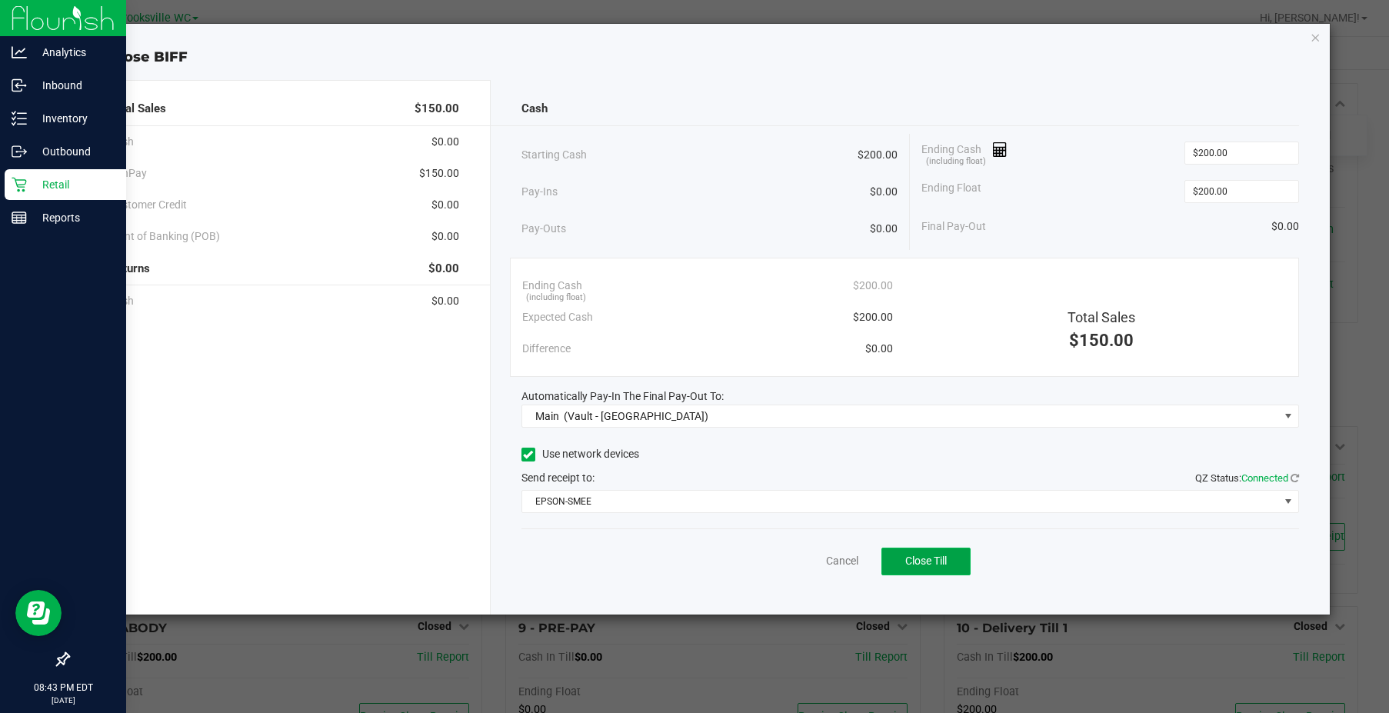
click at [958, 559] on button "Close Till" at bounding box center [925, 562] width 89 height 28
click at [801, 557] on link "Dismiss" at bounding box center [808, 561] width 37 height 16
